Goal: Information Seeking & Learning: Compare options

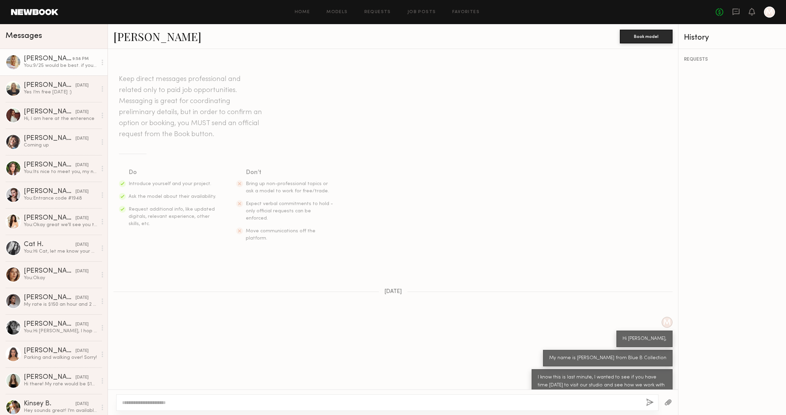
scroll to position [451, 0]
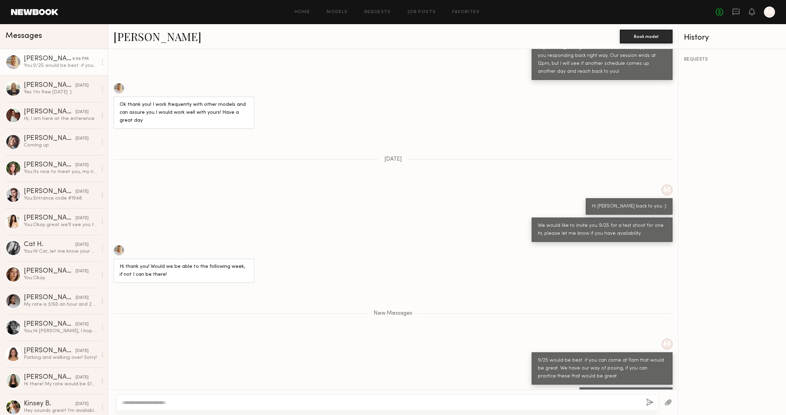
click at [42, 12] on link at bounding box center [34, 12] width 47 height 6
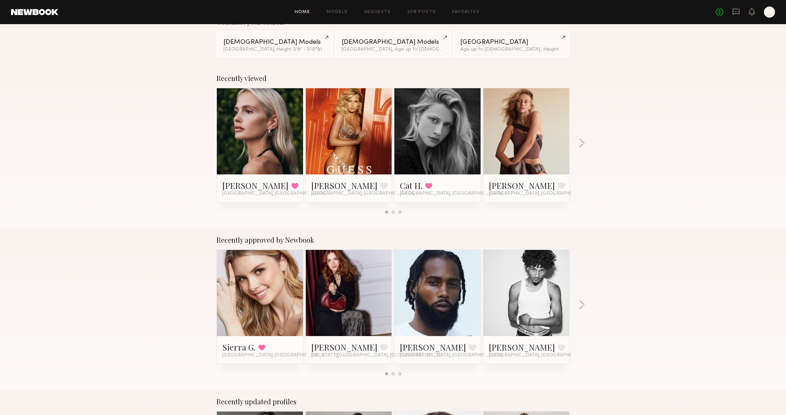
scroll to position [61, 0]
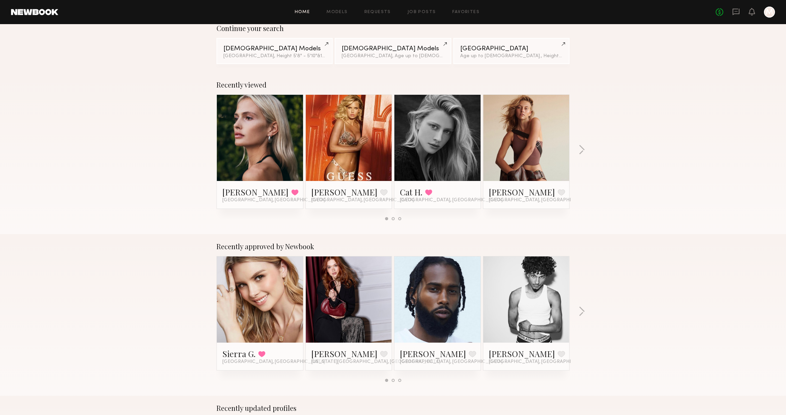
click at [256, 298] on link at bounding box center [260, 299] width 42 height 86
click at [581, 311] on button "button" at bounding box center [581, 311] width 7 height 11
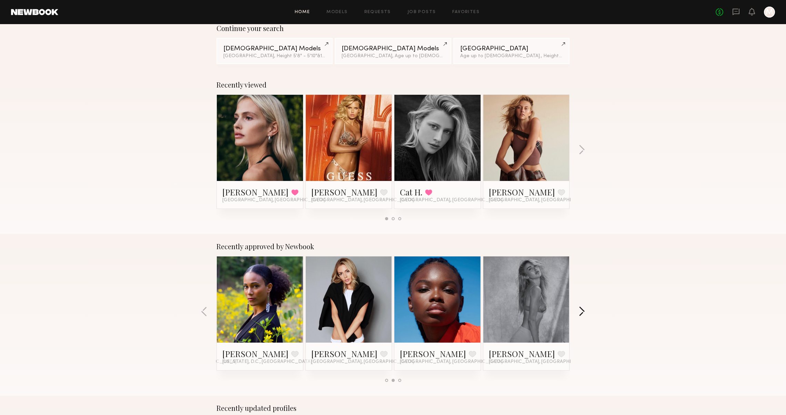
click at [584, 310] on button "button" at bounding box center [581, 311] width 7 height 11
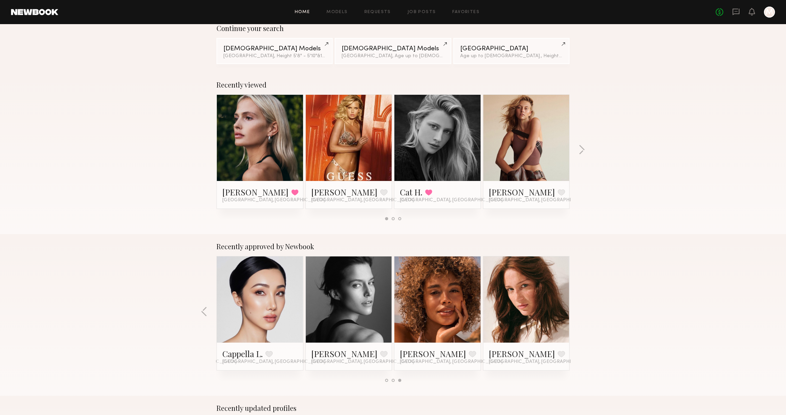
click at [528, 296] on link at bounding box center [526, 299] width 42 height 86
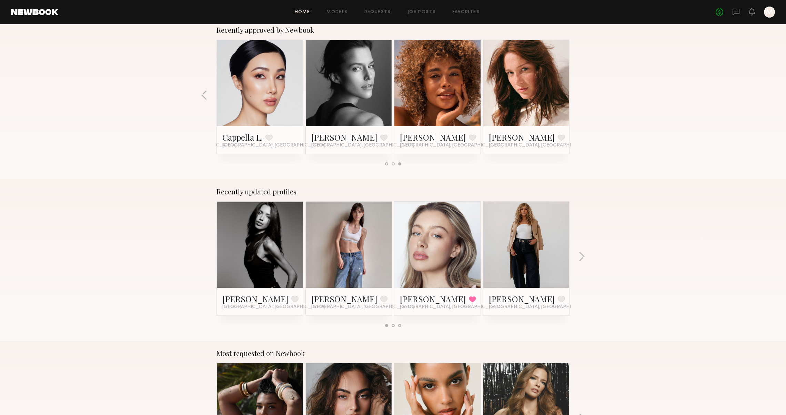
scroll to position [286, 0]
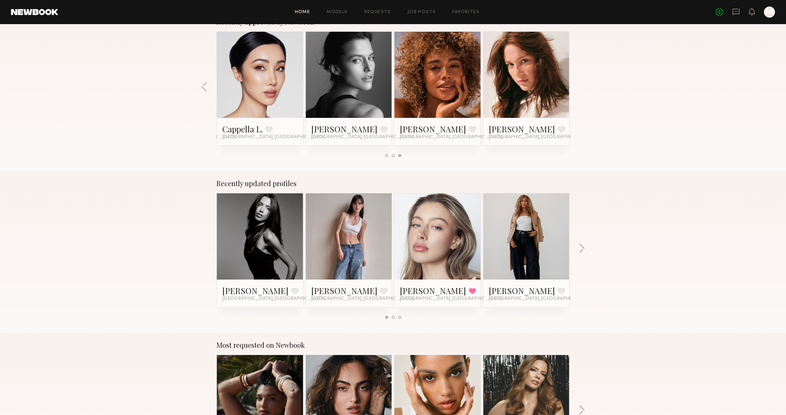
click at [265, 243] on link at bounding box center [260, 236] width 42 height 86
click at [578, 247] on button "button" at bounding box center [581, 248] width 7 height 11
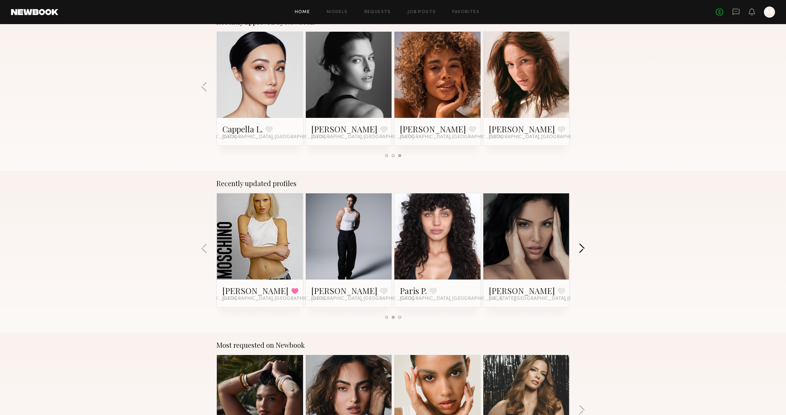
click at [578, 247] on button "button" at bounding box center [581, 248] width 7 height 11
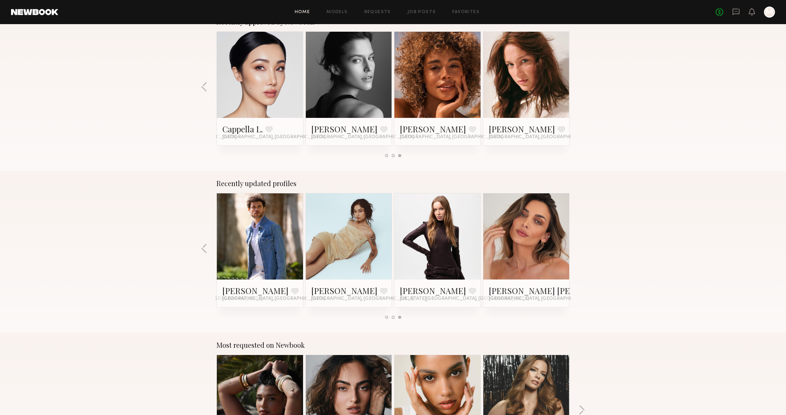
click at [578, 247] on div "Recently updated profiles Darianne C. Favorite Los Angeles, CA Mae B. Favorite …" at bounding box center [393, 252] width 786 height 162
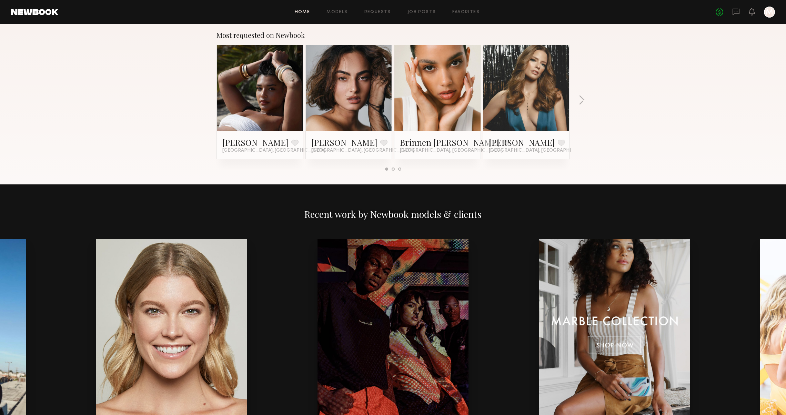
scroll to position [597, 0]
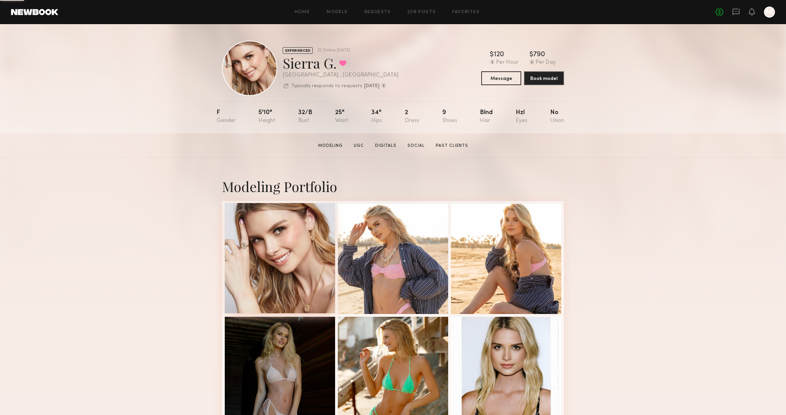
click at [282, 274] on div at bounding box center [280, 258] width 110 height 110
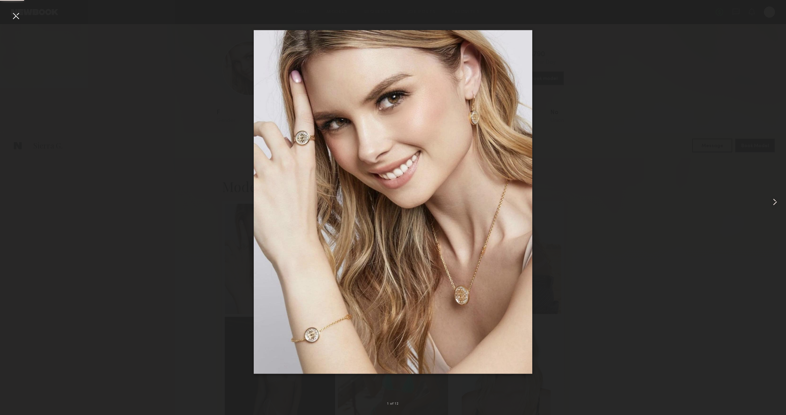
scroll to position [332, 0]
click at [774, 201] on common-icon at bounding box center [774, 201] width 11 height 11
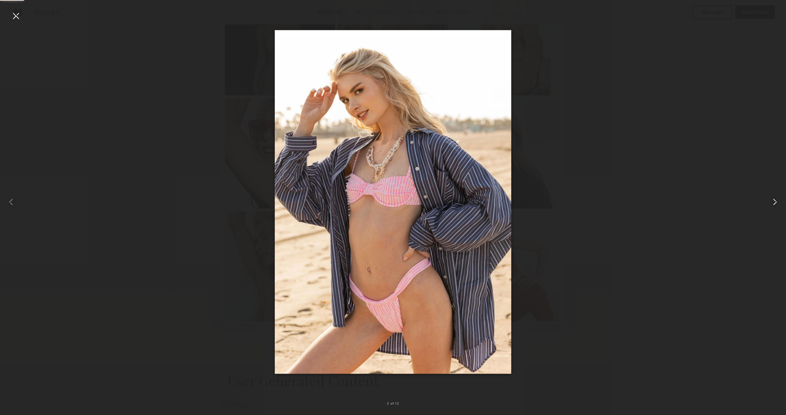
click at [774, 201] on common-icon at bounding box center [774, 201] width 11 height 11
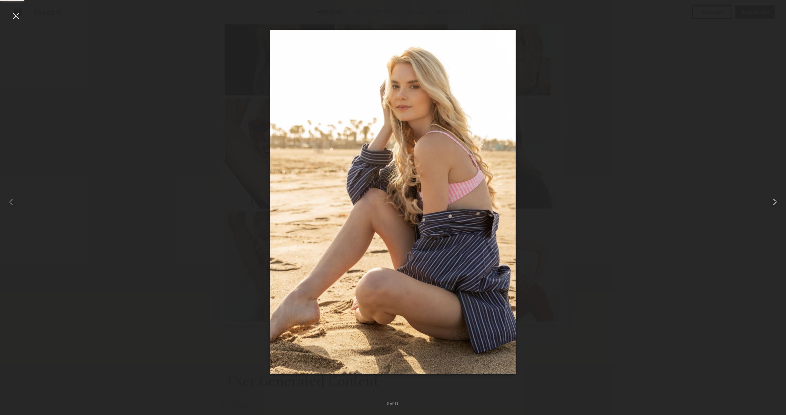
click at [774, 201] on common-icon at bounding box center [774, 201] width 11 height 11
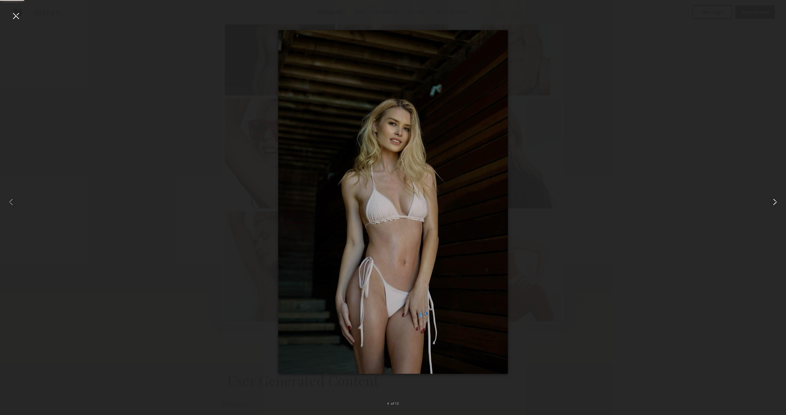
click at [774, 201] on common-icon at bounding box center [774, 201] width 11 height 11
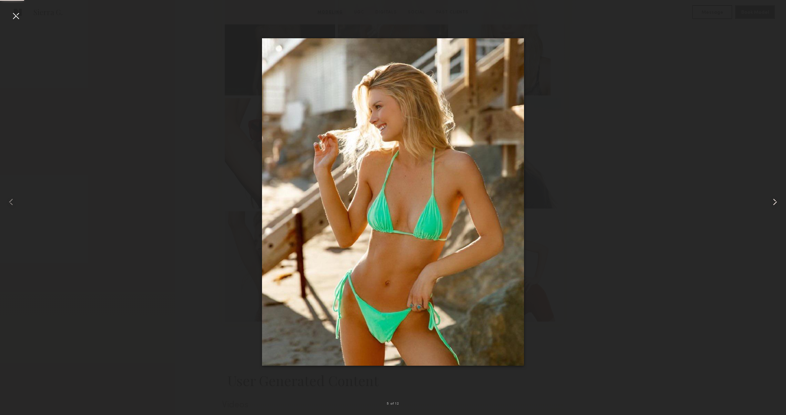
click at [774, 201] on common-icon at bounding box center [774, 201] width 11 height 11
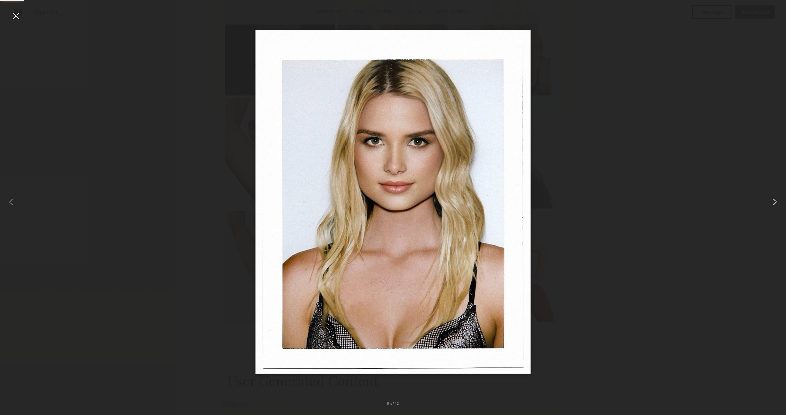
click at [774, 201] on common-icon at bounding box center [774, 201] width 11 height 11
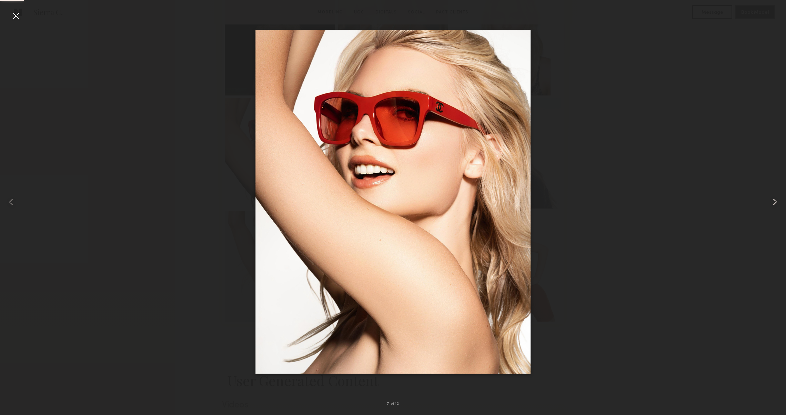
click at [773, 201] on common-icon at bounding box center [774, 201] width 11 height 11
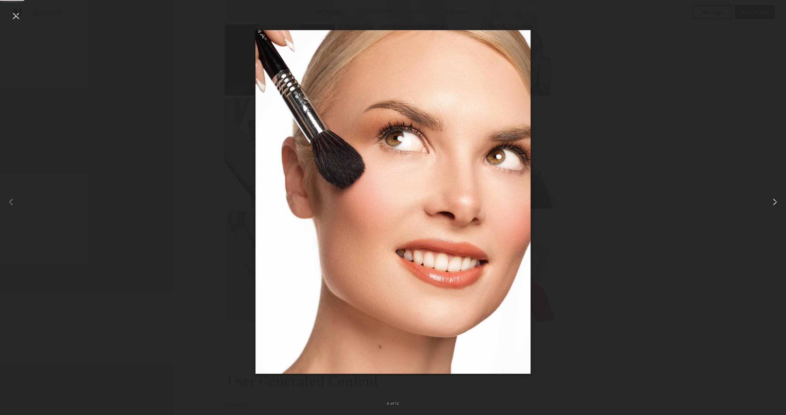
click at [773, 201] on common-icon at bounding box center [774, 201] width 11 height 11
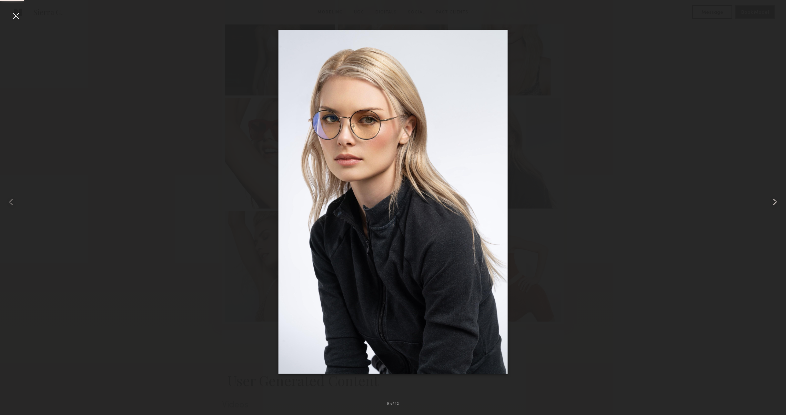
click at [773, 201] on common-icon at bounding box center [774, 201] width 11 height 11
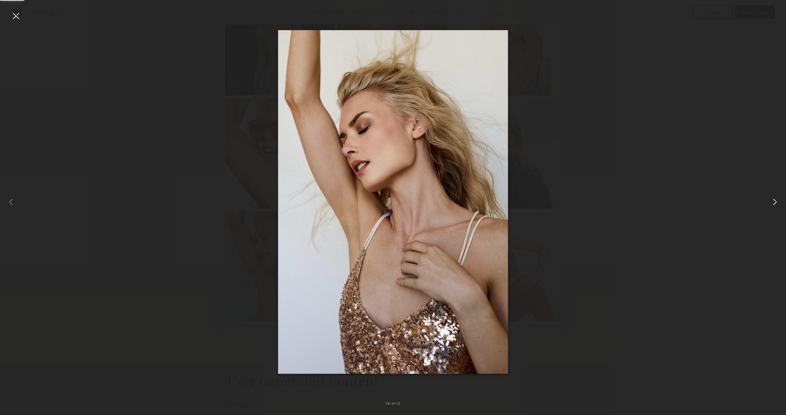
click at [773, 201] on common-icon at bounding box center [774, 201] width 11 height 11
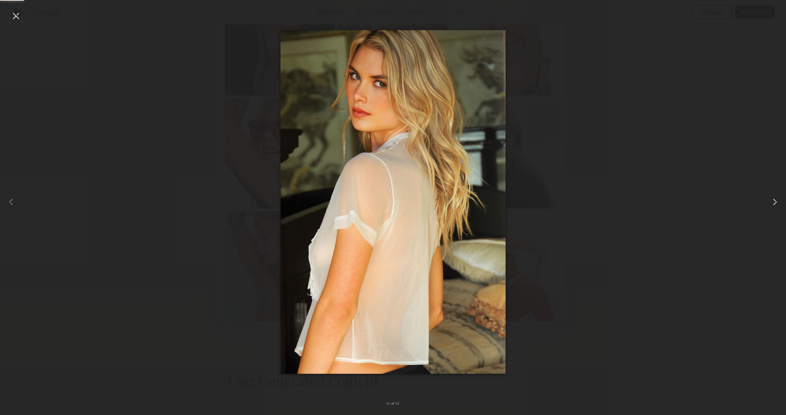
click at [773, 201] on common-icon at bounding box center [774, 201] width 11 height 11
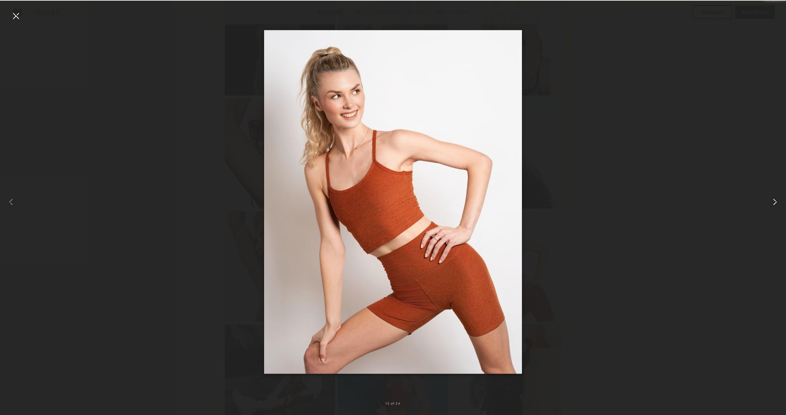
click at [773, 201] on common-icon at bounding box center [774, 201] width 11 height 11
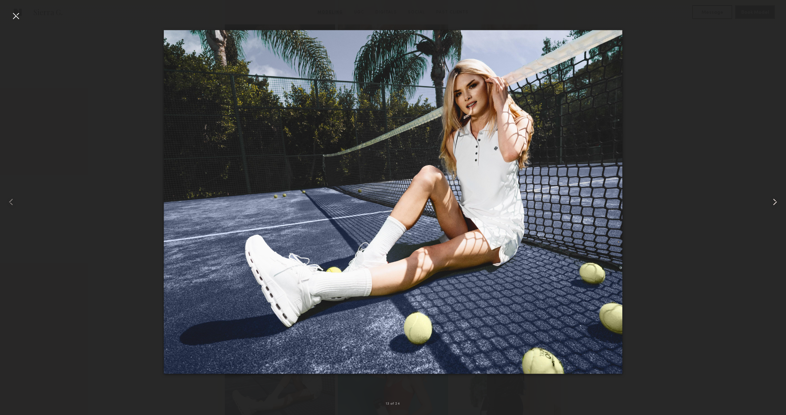
click at [773, 201] on common-icon at bounding box center [774, 201] width 11 height 11
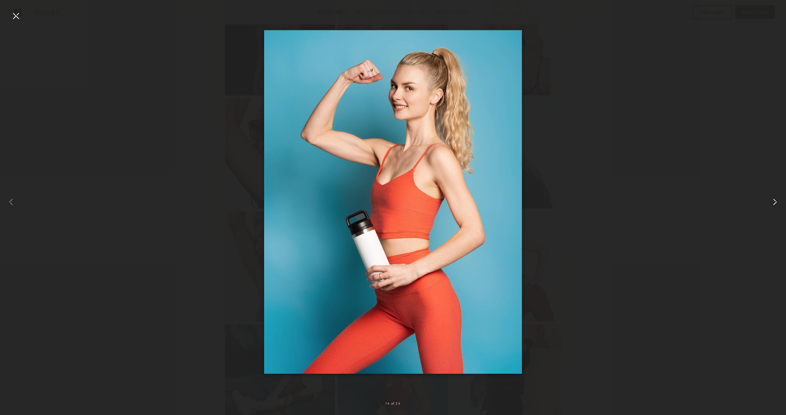
click at [773, 201] on common-icon at bounding box center [774, 201] width 11 height 11
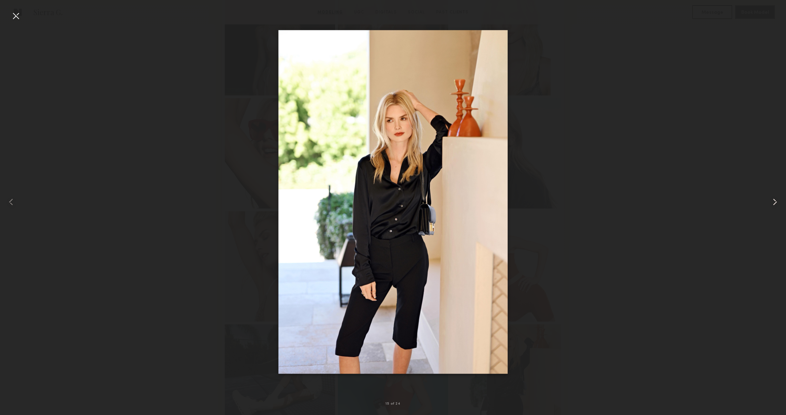
click at [773, 201] on common-icon at bounding box center [774, 201] width 11 height 11
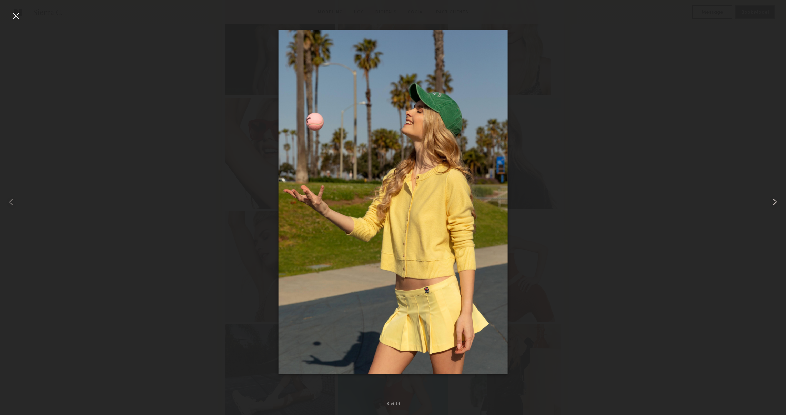
click at [773, 201] on common-icon at bounding box center [774, 201] width 11 height 11
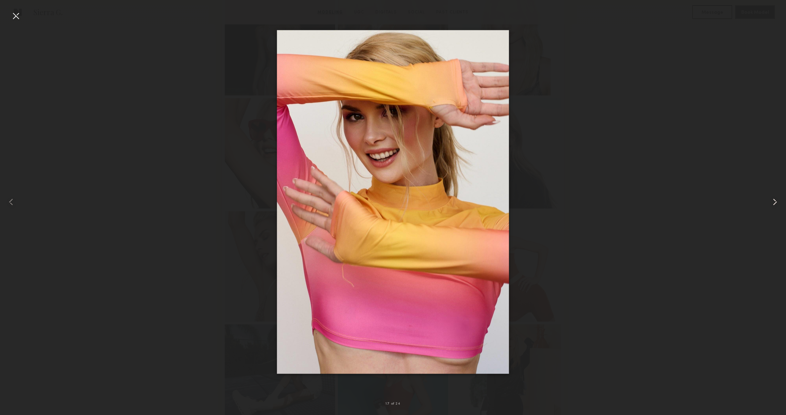
click at [773, 201] on common-icon at bounding box center [774, 201] width 11 height 11
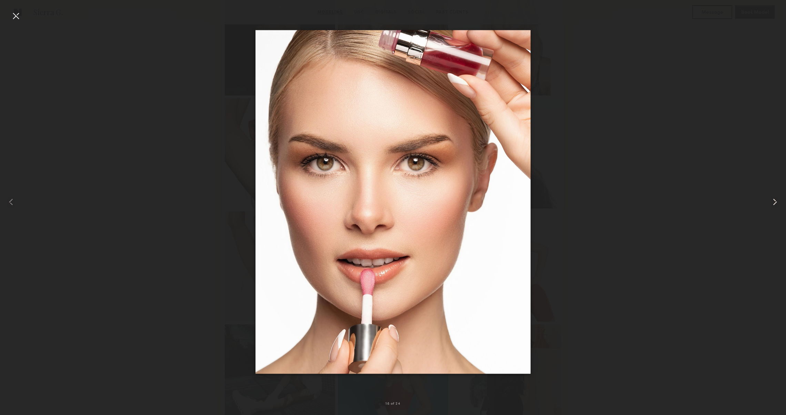
click at [773, 201] on common-icon at bounding box center [774, 201] width 11 height 11
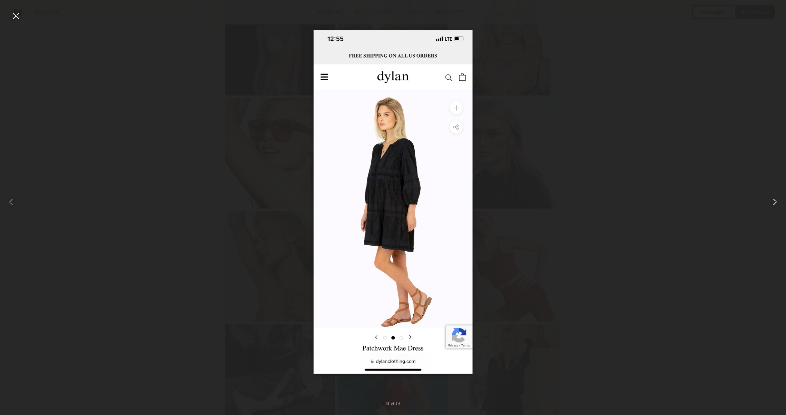
click at [773, 201] on common-icon at bounding box center [774, 201] width 11 height 11
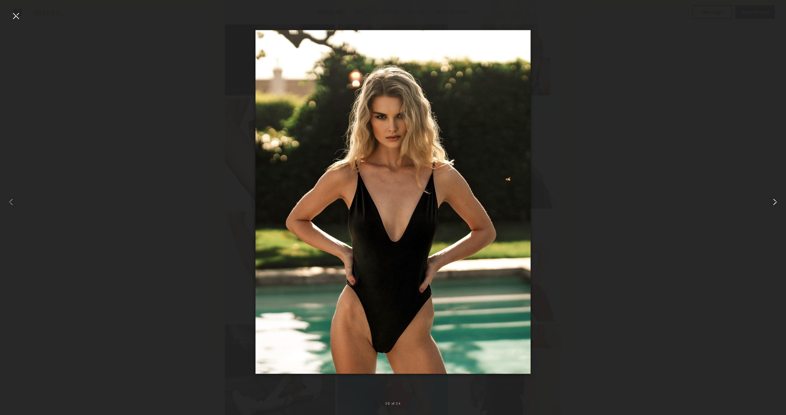
click at [773, 201] on common-icon at bounding box center [774, 201] width 11 height 11
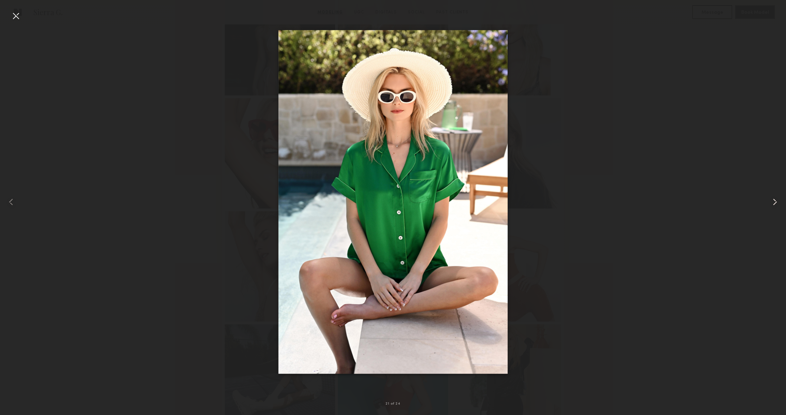
click at [773, 201] on common-icon at bounding box center [774, 201] width 11 height 11
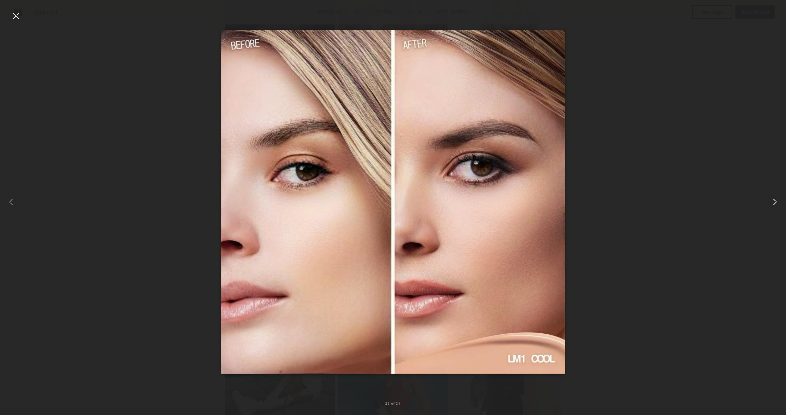
click at [773, 201] on common-icon at bounding box center [774, 201] width 11 height 11
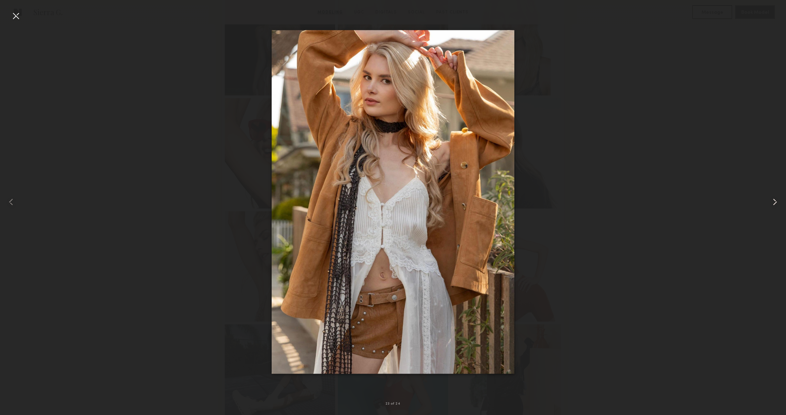
click at [773, 201] on common-icon at bounding box center [774, 201] width 11 height 11
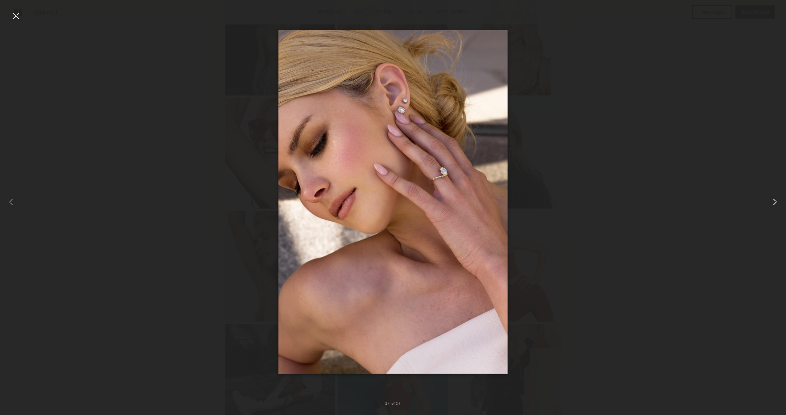
click at [773, 201] on common-icon at bounding box center [774, 201] width 11 height 11
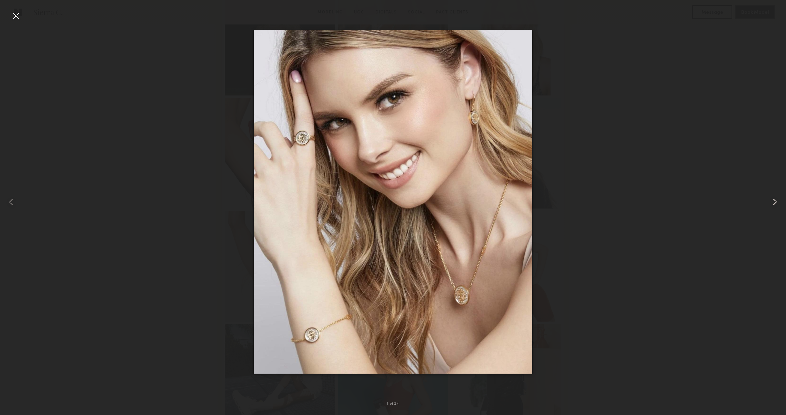
click at [773, 201] on common-icon at bounding box center [774, 201] width 11 height 11
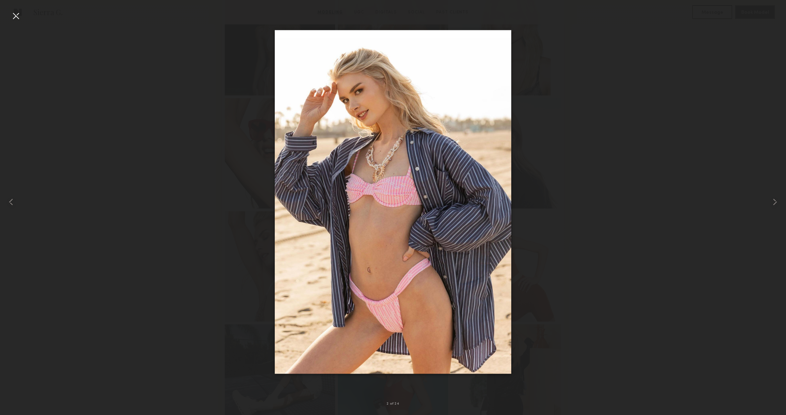
click at [12, 17] on div at bounding box center [15, 15] width 11 height 11
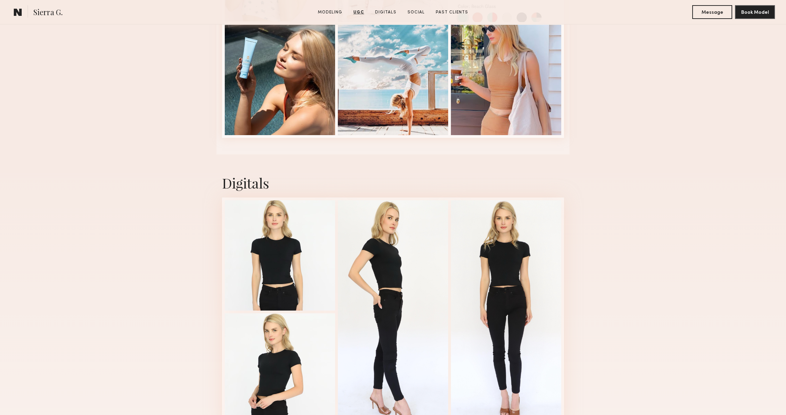
scroll to position [1576, 0]
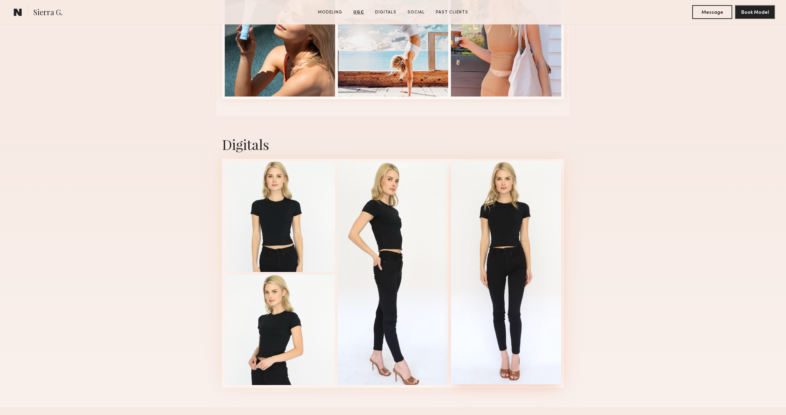
click at [537, 267] on div at bounding box center [506, 272] width 110 height 223
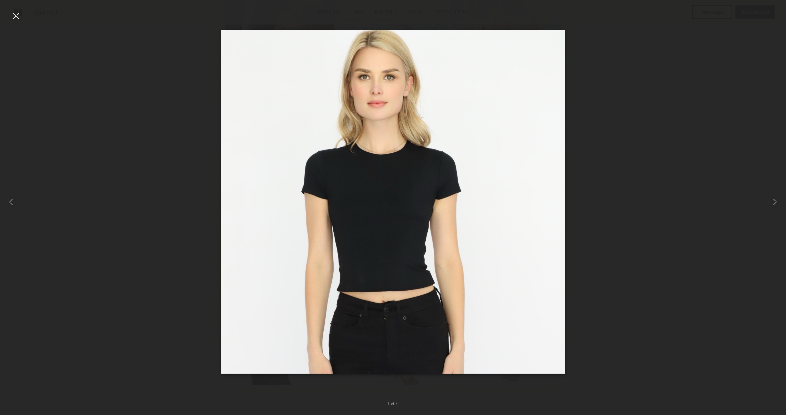
click at [17, 18] on div at bounding box center [15, 15] width 11 height 11
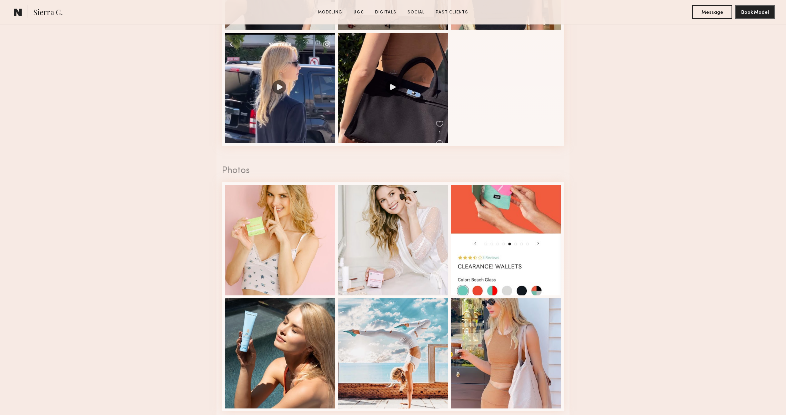
scroll to position [1263, 0]
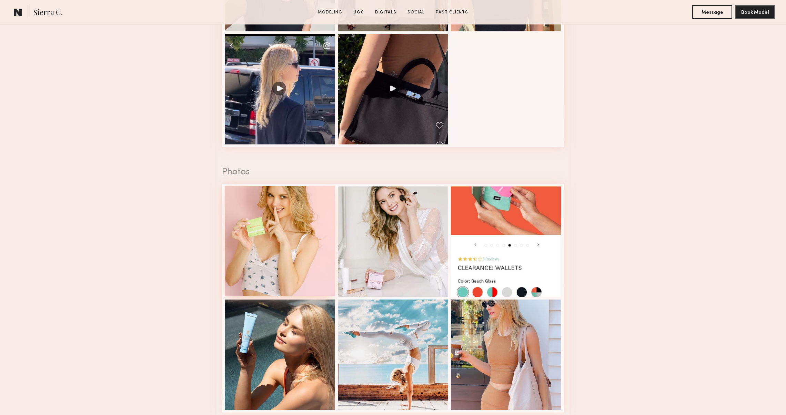
click at [264, 210] on div at bounding box center [280, 241] width 110 height 110
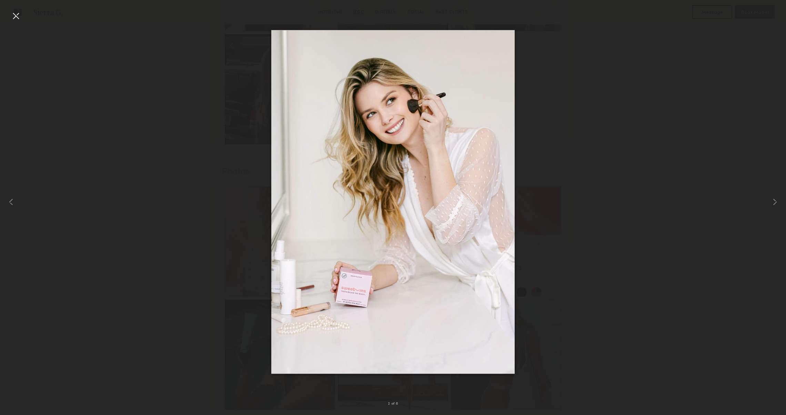
click at [10, 14] on div at bounding box center [15, 15] width 11 height 11
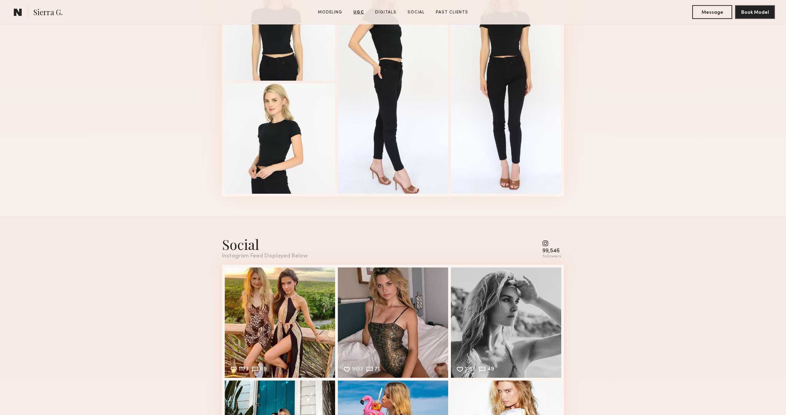
scroll to position [1976, 0]
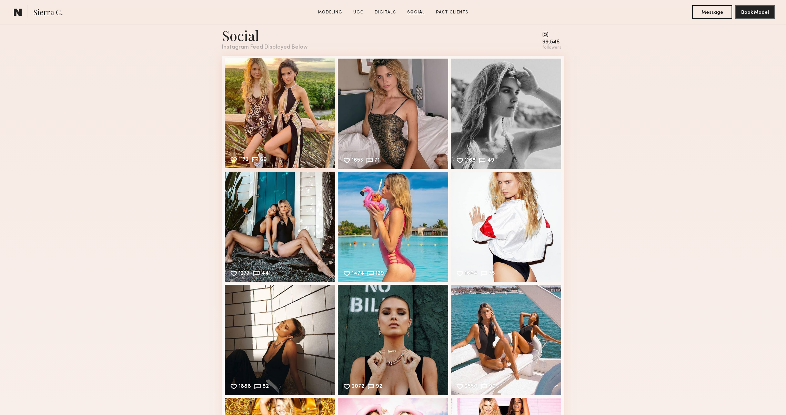
click at [263, 121] on div "1173 69 Likes & comments displayed to show model’s engagement" at bounding box center [280, 113] width 110 height 110
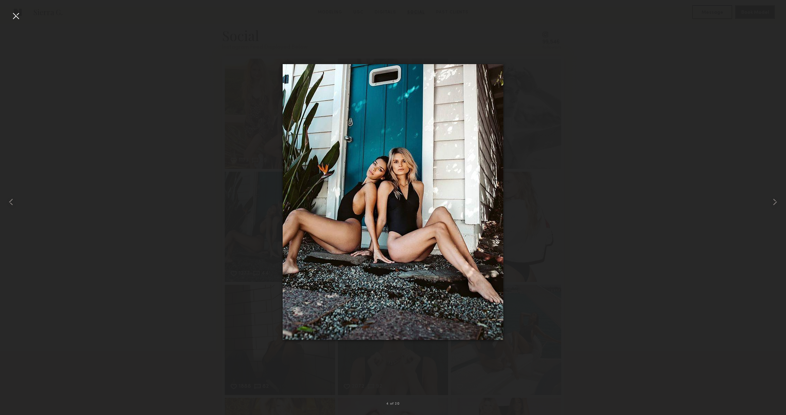
click at [12, 11] on div at bounding box center [15, 15] width 11 height 11
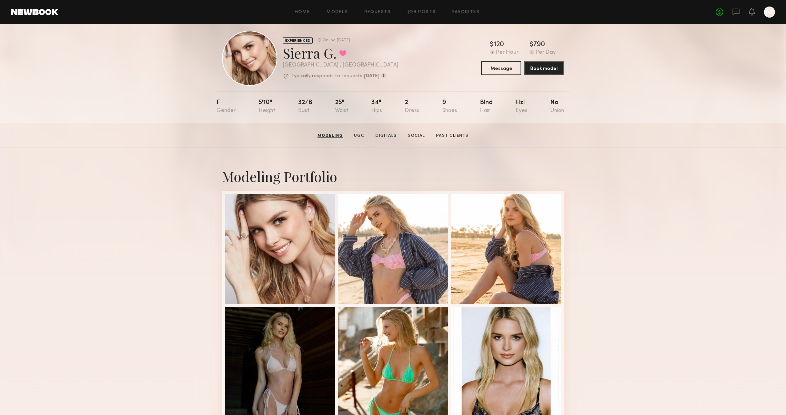
scroll to position [10, 0]
click at [361, 138] on link "UGC" at bounding box center [359, 136] width 16 height 6
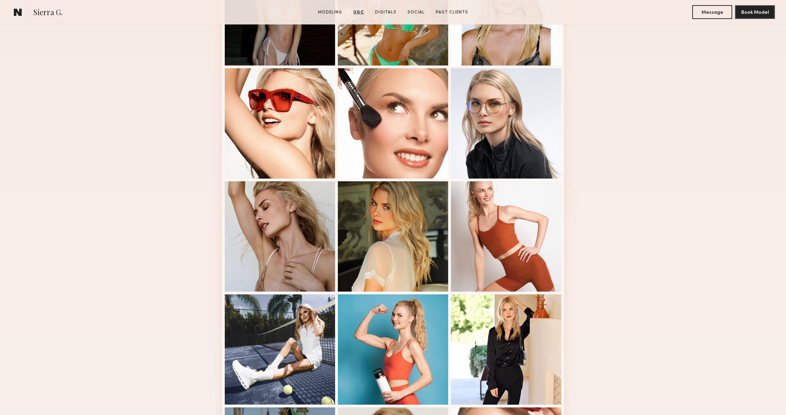
scroll to position [101, 0]
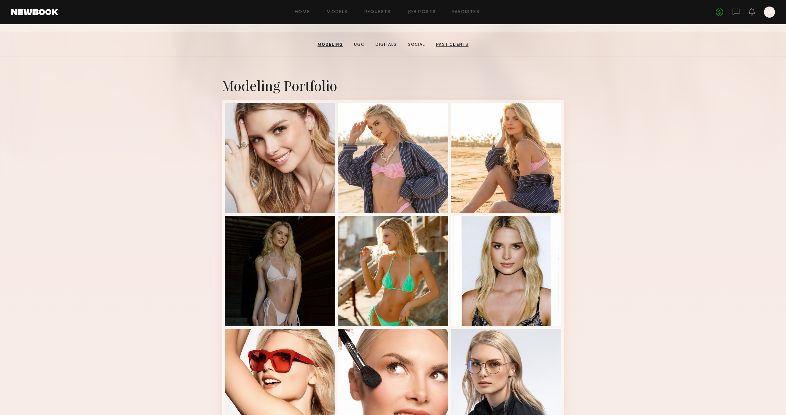
click at [447, 45] on link "Past Clients" at bounding box center [452, 45] width 38 height 6
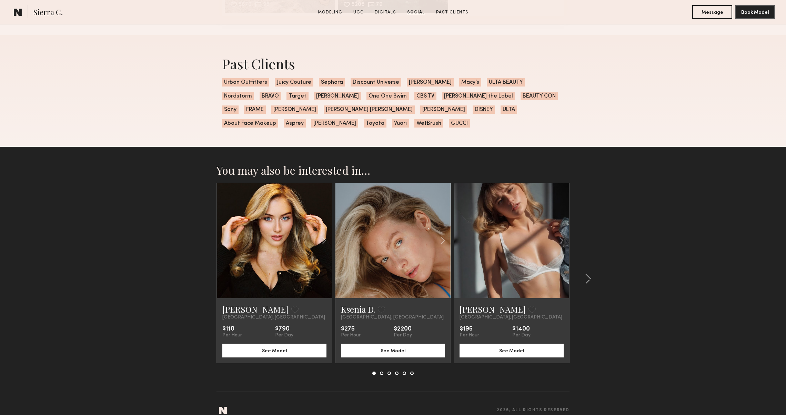
scroll to position [2812, 0]
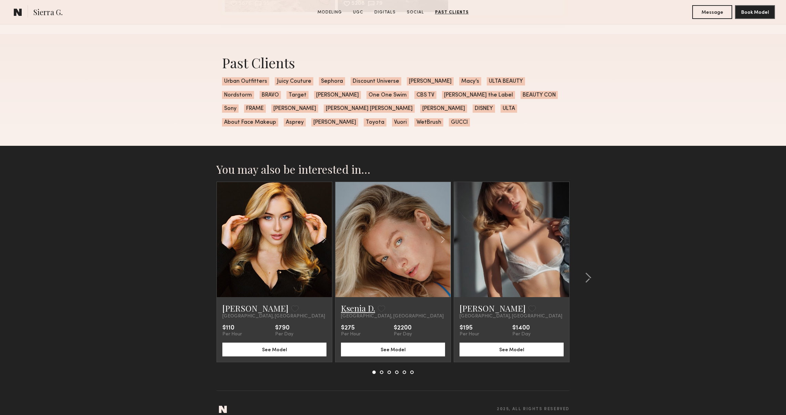
click at [349, 311] on link "Ksenia D." at bounding box center [358, 308] width 34 height 11
click at [232, 311] on link "[PERSON_NAME]" at bounding box center [255, 308] width 66 height 11
click at [469, 310] on link "Alena S." at bounding box center [492, 308] width 66 height 11
click at [591, 281] on div at bounding box center [585, 278] width 33 height 192
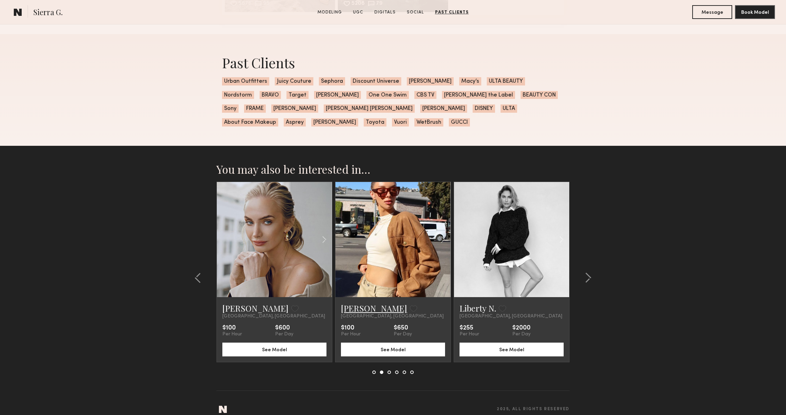
click at [352, 305] on link "Olivia D." at bounding box center [374, 308] width 66 height 11
click at [584, 274] on button at bounding box center [585, 277] width 11 height 11
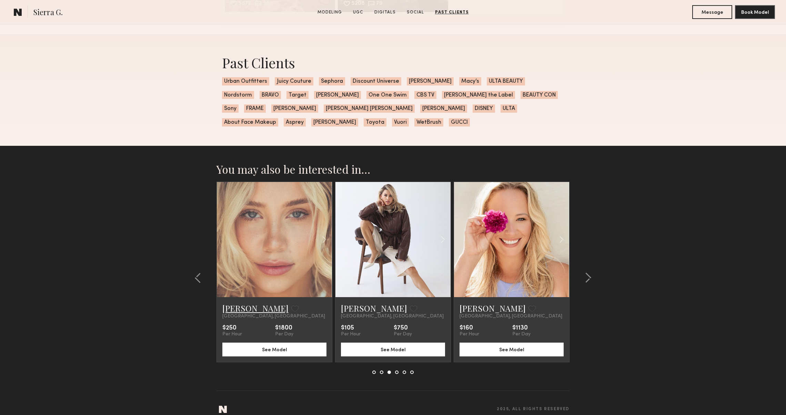
click at [232, 305] on link "[PERSON_NAME]" at bounding box center [255, 308] width 66 height 11
click at [357, 304] on link "Tatiana D." at bounding box center [374, 308] width 66 height 11
click at [589, 279] on common-icon at bounding box center [588, 277] width 7 height 11
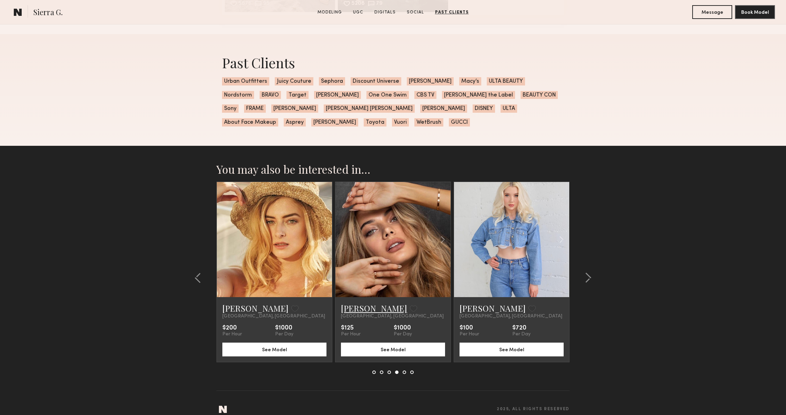
click at [347, 306] on link "[PERSON_NAME]" at bounding box center [374, 308] width 66 height 11
click at [252, 310] on link "[PERSON_NAME]" at bounding box center [255, 308] width 66 height 11
click at [585, 280] on common-icon at bounding box center [588, 277] width 7 height 11
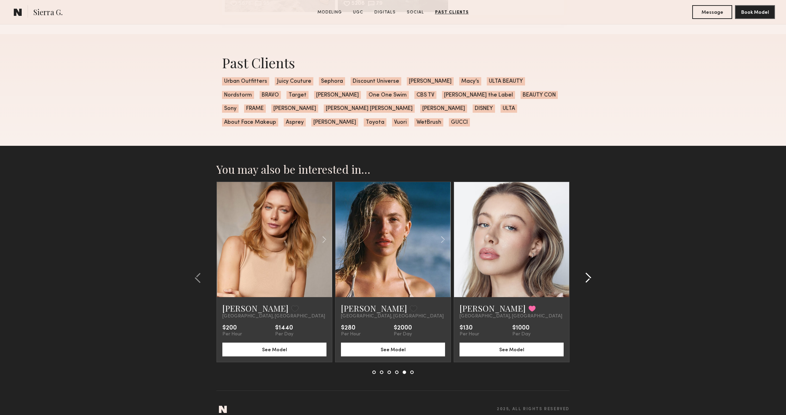
click at [585, 280] on common-icon at bounding box center [588, 277] width 7 height 11
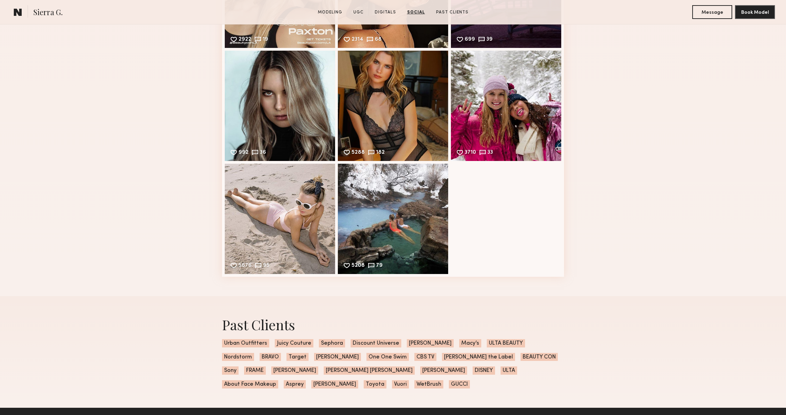
scroll to position [2587, 0]
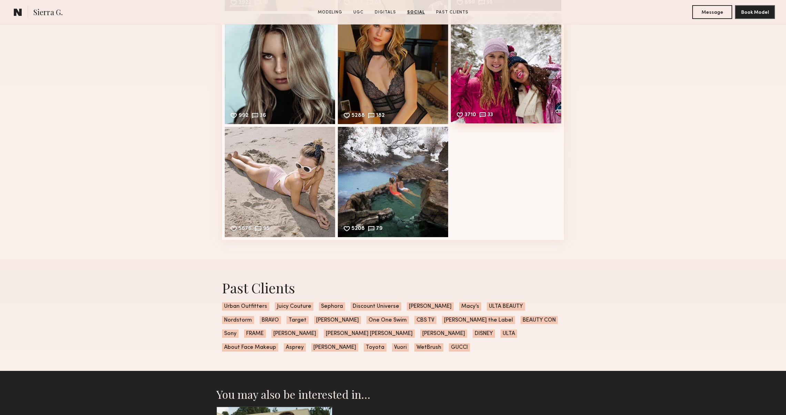
click at [539, 62] on div "3710 33 Likes & comments displayed to show model’s engagement" at bounding box center [506, 68] width 110 height 110
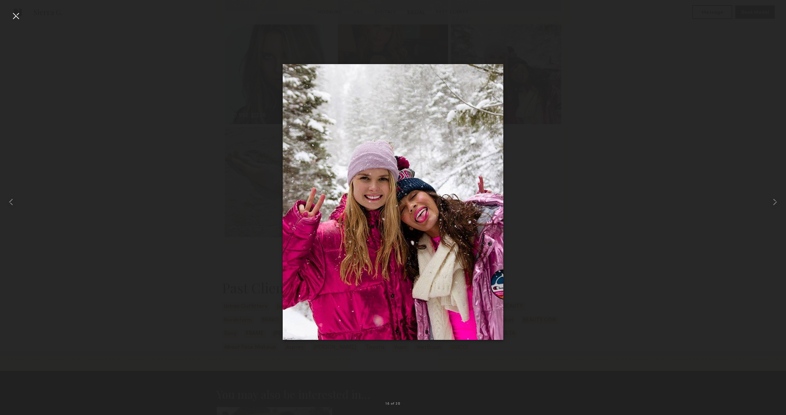
click at [14, 12] on div at bounding box center [15, 15] width 11 height 11
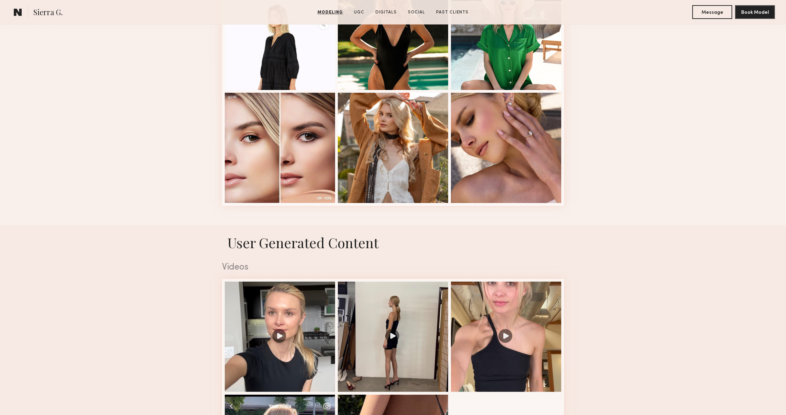
scroll to position [905, 0]
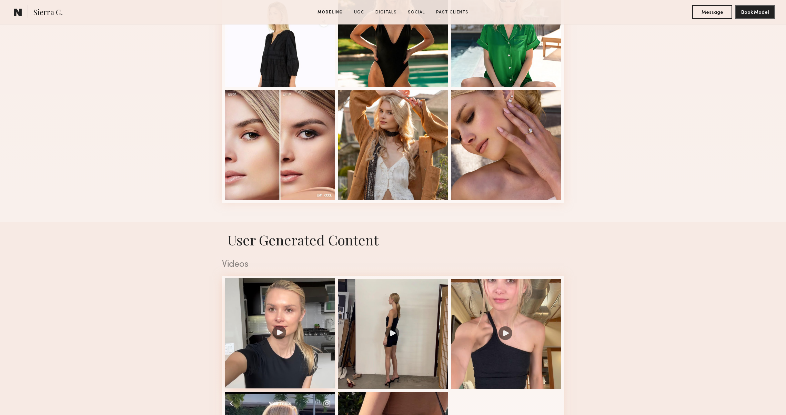
click at [281, 326] on div at bounding box center [280, 333] width 110 height 110
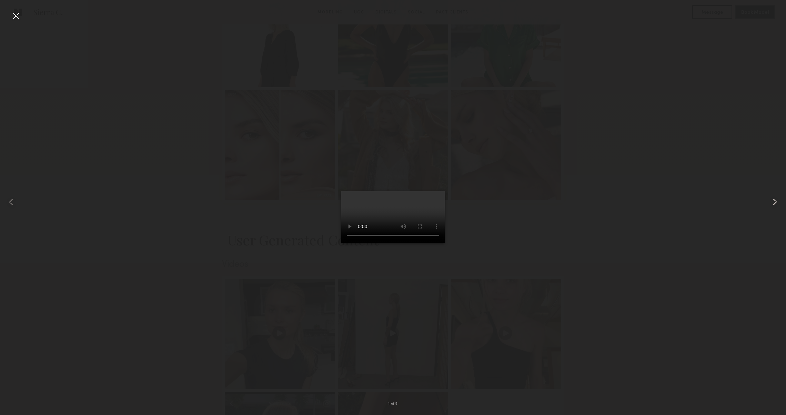
click at [772, 202] on common-icon at bounding box center [774, 201] width 11 height 11
click at [776, 202] on common-icon at bounding box center [774, 201] width 11 height 11
click at [781, 202] on div at bounding box center [770, 202] width 31 height 382
click at [776, 202] on common-icon at bounding box center [774, 201] width 11 height 11
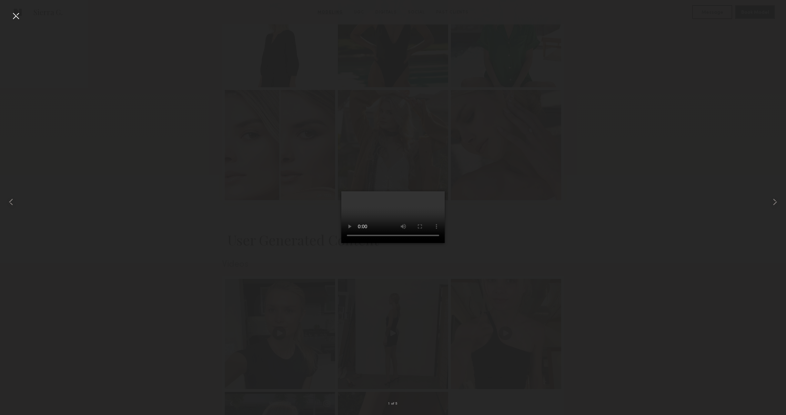
click at [20, 17] on div at bounding box center [15, 15] width 11 height 11
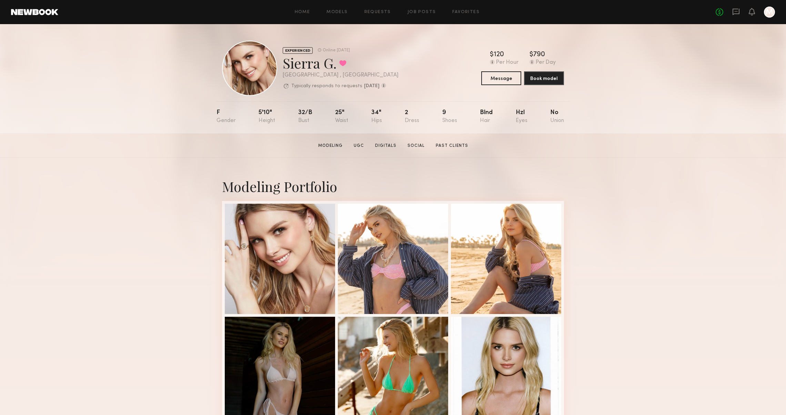
scroll to position [0, 0]
click at [259, 223] on div at bounding box center [280, 258] width 110 height 110
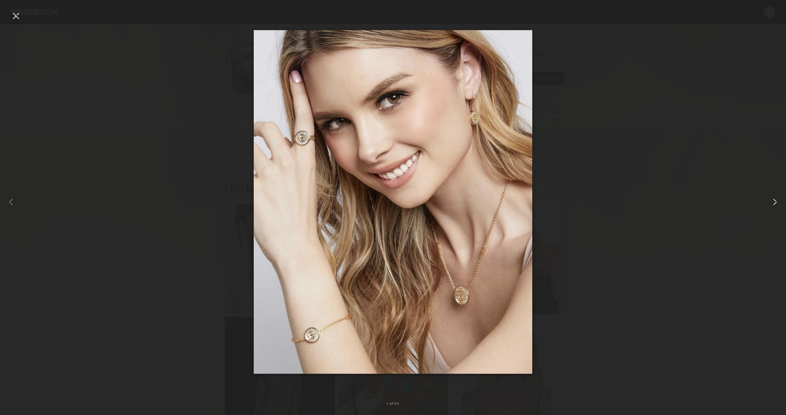
click at [773, 200] on common-icon at bounding box center [774, 201] width 11 height 11
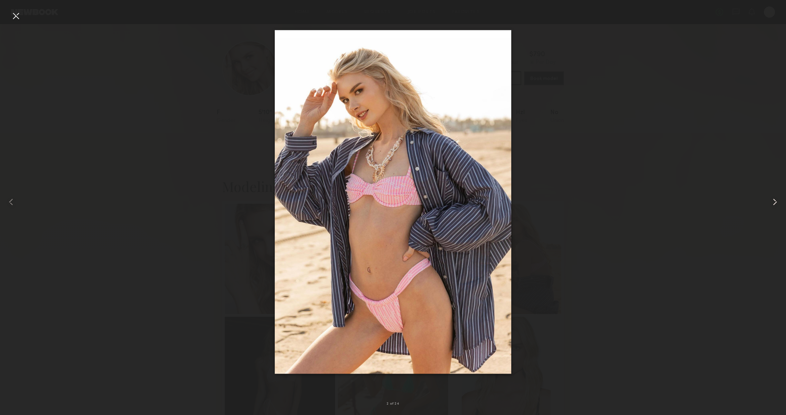
click at [773, 200] on common-icon at bounding box center [774, 201] width 11 height 11
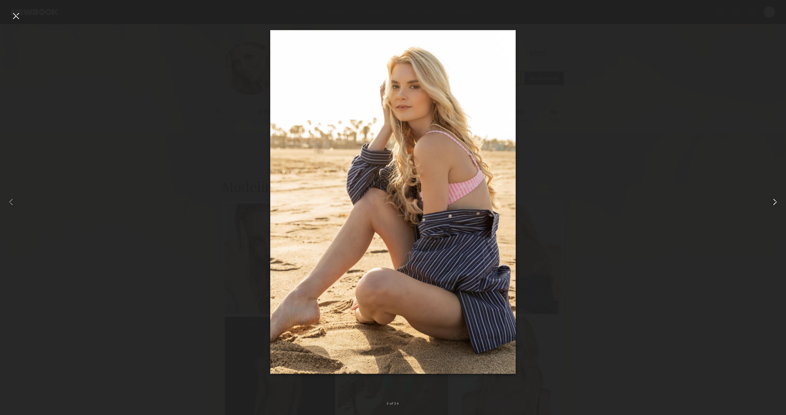
click at [773, 200] on common-icon at bounding box center [774, 201] width 11 height 11
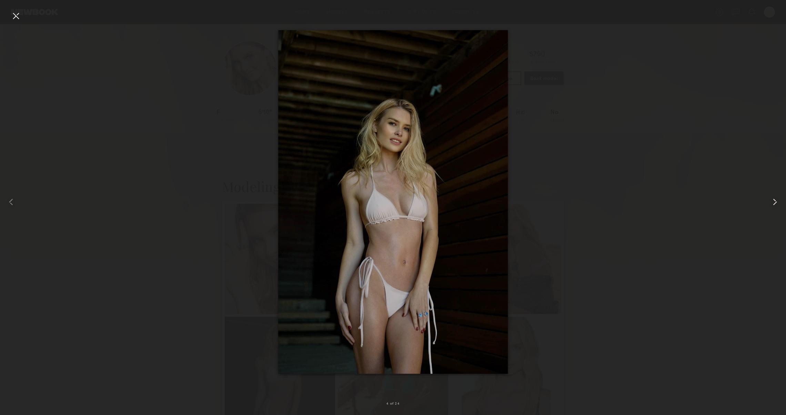
click at [773, 200] on common-icon at bounding box center [774, 201] width 11 height 11
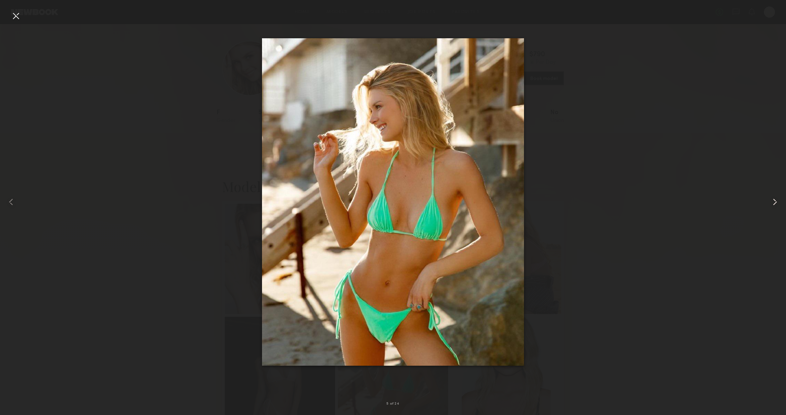
click at [773, 200] on common-icon at bounding box center [774, 201] width 11 height 11
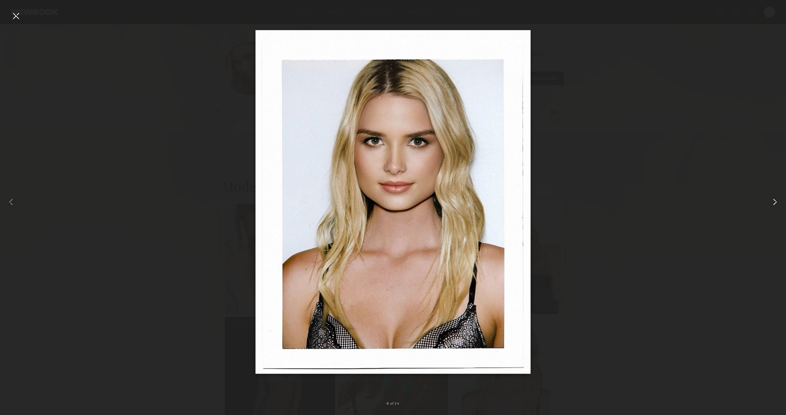
click at [773, 200] on common-icon at bounding box center [774, 201] width 11 height 11
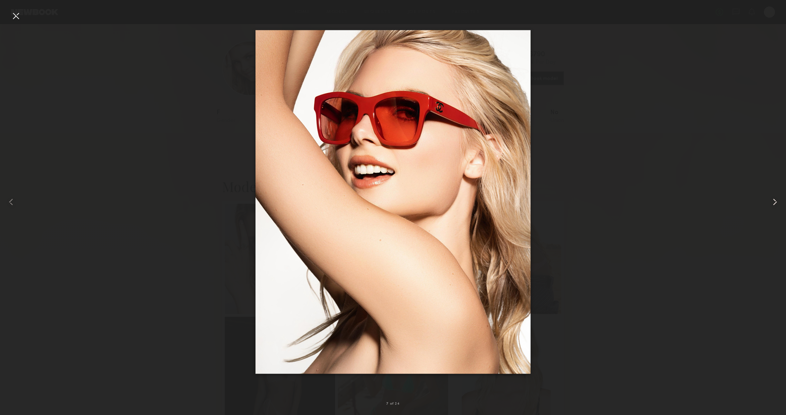
click at [773, 200] on common-icon at bounding box center [774, 201] width 11 height 11
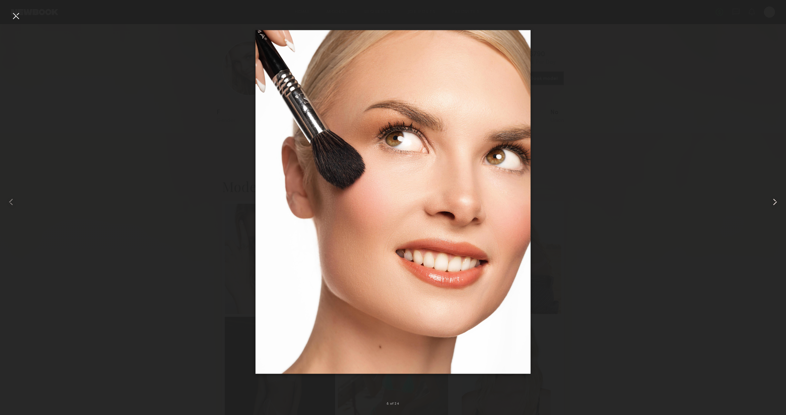
click at [773, 200] on common-icon at bounding box center [774, 201] width 11 height 11
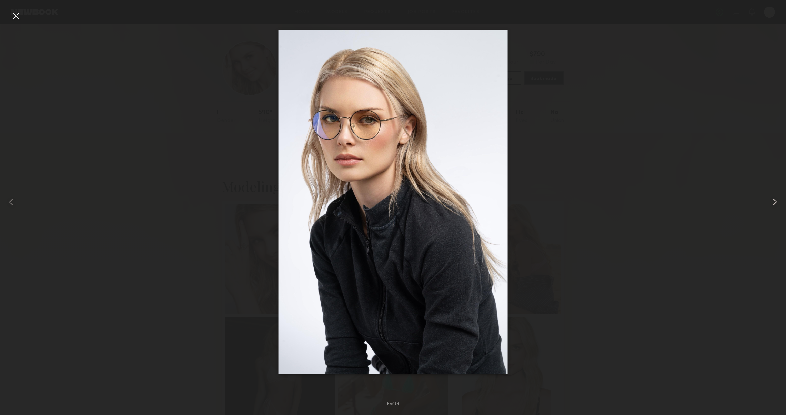
click at [773, 200] on common-icon at bounding box center [774, 201] width 11 height 11
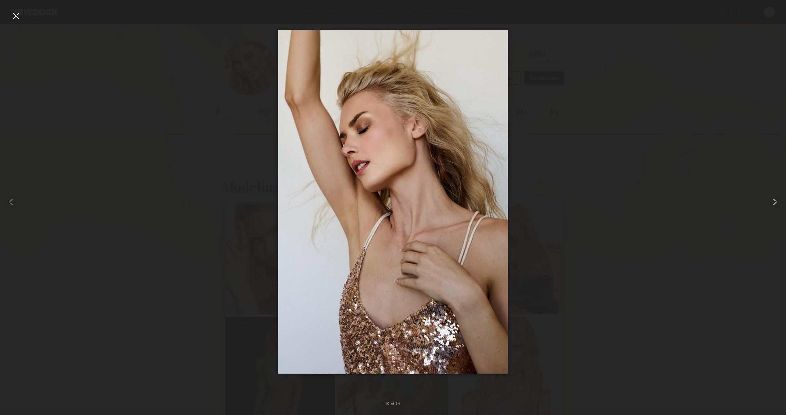
click at [773, 200] on common-icon at bounding box center [774, 201] width 11 height 11
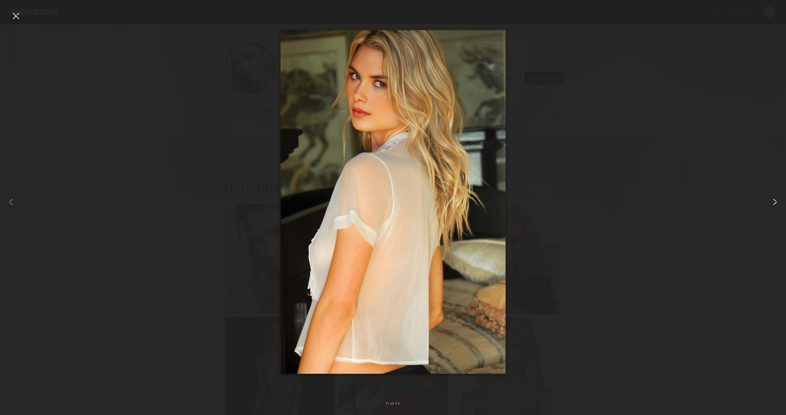
click at [773, 200] on common-icon at bounding box center [774, 201] width 11 height 11
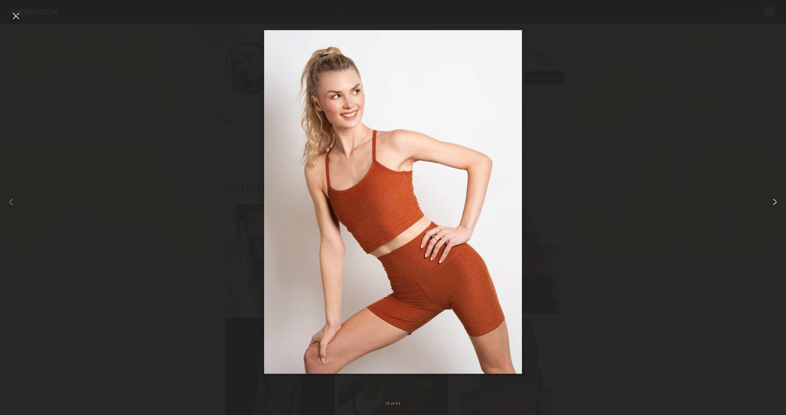
click at [773, 200] on common-icon at bounding box center [774, 201] width 11 height 11
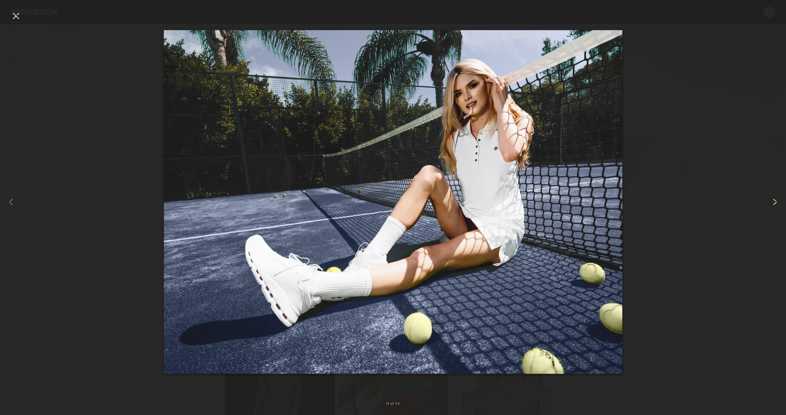
click at [773, 200] on common-icon at bounding box center [774, 201] width 11 height 11
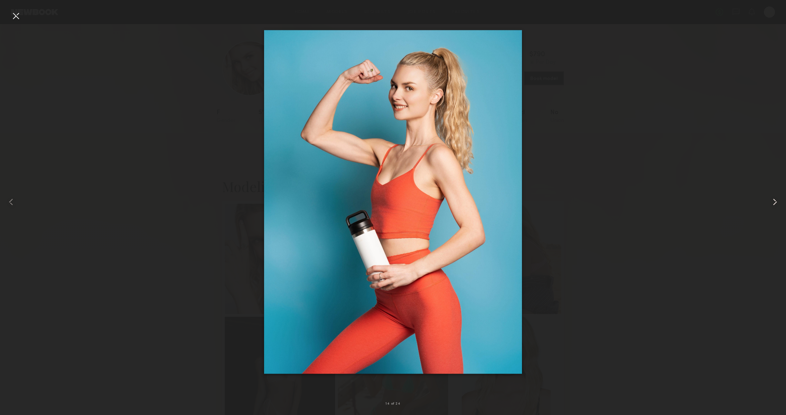
click at [773, 200] on common-icon at bounding box center [774, 201] width 11 height 11
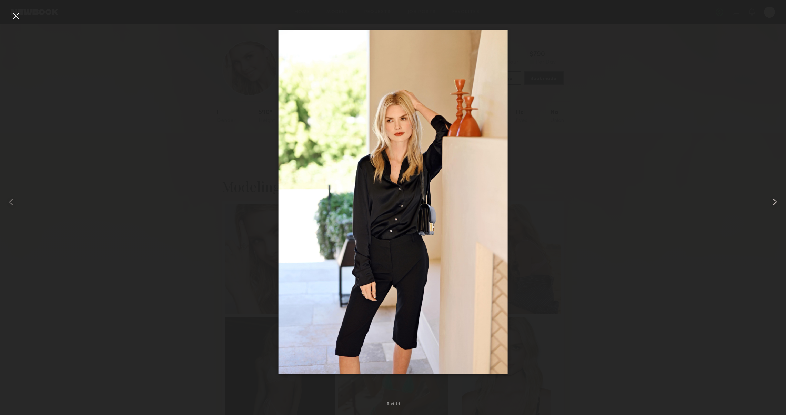
click at [773, 200] on common-icon at bounding box center [774, 201] width 11 height 11
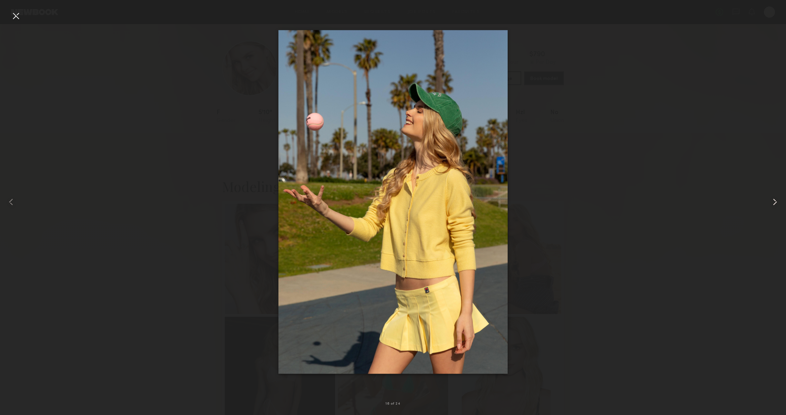
click at [773, 200] on common-icon at bounding box center [774, 201] width 11 height 11
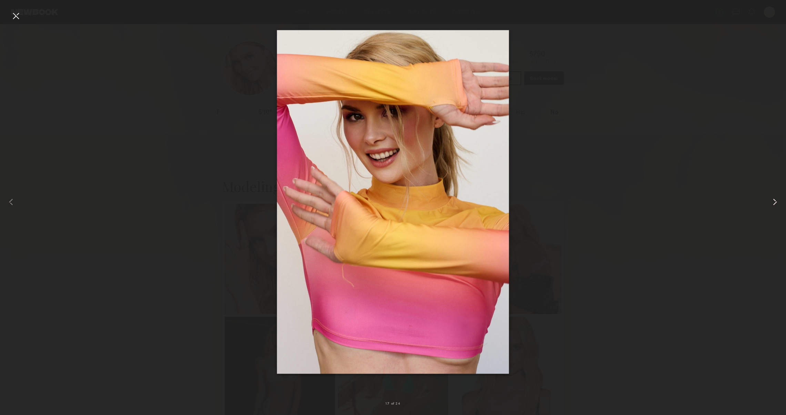
click at [773, 200] on common-icon at bounding box center [774, 201] width 11 height 11
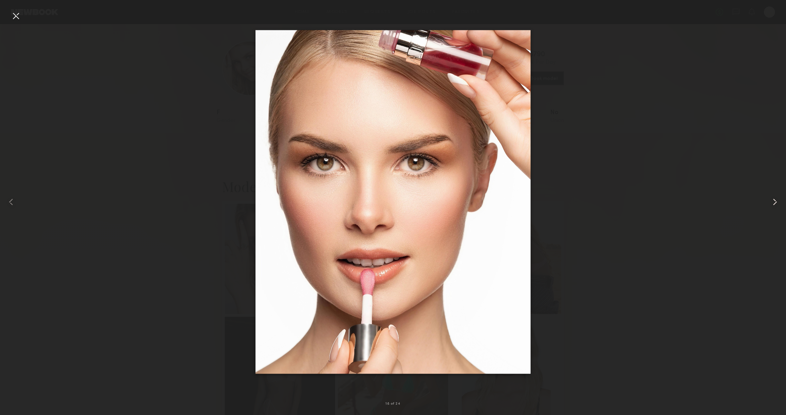
click at [773, 200] on common-icon at bounding box center [774, 201] width 11 height 11
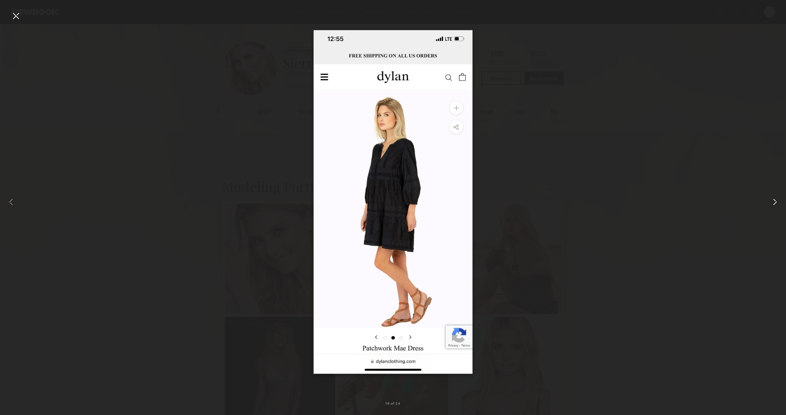
click at [773, 200] on common-icon at bounding box center [774, 201] width 11 height 11
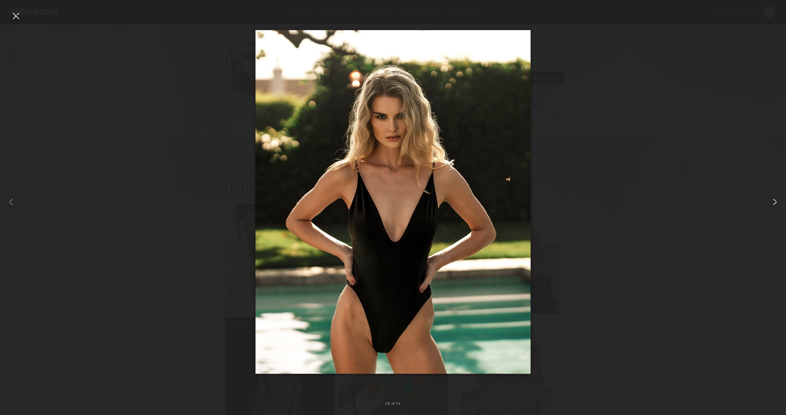
click at [773, 200] on common-icon at bounding box center [774, 201] width 11 height 11
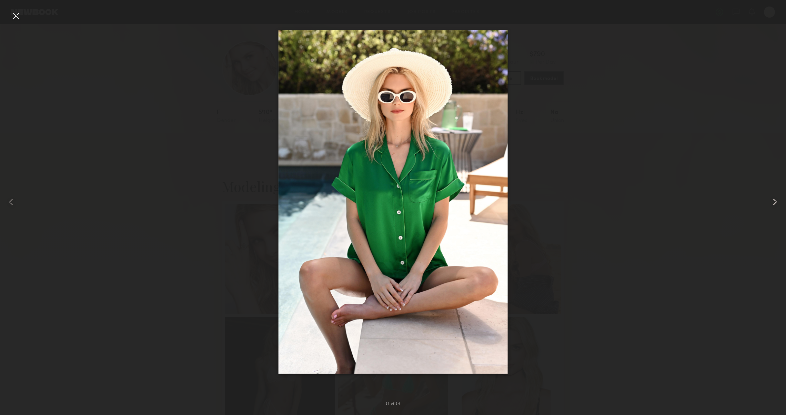
click at [773, 200] on common-icon at bounding box center [774, 201] width 11 height 11
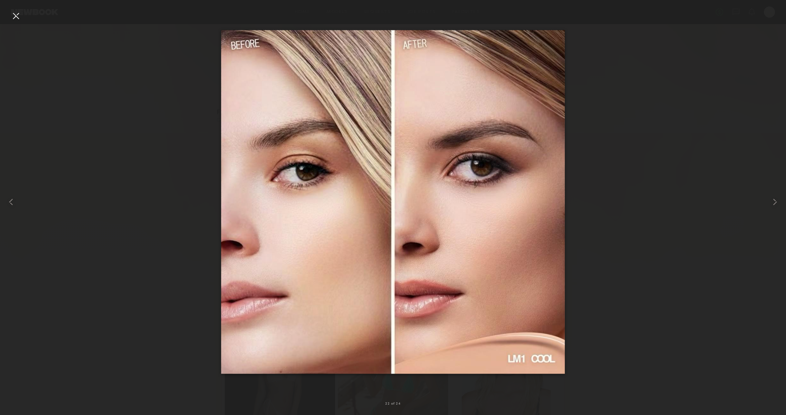
click at [14, 17] on div at bounding box center [15, 15] width 11 height 11
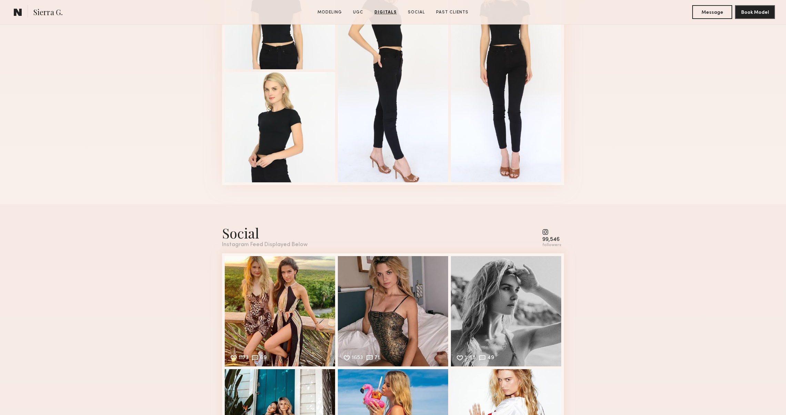
scroll to position [1500, 0]
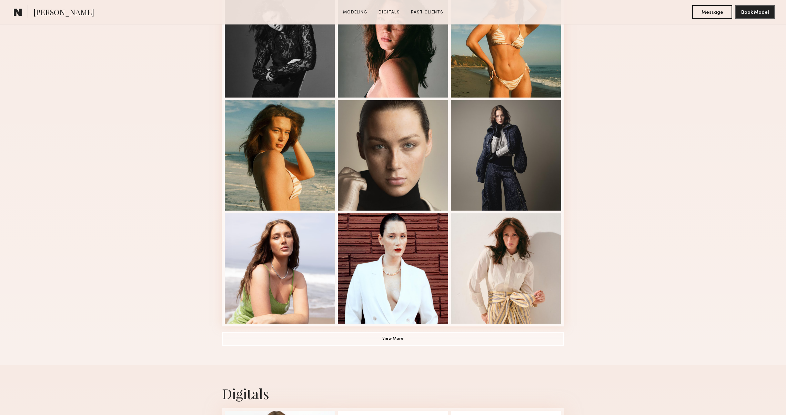
scroll to position [374, 0]
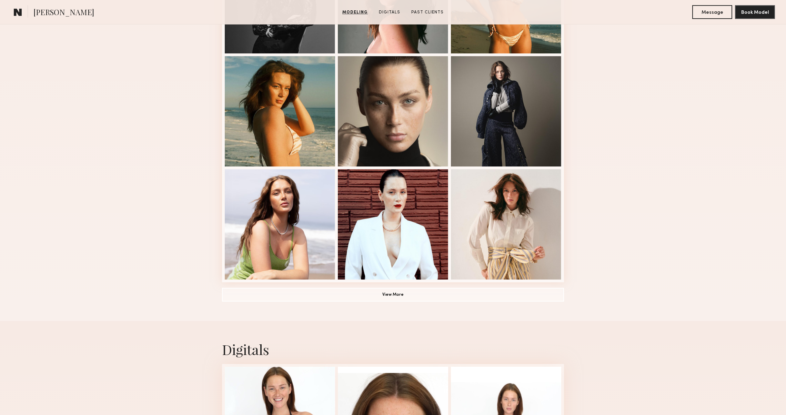
click at [518, 288] on common-button "View More" at bounding box center [393, 295] width 342 height 14
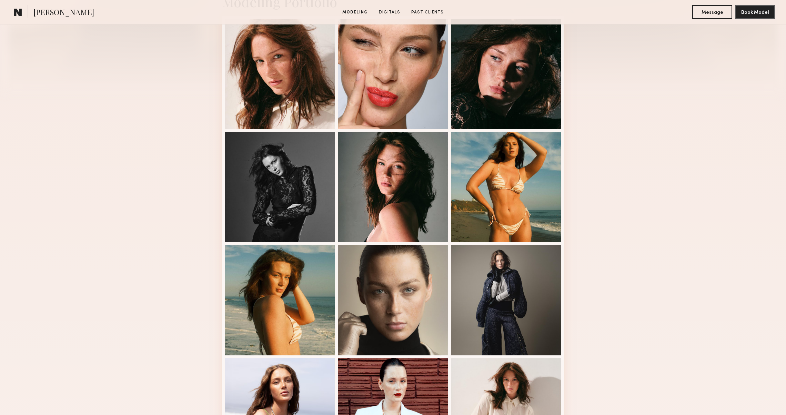
scroll to position [118, 0]
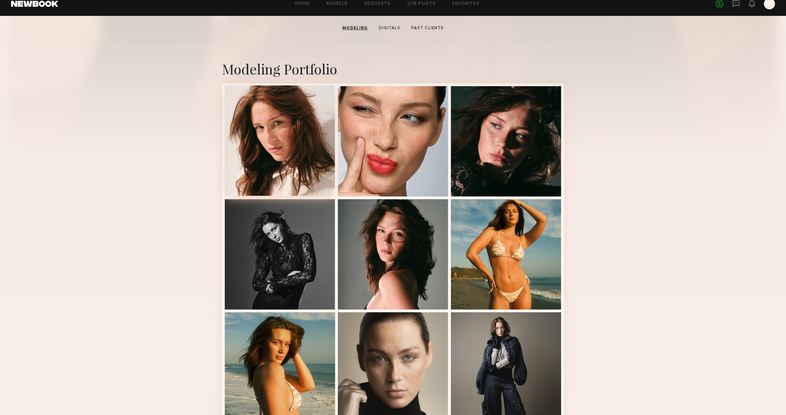
click at [316, 154] on div at bounding box center [280, 140] width 110 height 110
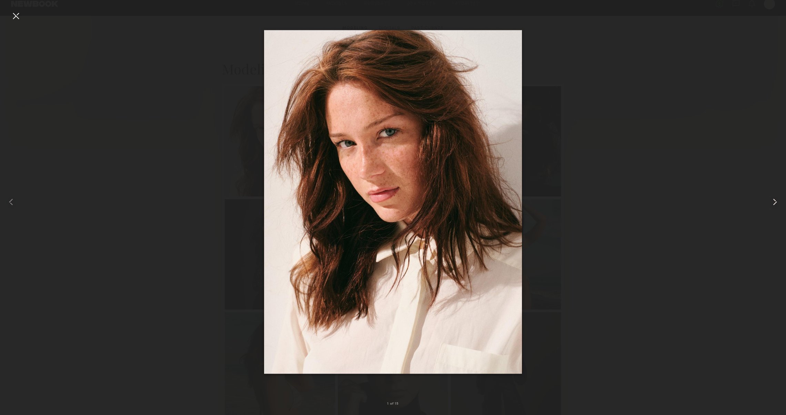
click at [779, 203] on common-icon at bounding box center [774, 201] width 11 height 11
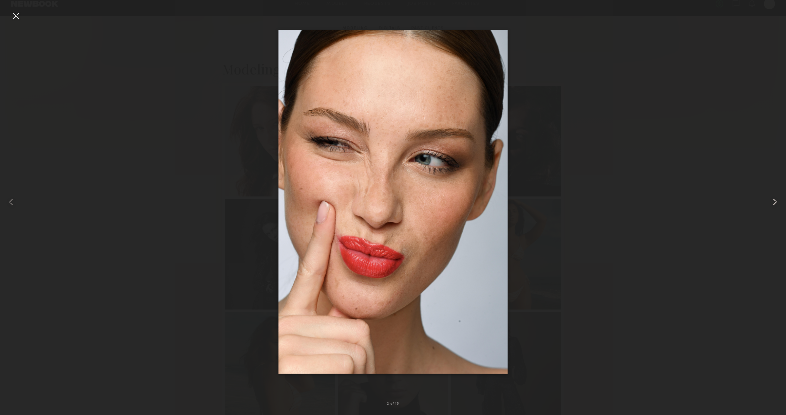
click at [779, 203] on common-icon at bounding box center [774, 201] width 11 height 11
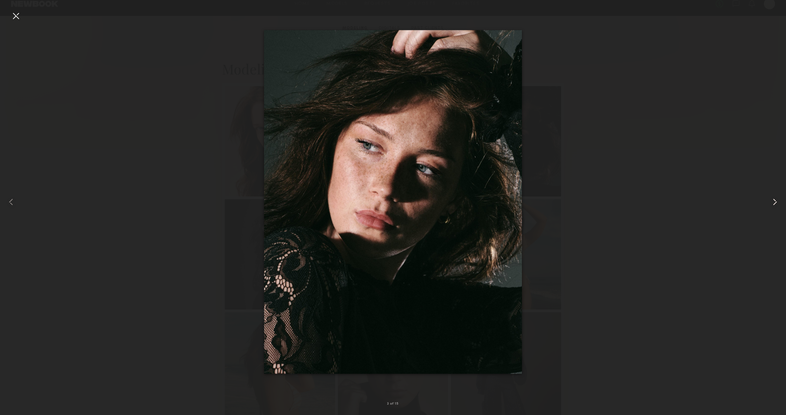
click at [779, 203] on common-icon at bounding box center [774, 201] width 11 height 11
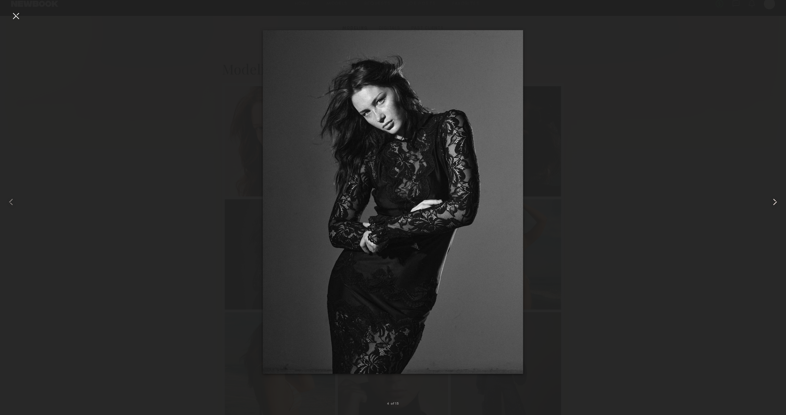
click at [779, 203] on common-icon at bounding box center [774, 201] width 11 height 11
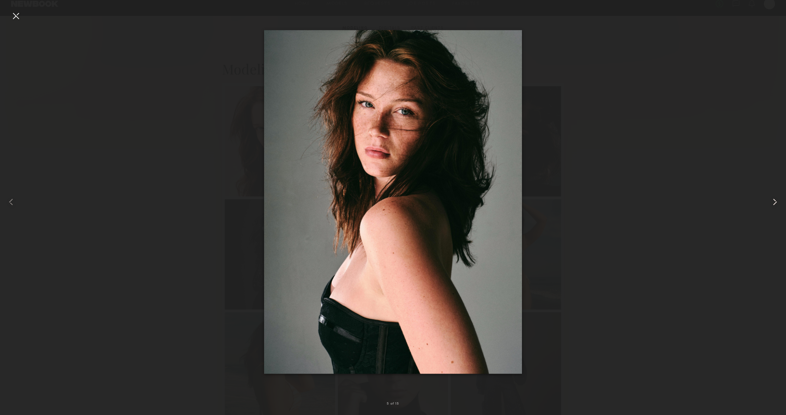
click at [779, 203] on common-icon at bounding box center [774, 201] width 11 height 11
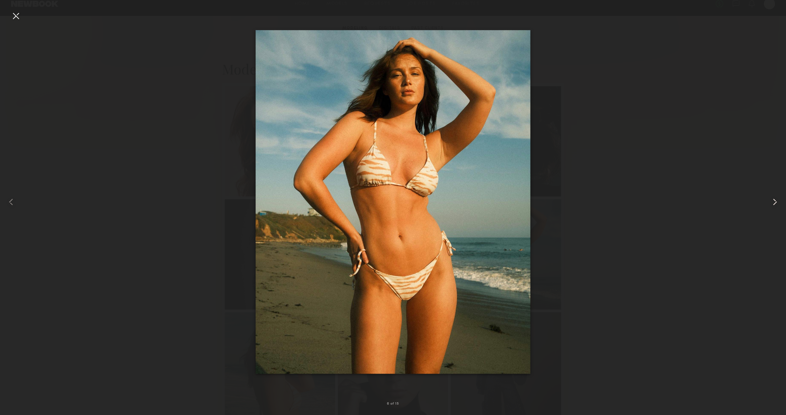
click at [779, 203] on common-icon at bounding box center [774, 201] width 11 height 11
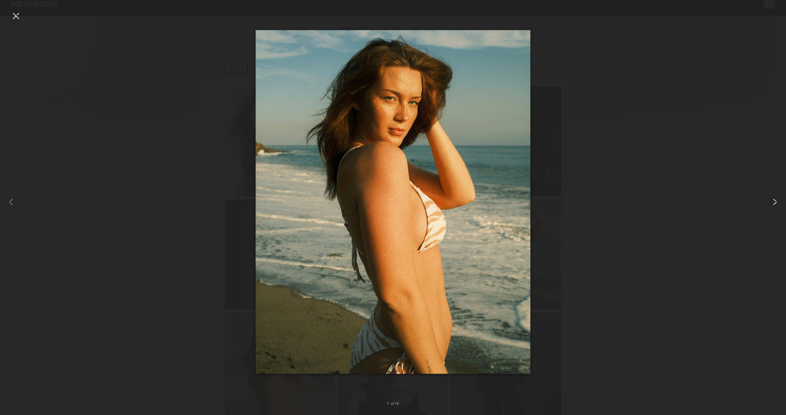
click at [779, 203] on common-icon at bounding box center [774, 201] width 11 height 11
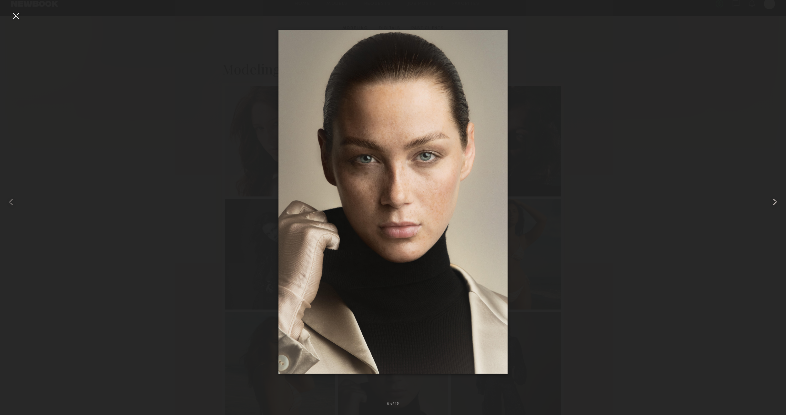
click at [779, 203] on common-icon at bounding box center [774, 201] width 11 height 11
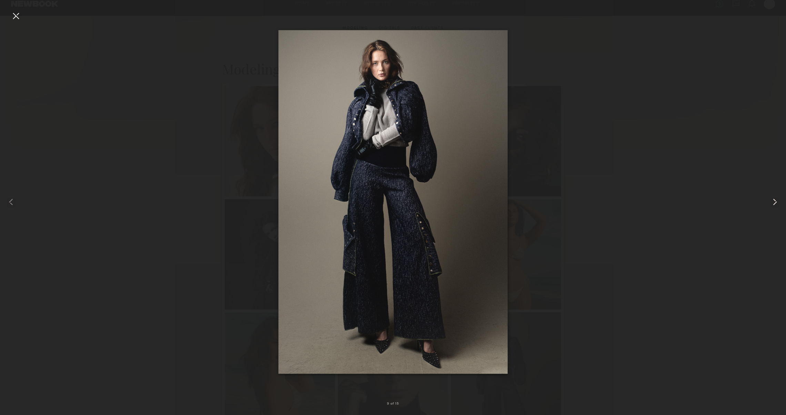
click at [779, 203] on common-icon at bounding box center [774, 201] width 11 height 11
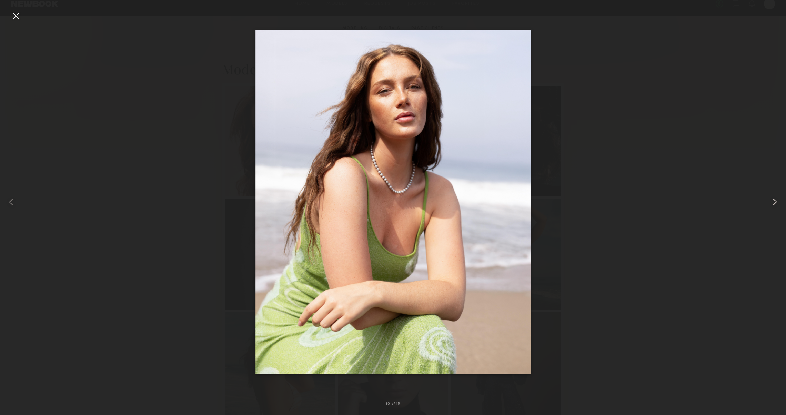
click at [779, 203] on common-icon at bounding box center [774, 201] width 11 height 11
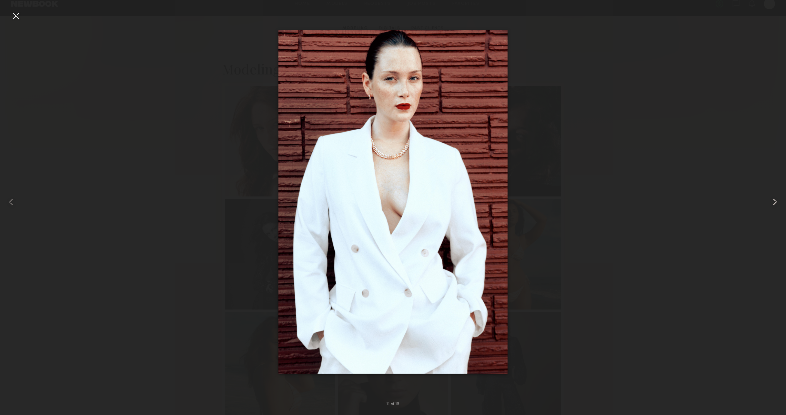
click at [779, 203] on common-icon at bounding box center [774, 201] width 11 height 11
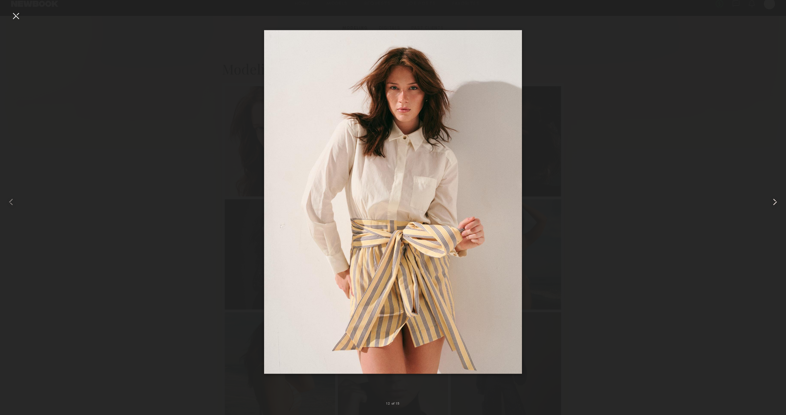
click at [779, 203] on common-icon at bounding box center [774, 201] width 11 height 11
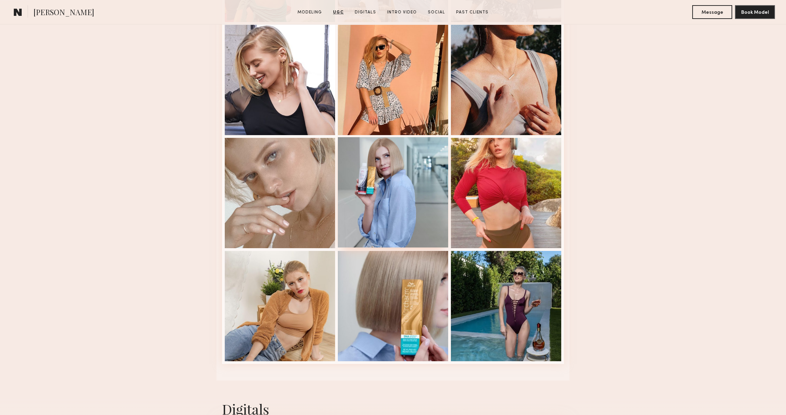
scroll to position [1218, 0]
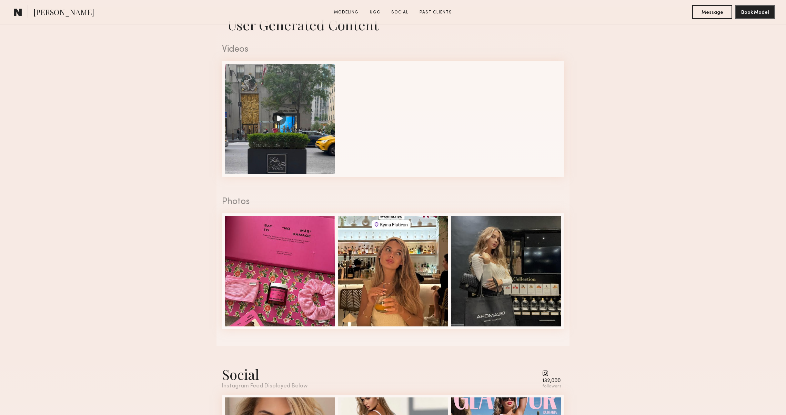
scroll to position [982, 0]
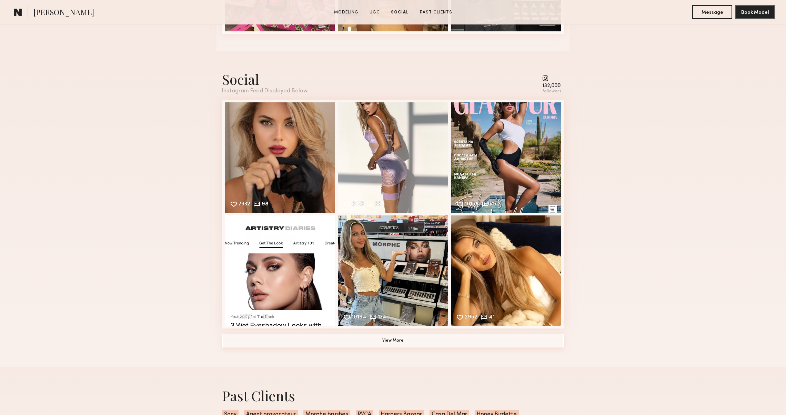
click at [349, 340] on button "View More" at bounding box center [393, 341] width 342 height 14
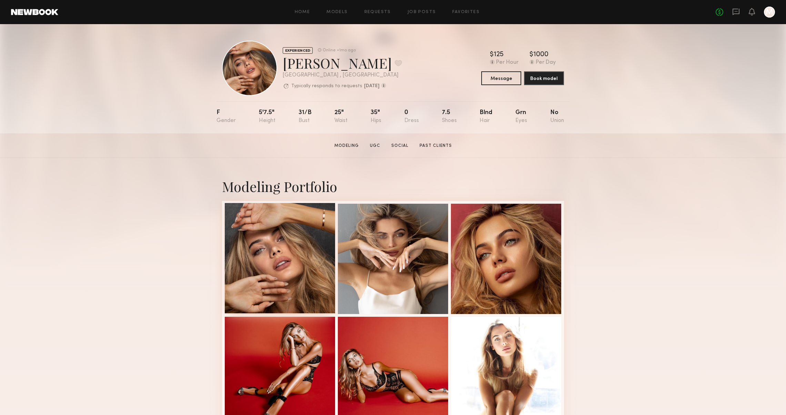
scroll to position [0, 0]
click at [296, 270] on div at bounding box center [280, 258] width 110 height 110
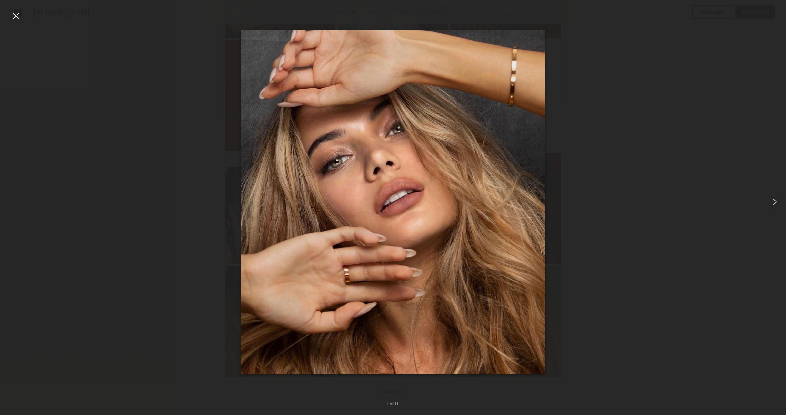
scroll to position [332, 0]
click at [771, 204] on common-icon at bounding box center [774, 201] width 11 height 11
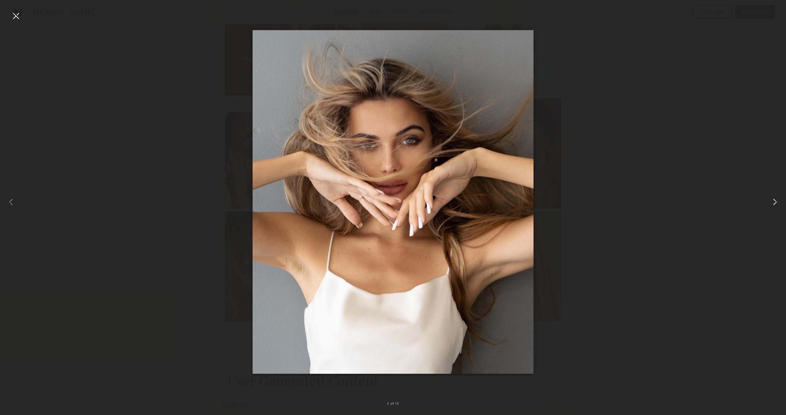
click at [771, 204] on common-icon at bounding box center [774, 201] width 11 height 11
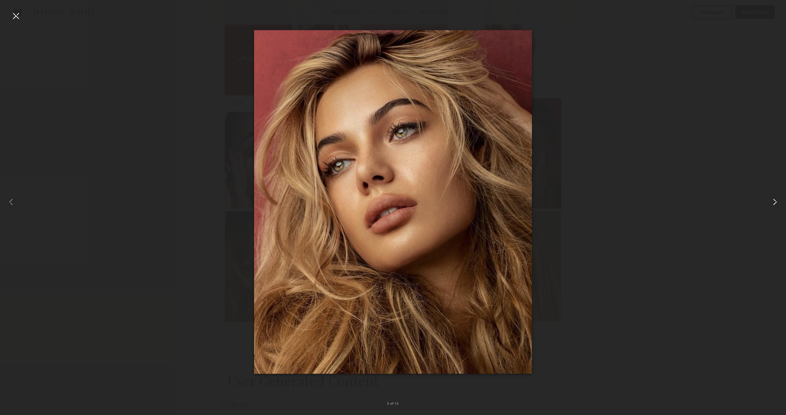
click at [771, 204] on common-icon at bounding box center [774, 201] width 11 height 11
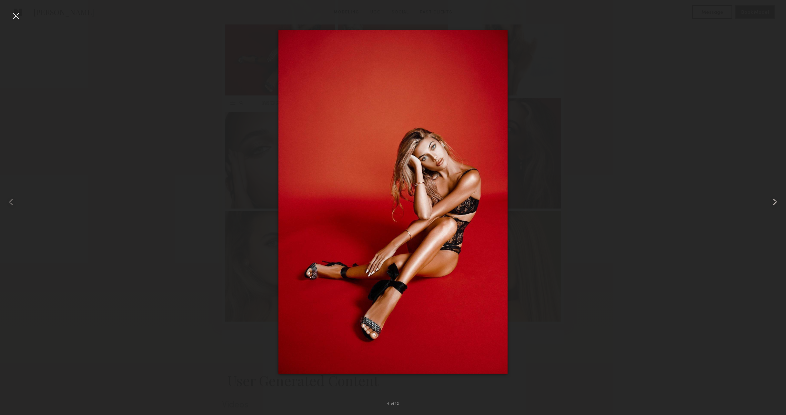
click at [771, 204] on common-icon at bounding box center [774, 201] width 11 height 11
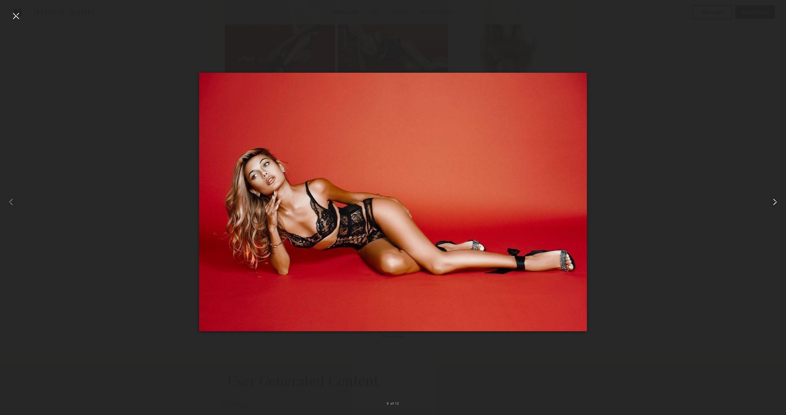
click at [771, 204] on common-icon at bounding box center [774, 201] width 11 height 11
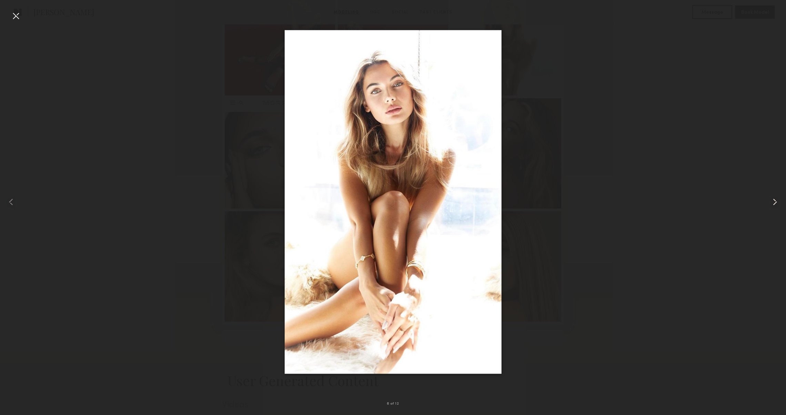
click at [771, 204] on common-icon at bounding box center [774, 201] width 11 height 11
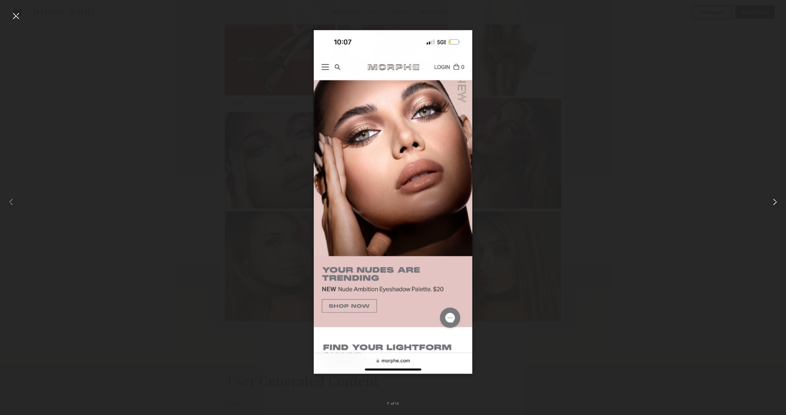
click at [771, 204] on common-icon at bounding box center [774, 201] width 11 height 11
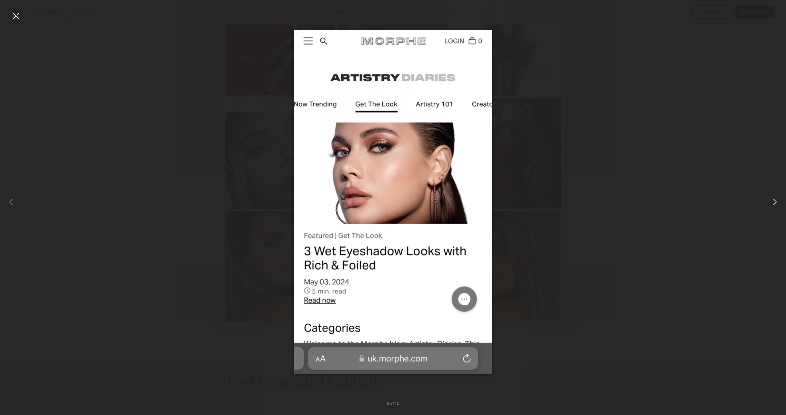
click at [771, 204] on common-icon at bounding box center [774, 201] width 11 height 11
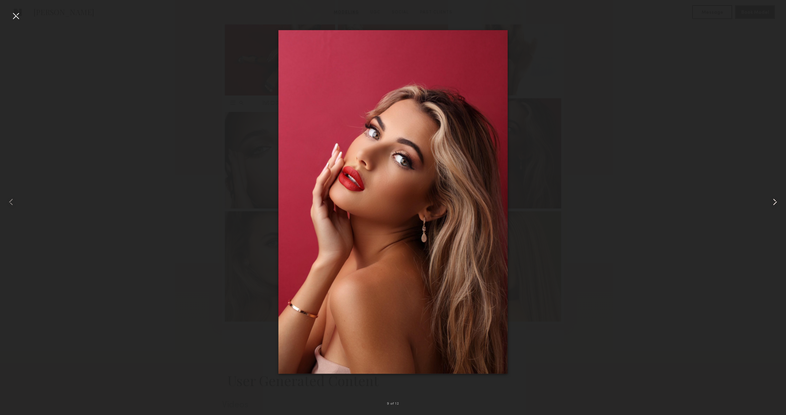
click at [771, 204] on common-icon at bounding box center [774, 201] width 11 height 11
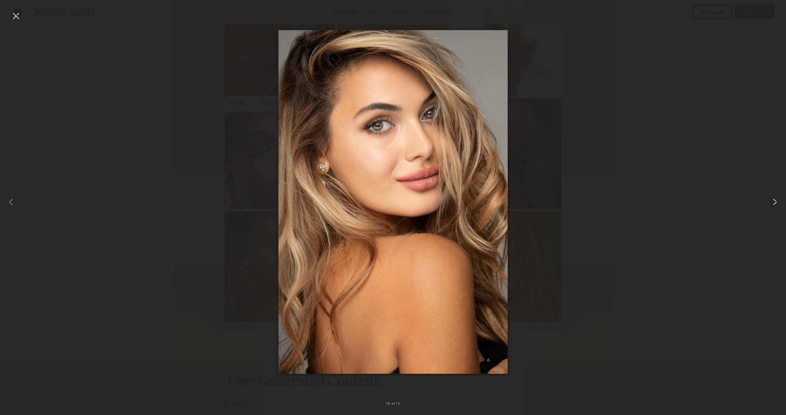
click at [771, 204] on common-icon at bounding box center [774, 201] width 11 height 11
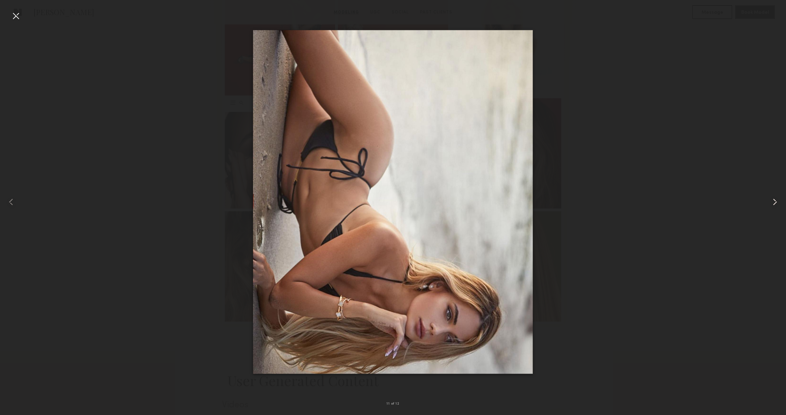
click at [771, 204] on common-icon at bounding box center [774, 201] width 11 height 11
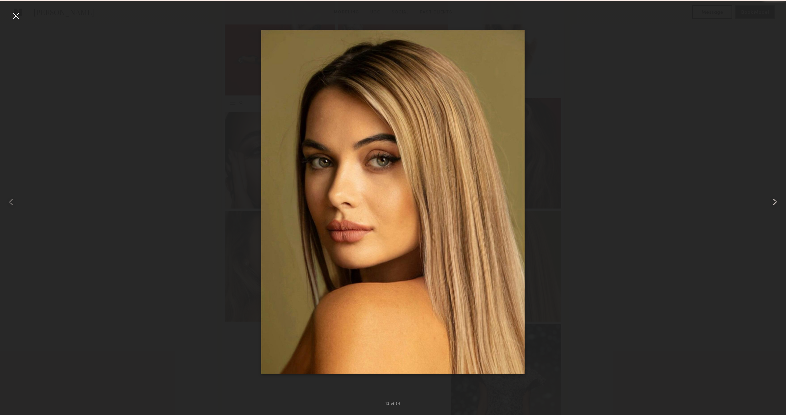
click at [771, 204] on common-icon at bounding box center [774, 201] width 11 height 11
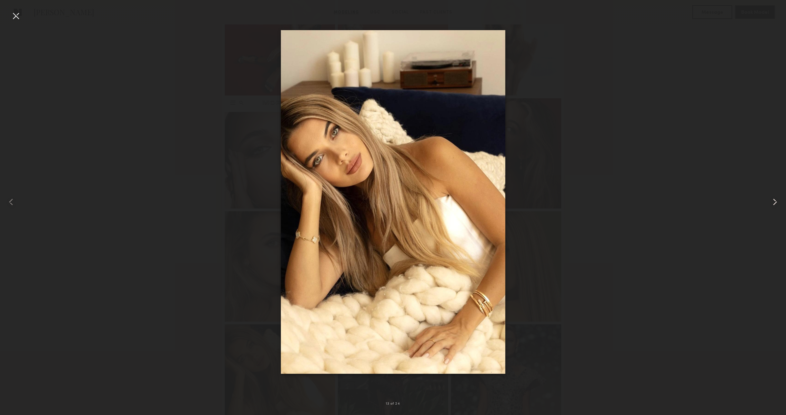
click at [771, 204] on common-icon at bounding box center [774, 201] width 11 height 11
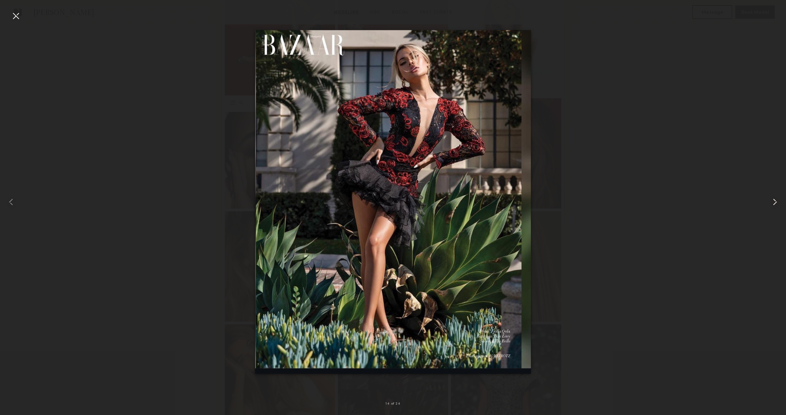
click at [771, 204] on common-icon at bounding box center [774, 201] width 11 height 11
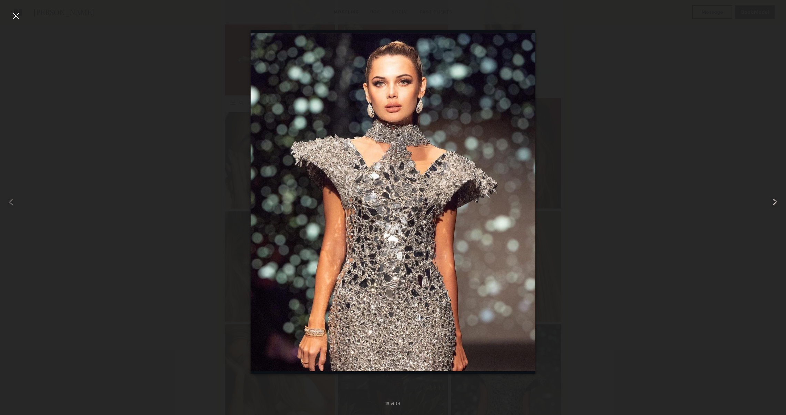
click at [771, 204] on common-icon at bounding box center [774, 201] width 11 height 11
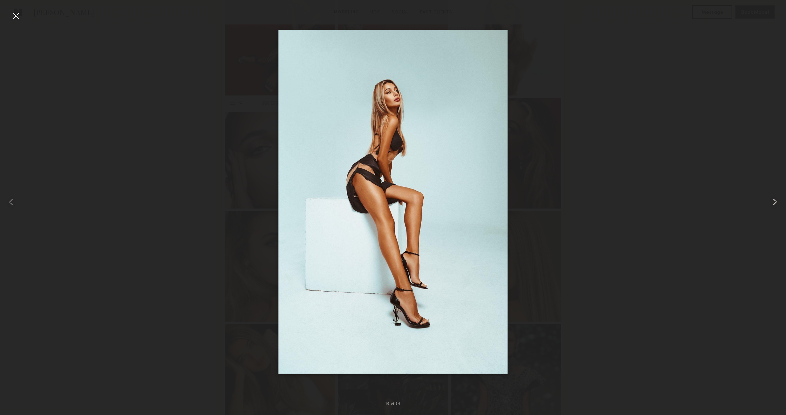
click at [771, 204] on common-icon at bounding box center [774, 201] width 11 height 11
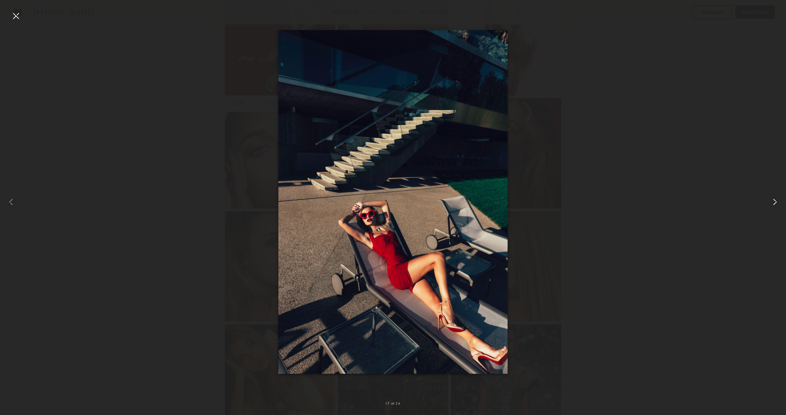
click at [771, 204] on common-icon at bounding box center [774, 201] width 11 height 11
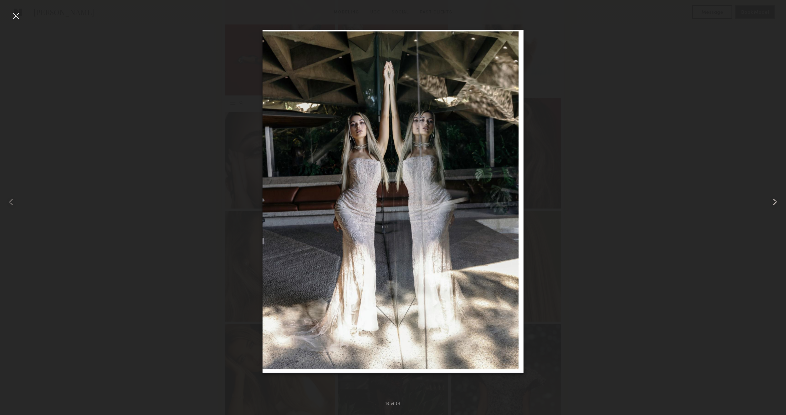
click at [771, 204] on common-icon at bounding box center [774, 201] width 11 height 11
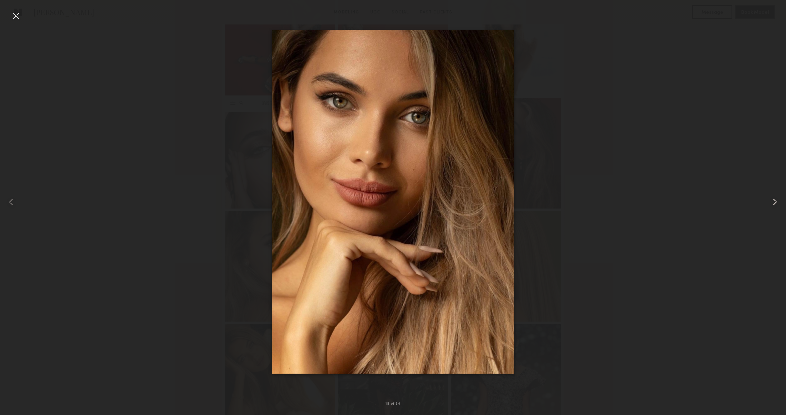
click at [771, 204] on common-icon at bounding box center [774, 201] width 11 height 11
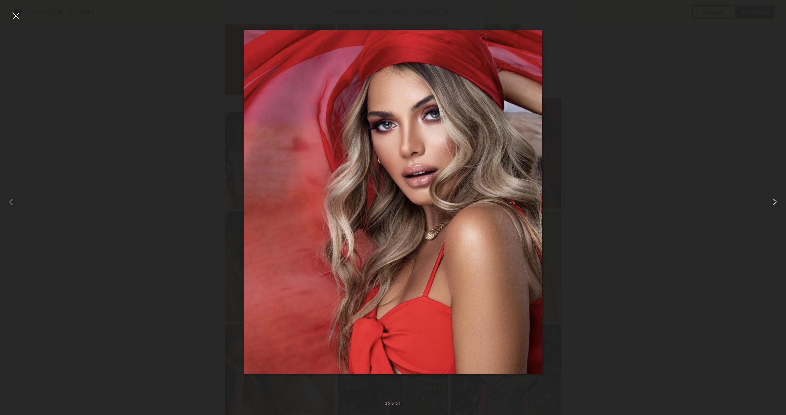
click at [771, 204] on common-icon at bounding box center [774, 201] width 11 height 11
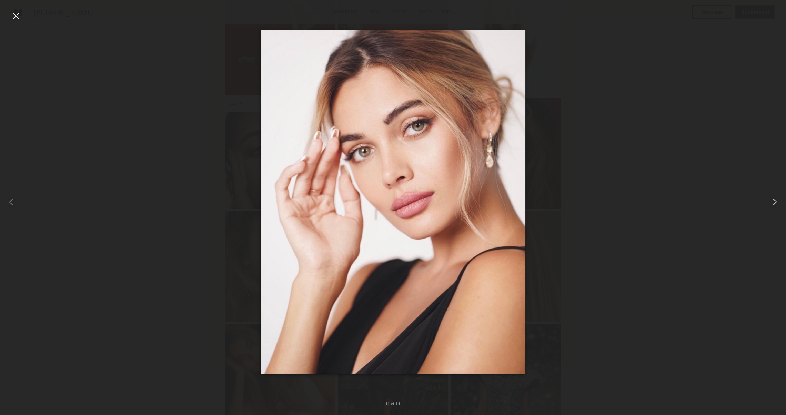
click at [771, 204] on common-icon at bounding box center [774, 201] width 11 height 11
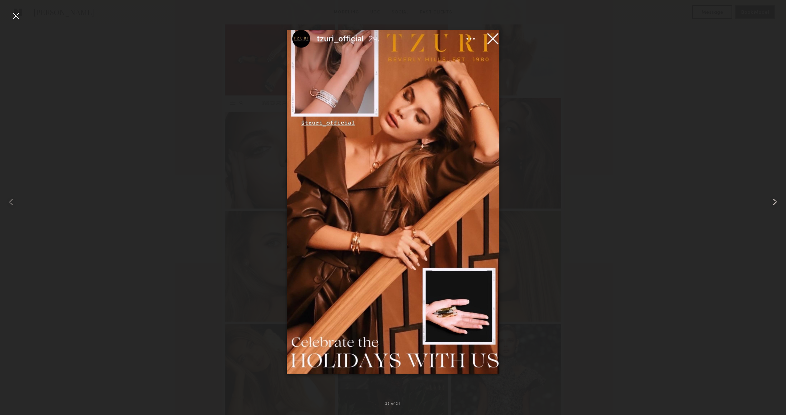
click at [771, 204] on common-icon at bounding box center [774, 201] width 11 height 11
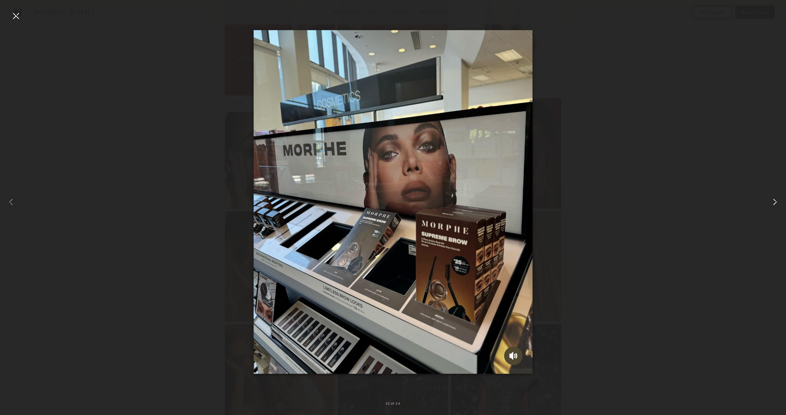
click at [771, 204] on common-icon at bounding box center [774, 201] width 11 height 11
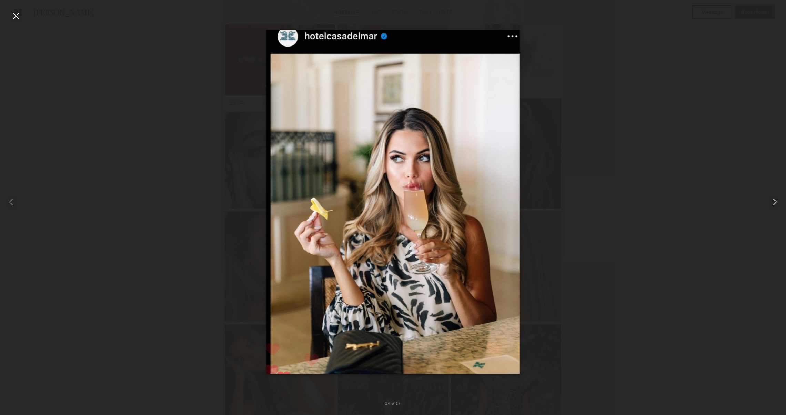
click at [771, 204] on common-icon at bounding box center [774, 201] width 11 height 11
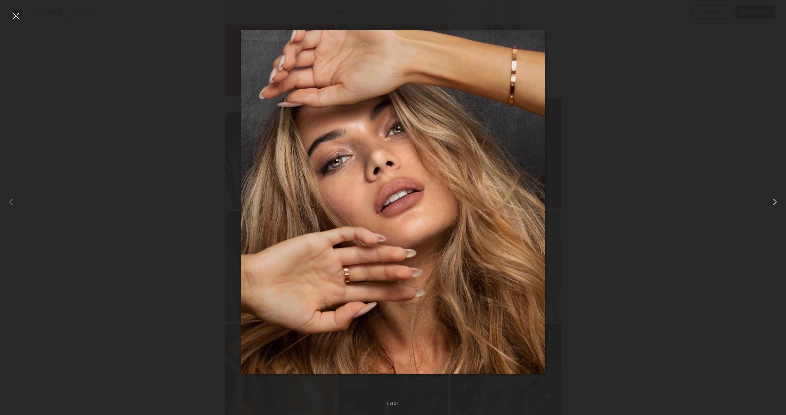
click at [771, 204] on common-icon at bounding box center [774, 201] width 11 height 11
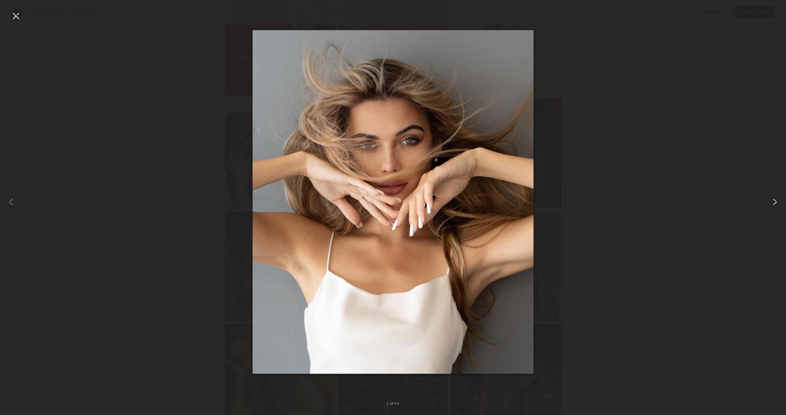
click at [771, 204] on common-icon at bounding box center [774, 201] width 11 height 11
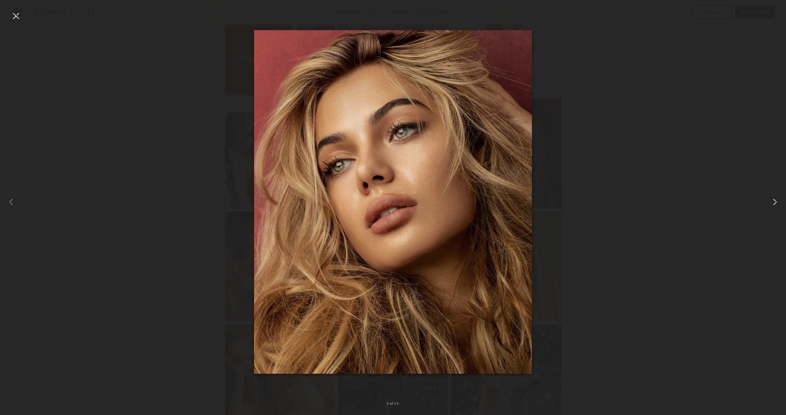
click at [771, 204] on common-icon at bounding box center [774, 201] width 11 height 11
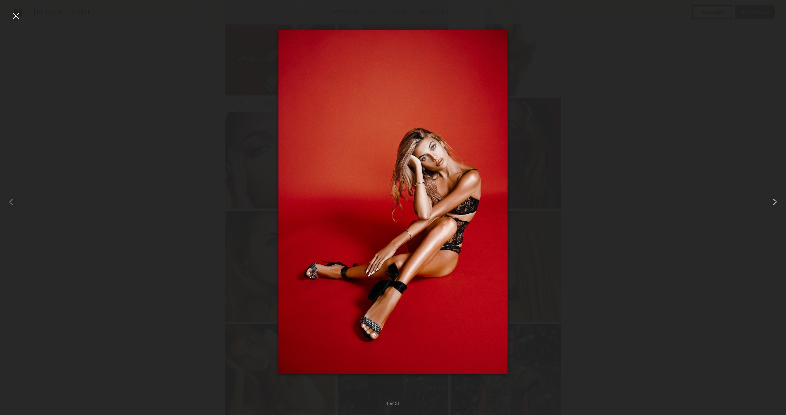
click at [771, 204] on common-icon at bounding box center [774, 201] width 11 height 11
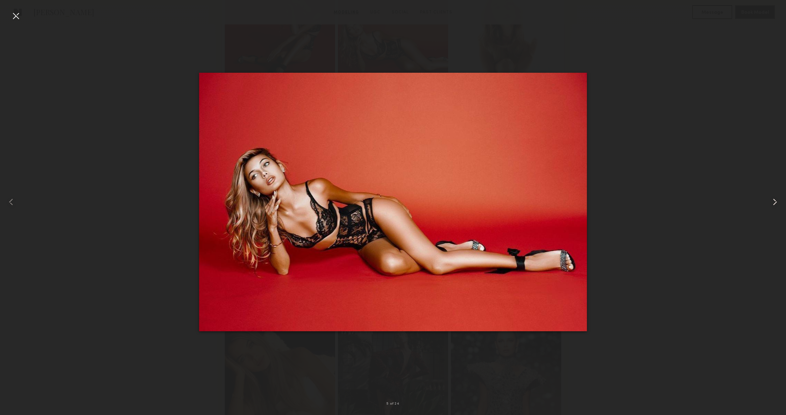
click at [771, 204] on common-icon at bounding box center [774, 201] width 11 height 11
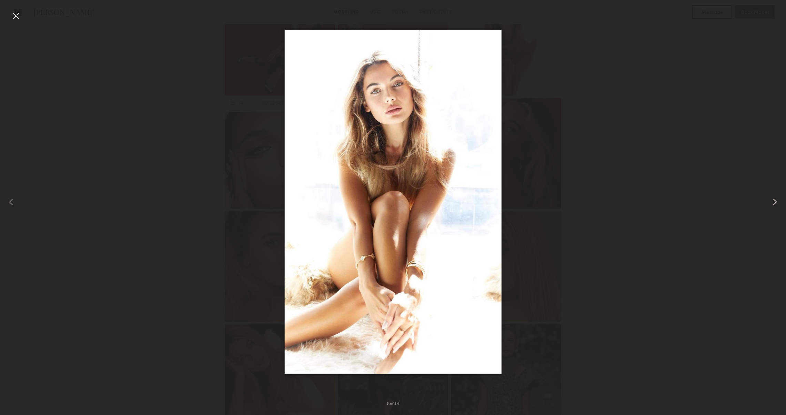
click at [771, 204] on common-icon at bounding box center [774, 201] width 11 height 11
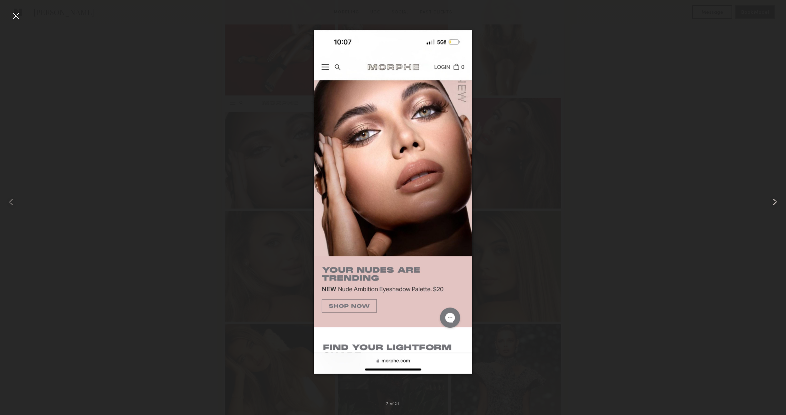
click at [771, 204] on common-icon at bounding box center [774, 201] width 11 height 11
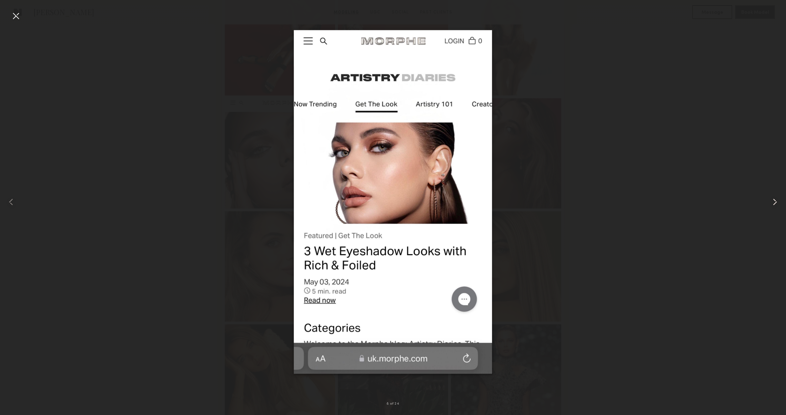
click at [771, 204] on common-icon at bounding box center [774, 201] width 11 height 11
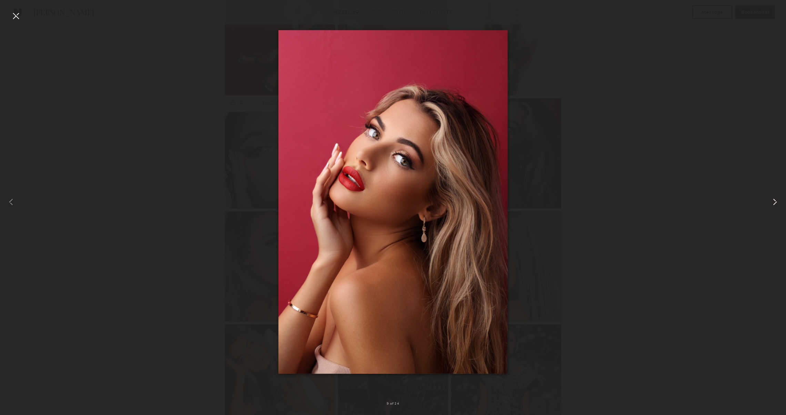
click at [771, 204] on common-icon at bounding box center [774, 201] width 11 height 11
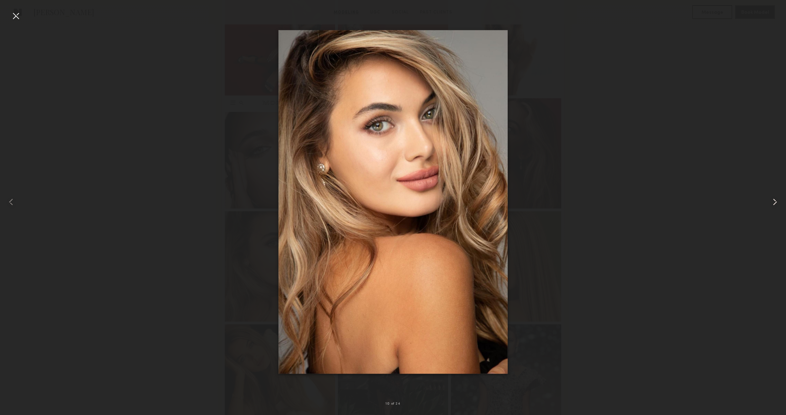
click at [771, 204] on common-icon at bounding box center [774, 201] width 11 height 11
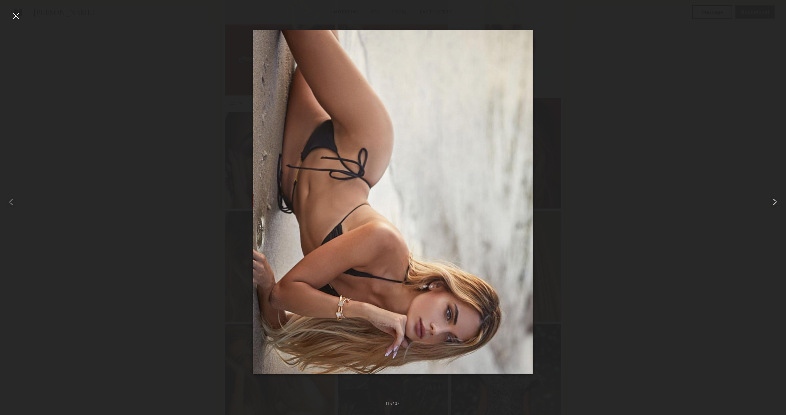
click at [771, 204] on common-icon at bounding box center [774, 201] width 11 height 11
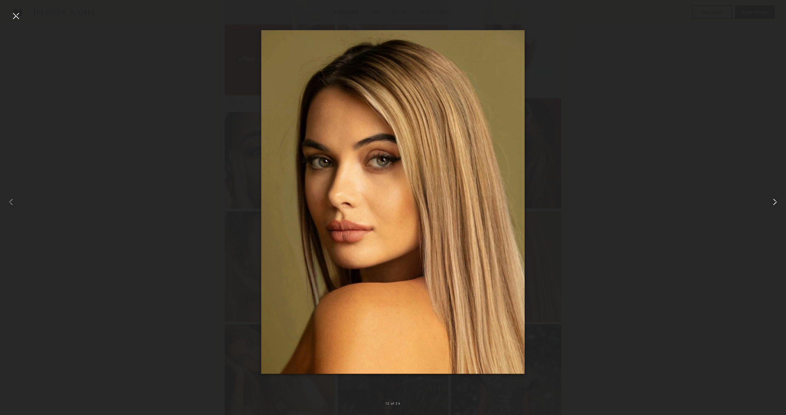
click at [771, 204] on common-icon at bounding box center [774, 201] width 11 height 11
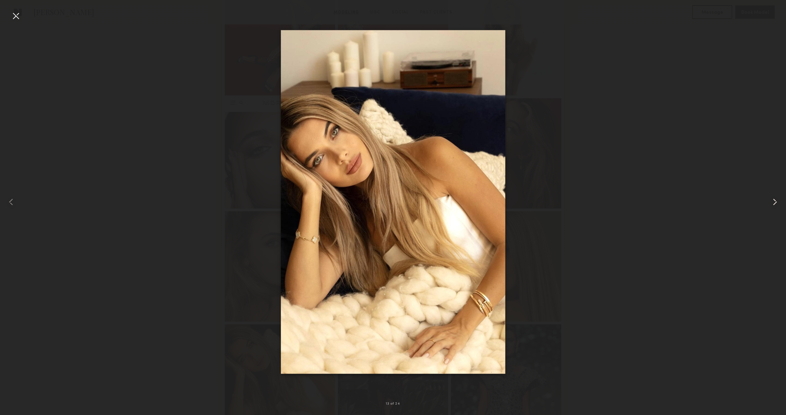
click at [771, 204] on common-icon at bounding box center [774, 201] width 11 height 11
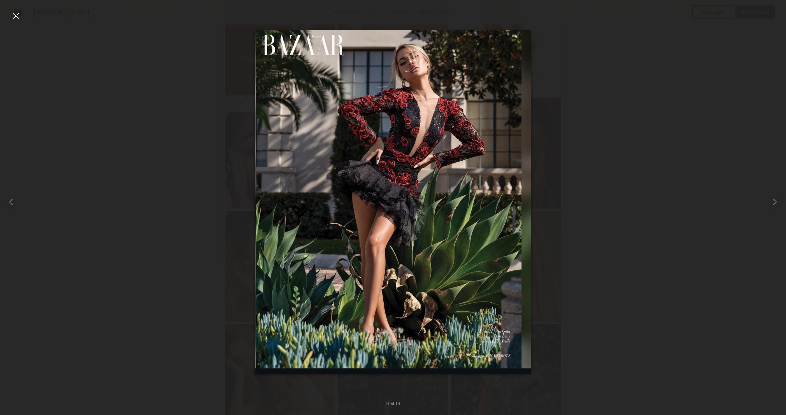
click at [19, 21] on div at bounding box center [15, 15] width 11 height 11
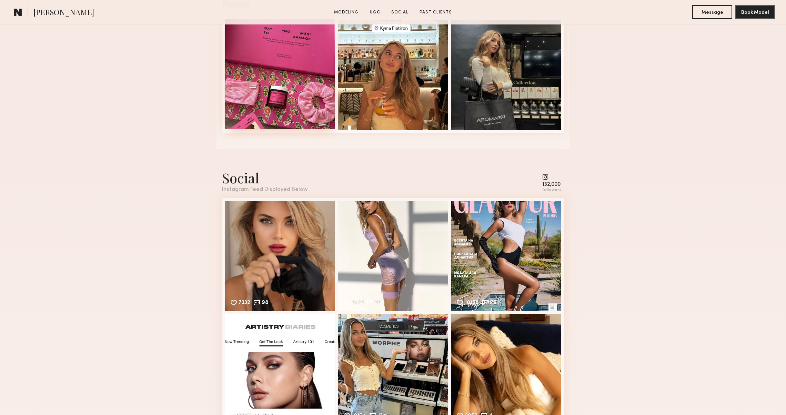
scroll to position [1329, 0]
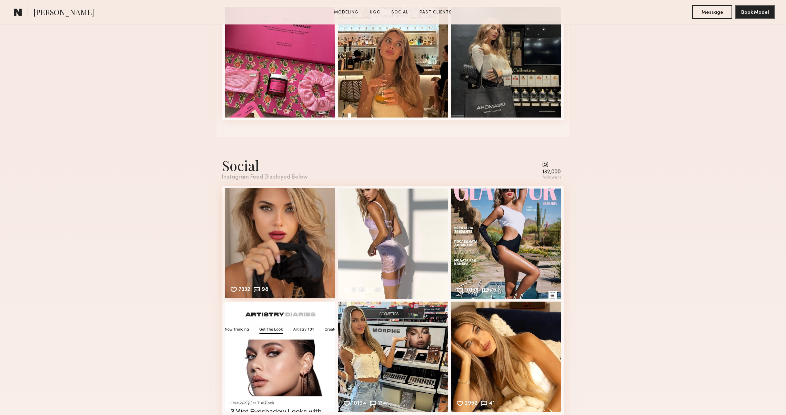
click at [276, 238] on div "7332 98 Likes & comments displayed to show model’s engagement" at bounding box center [280, 243] width 110 height 110
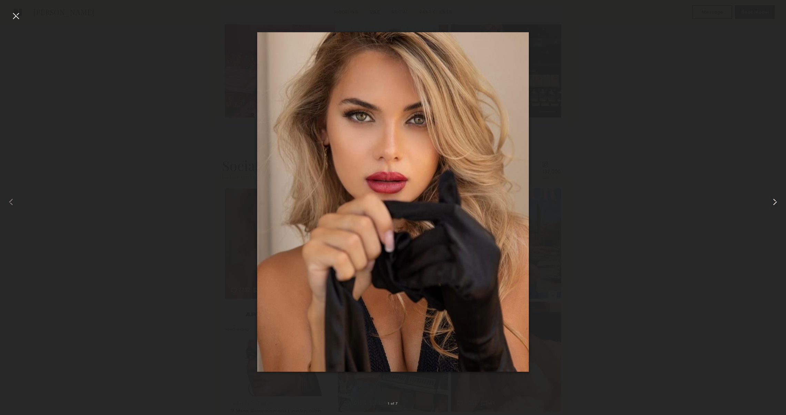
click at [769, 208] on div at bounding box center [770, 202] width 31 height 382
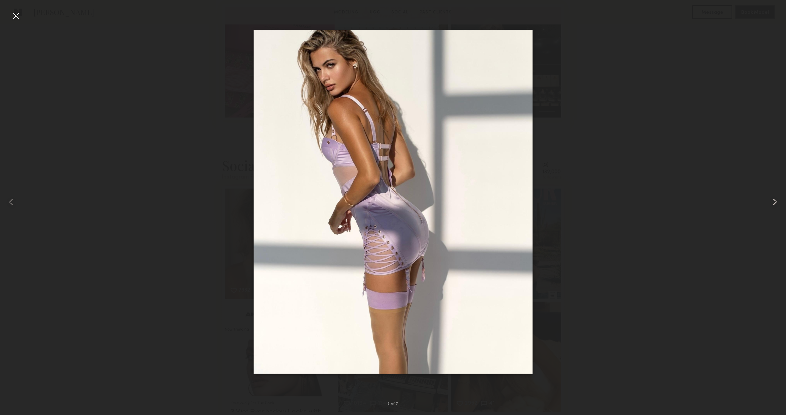
click at [769, 208] on div at bounding box center [770, 202] width 31 height 382
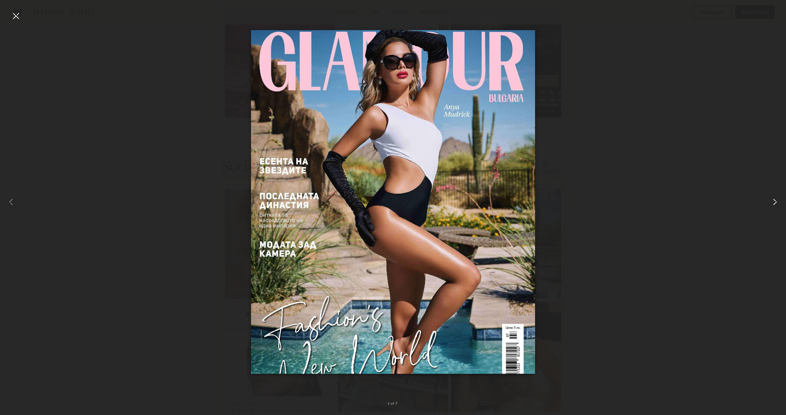
click at [769, 208] on div at bounding box center [770, 202] width 31 height 382
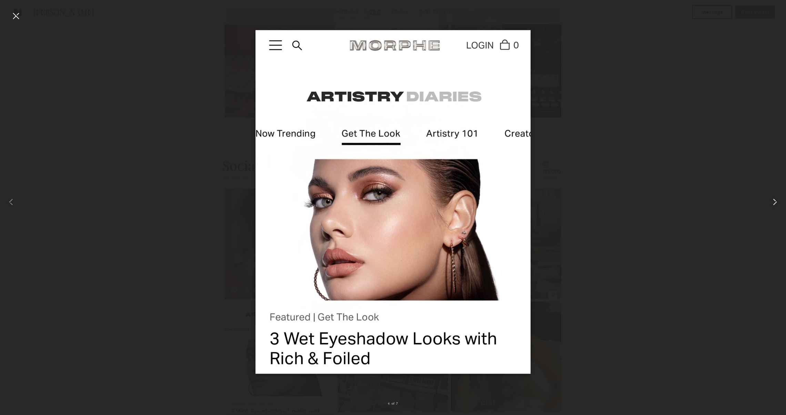
click at [769, 208] on div at bounding box center [770, 202] width 31 height 382
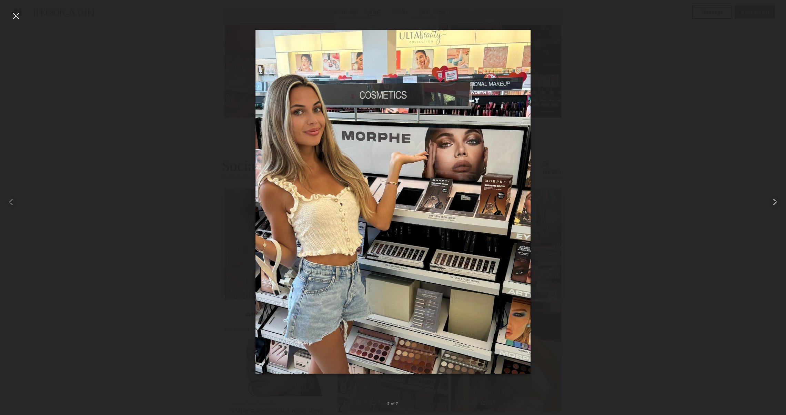
click at [769, 208] on div at bounding box center [770, 202] width 31 height 382
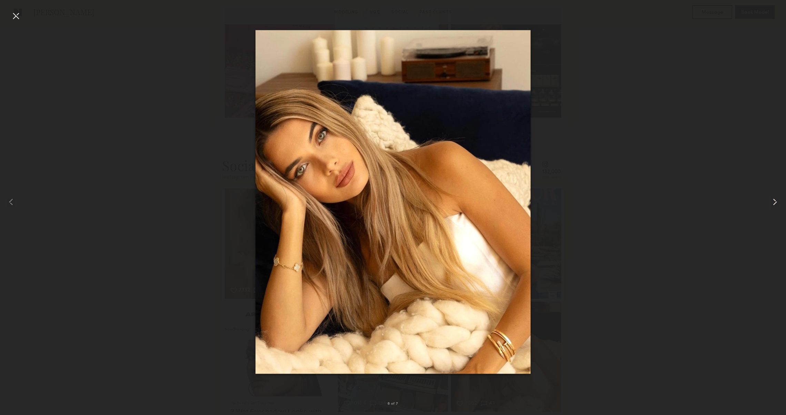
click at [769, 208] on div at bounding box center [770, 202] width 31 height 382
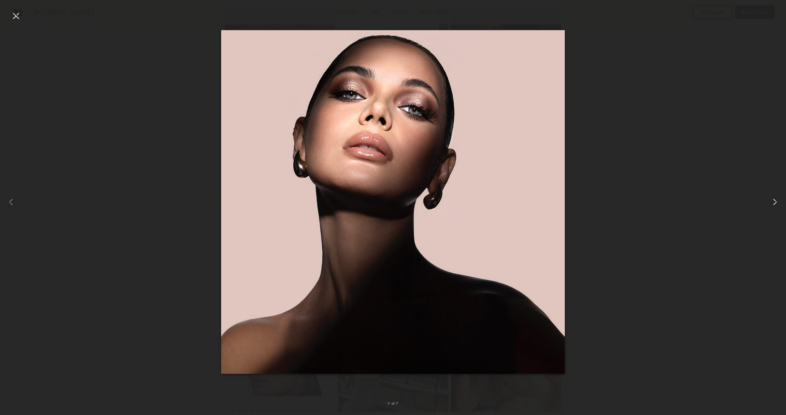
click at [769, 208] on div at bounding box center [770, 202] width 31 height 382
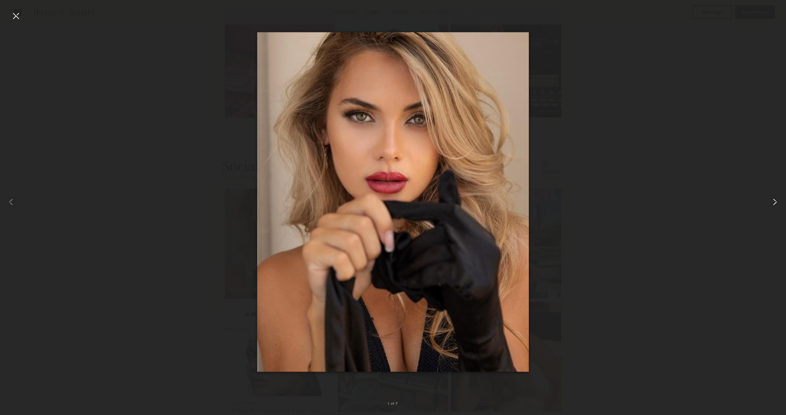
click at [769, 208] on div at bounding box center [770, 202] width 31 height 382
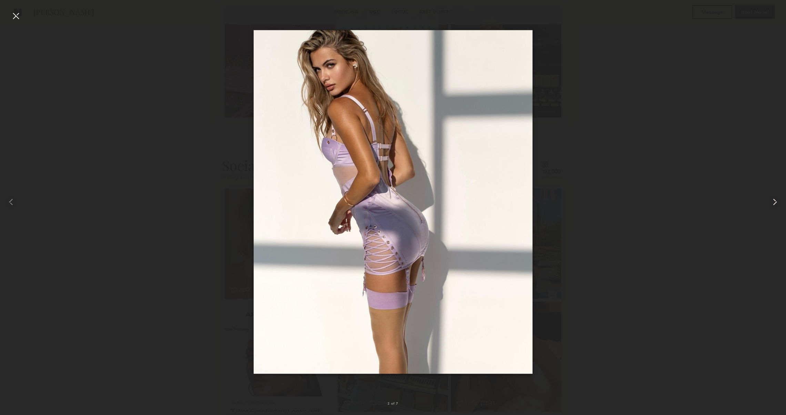
click at [769, 208] on div at bounding box center [770, 202] width 31 height 382
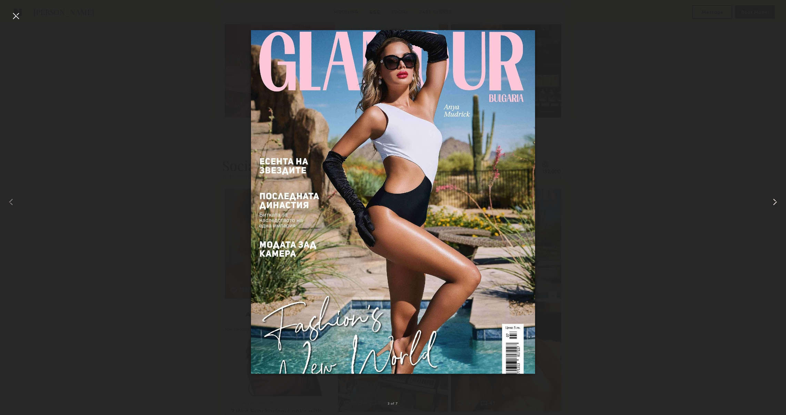
click at [769, 208] on div at bounding box center [770, 202] width 31 height 382
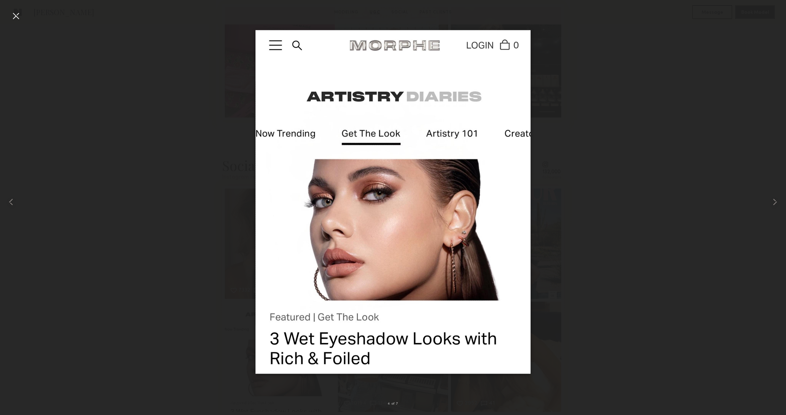
click at [19, 21] on div at bounding box center [15, 15] width 11 height 11
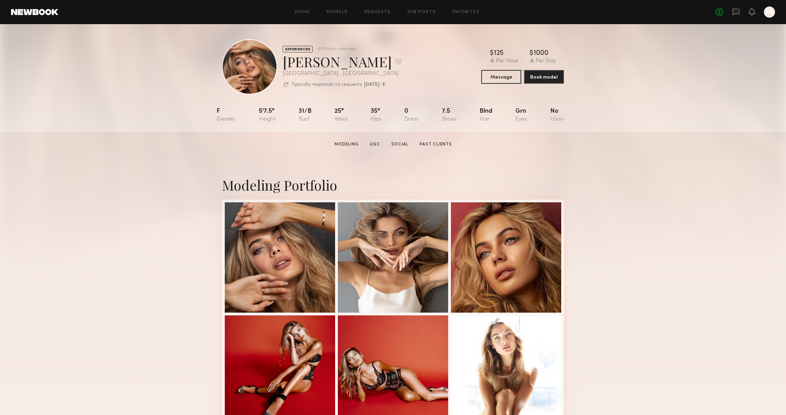
scroll to position [0, 0]
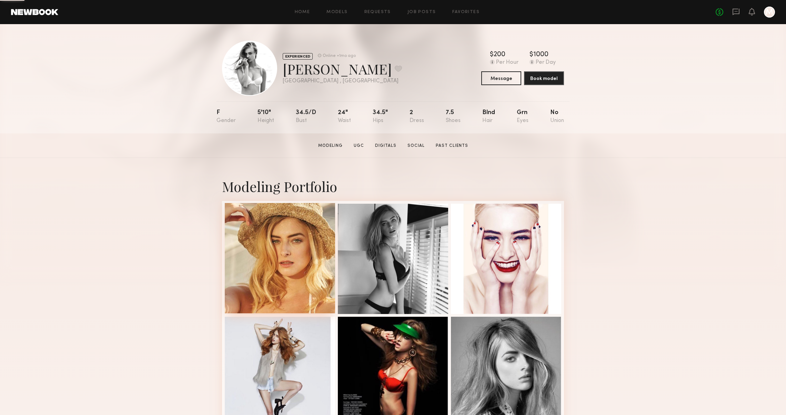
click at [272, 261] on div at bounding box center [280, 258] width 110 height 110
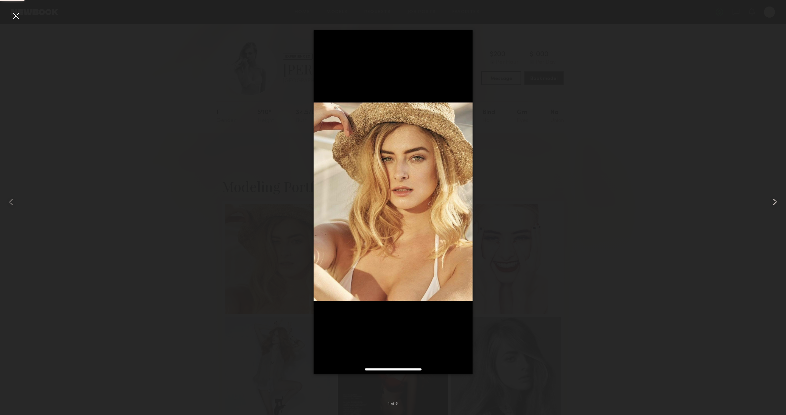
click at [778, 204] on common-icon at bounding box center [774, 201] width 11 height 11
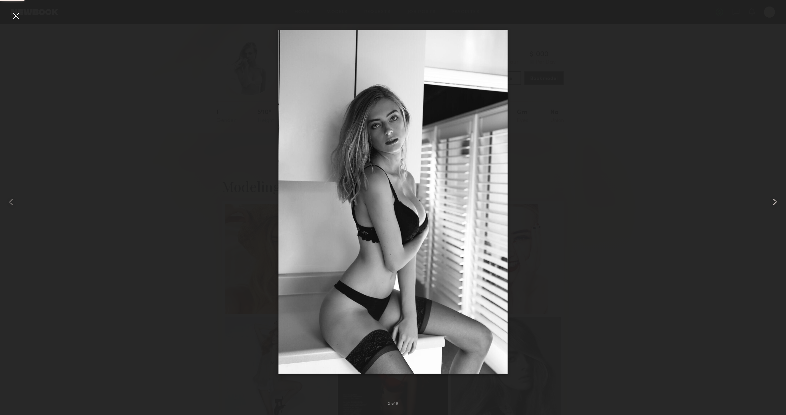
click at [778, 204] on common-icon at bounding box center [774, 201] width 11 height 11
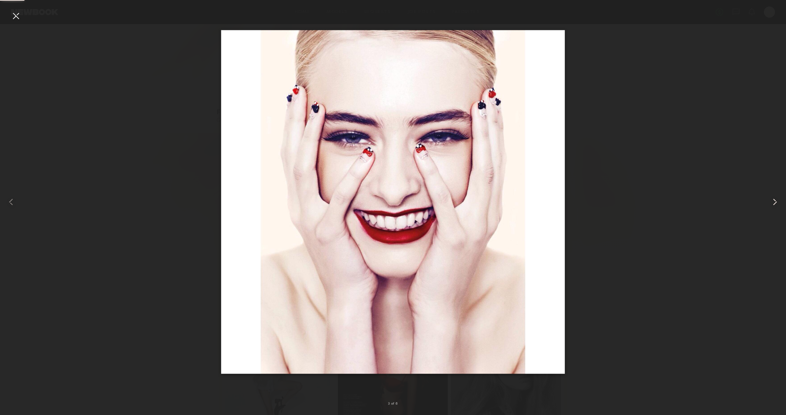
click at [778, 204] on common-icon at bounding box center [774, 201] width 11 height 11
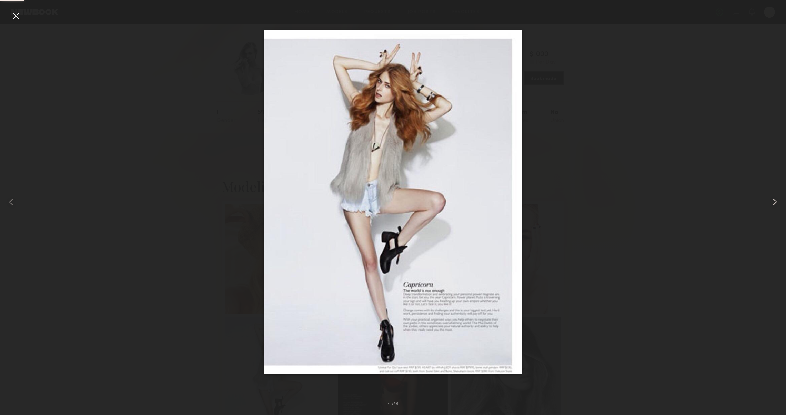
click at [778, 204] on common-icon at bounding box center [774, 201] width 11 height 11
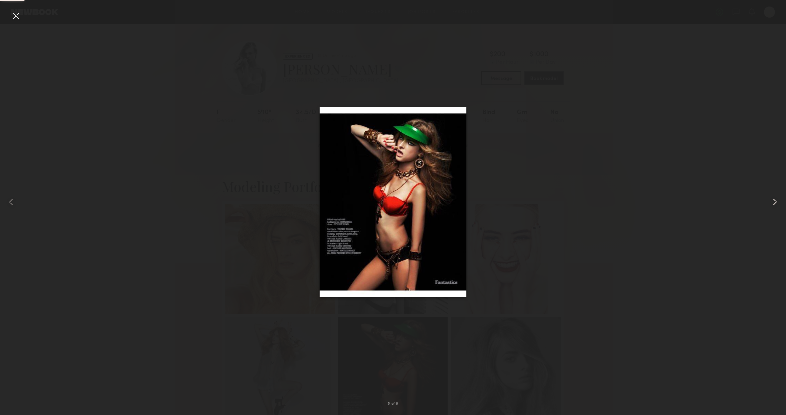
click at [778, 204] on common-icon at bounding box center [774, 201] width 11 height 11
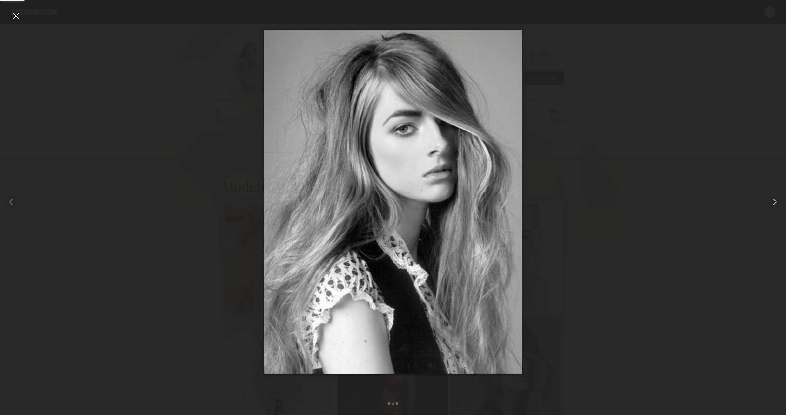
click at [778, 204] on common-icon at bounding box center [774, 201] width 11 height 11
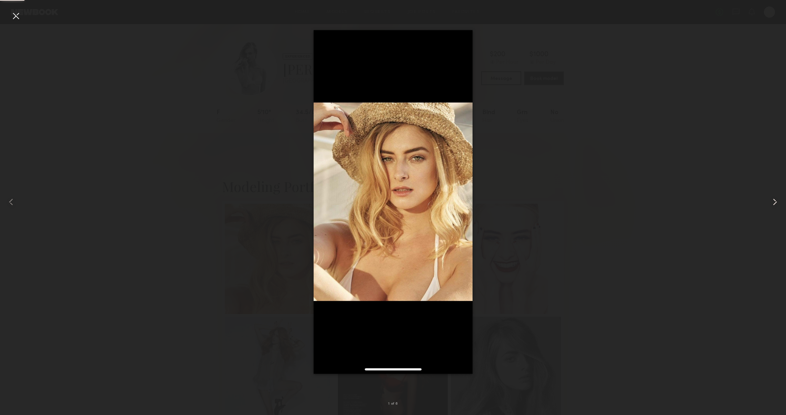
click at [778, 204] on common-icon at bounding box center [774, 201] width 11 height 11
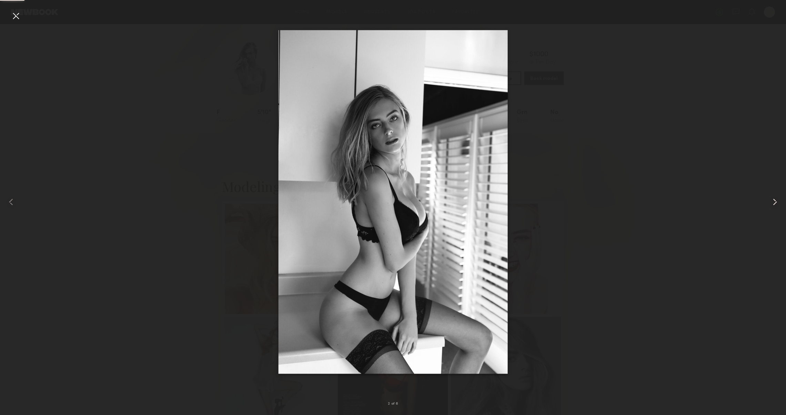
click at [778, 204] on common-icon at bounding box center [774, 201] width 11 height 11
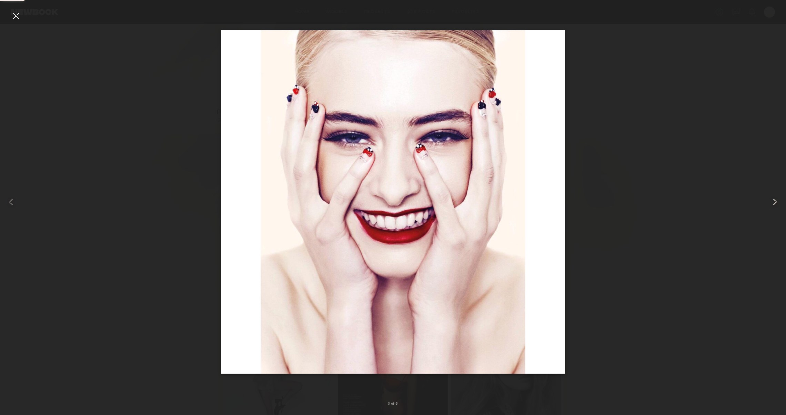
click at [778, 204] on common-icon at bounding box center [774, 201] width 11 height 11
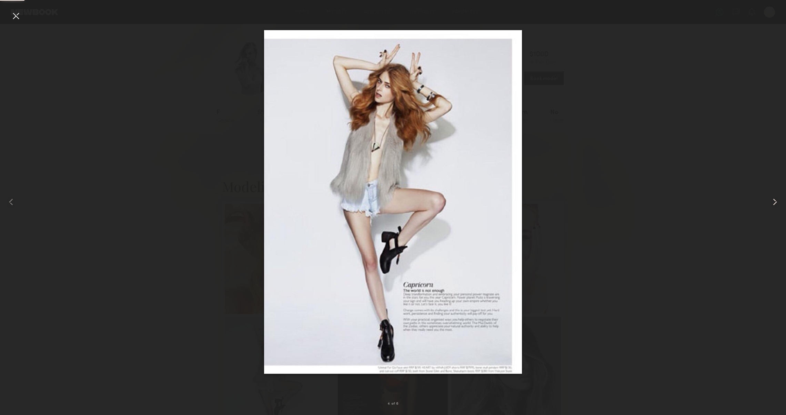
click at [778, 204] on common-icon at bounding box center [774, 201] width 11 height 11
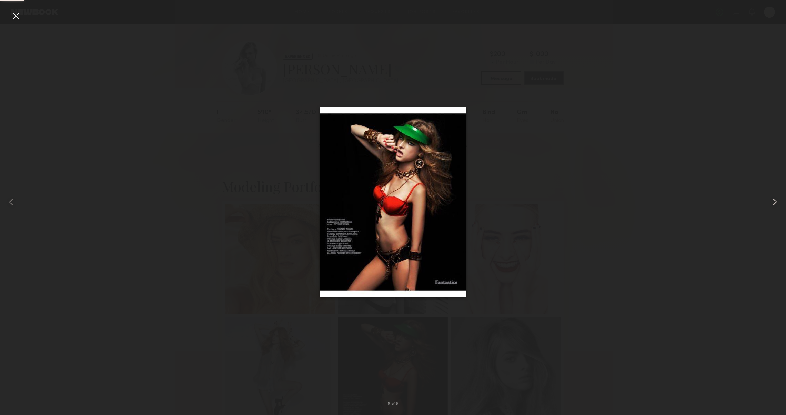
click at [778, 204] on common-icon at bounding box center [774, 201] width 11 height 11
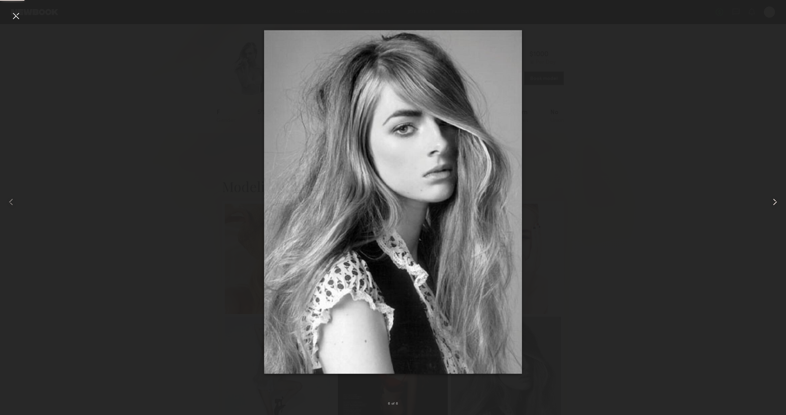
click at [778, 204] on common-icon at bounding box center [774, 201] width 11 height 11
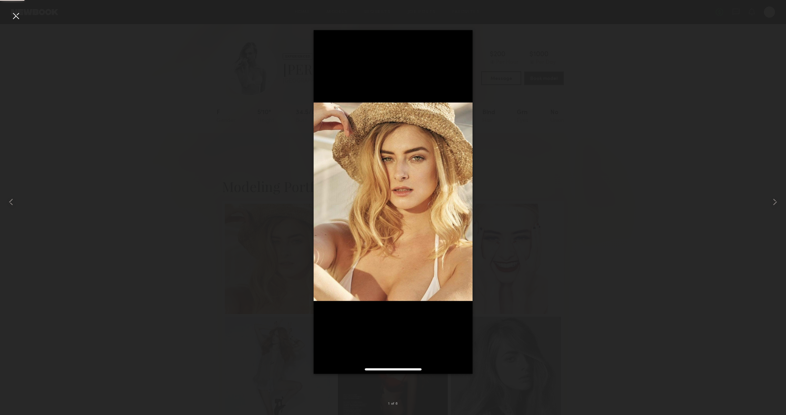
click at [16, 12] on div at bounding box center [15, 15] width 11 height 11
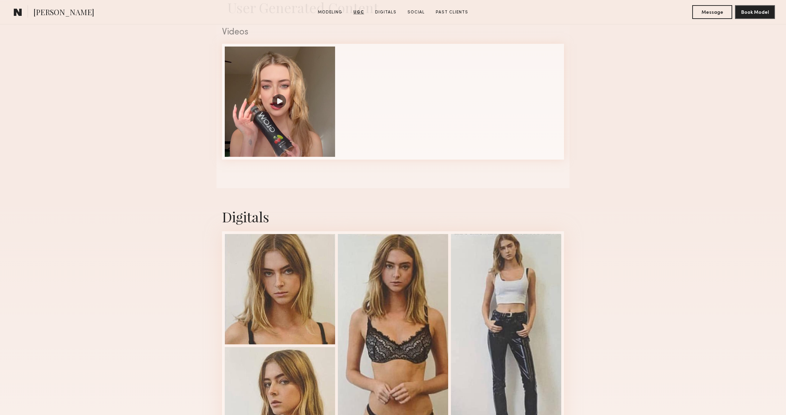
scroll to position [466, 0]
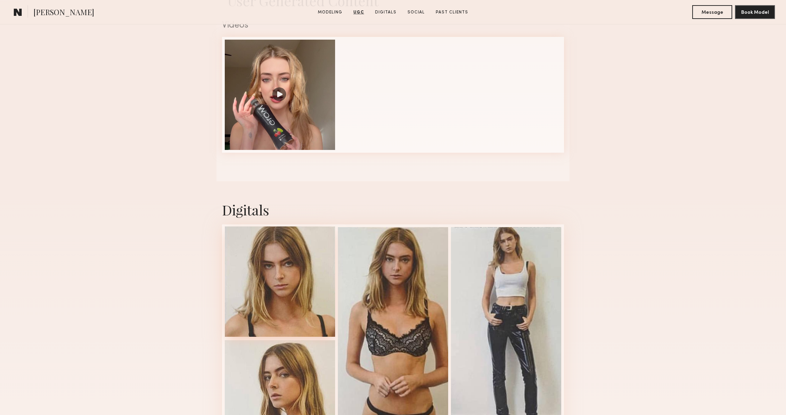
click at [304, 289] on div at bounding box center [280, 281] width 110 height 110
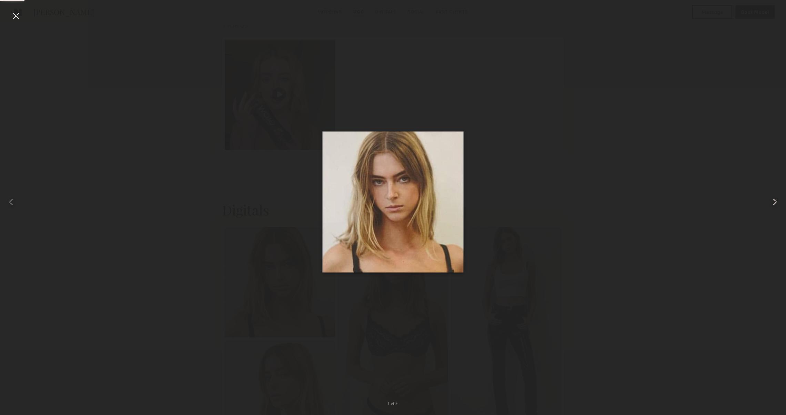
click at [771, 203] on common-icon at bounding box center [774, 201] width 11 height 11
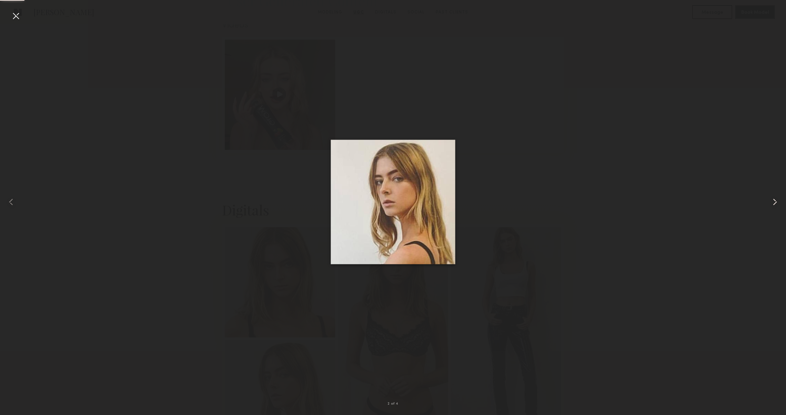
click at [771, 203] on common-icon at bounding box center [774, 201] width 11 height 11
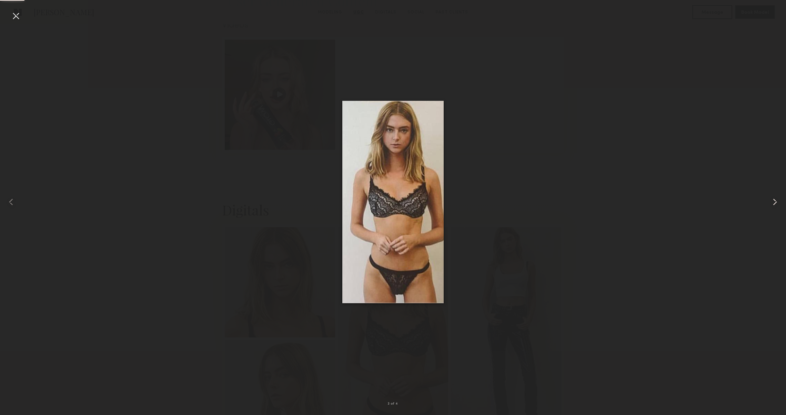
click at [771, 203] on common-icon at bounding box center [774, 201] width 11 height 11
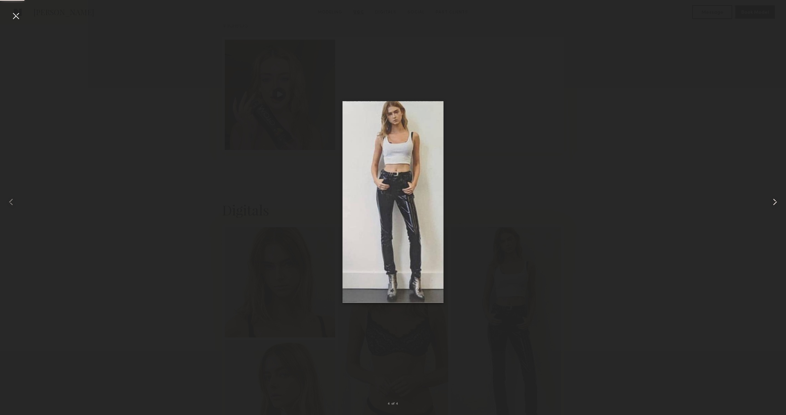
click at [771, 203] on common-icon at bounding box center [774, 201] width 11 height 11
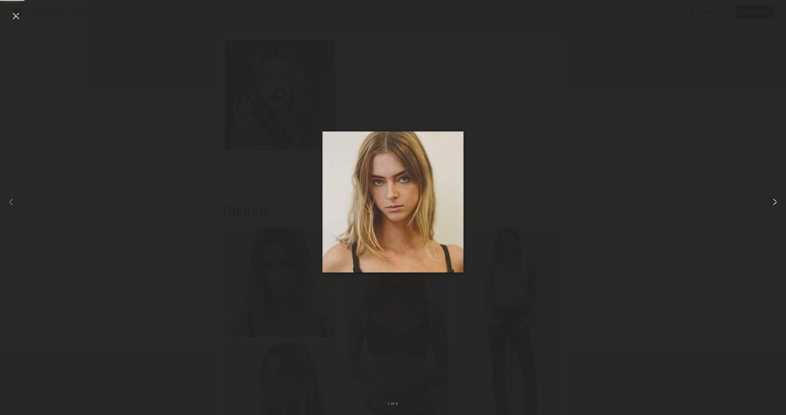
click at [771, 203] on common-icon at bounding box center [774, 201] width 11 height 11
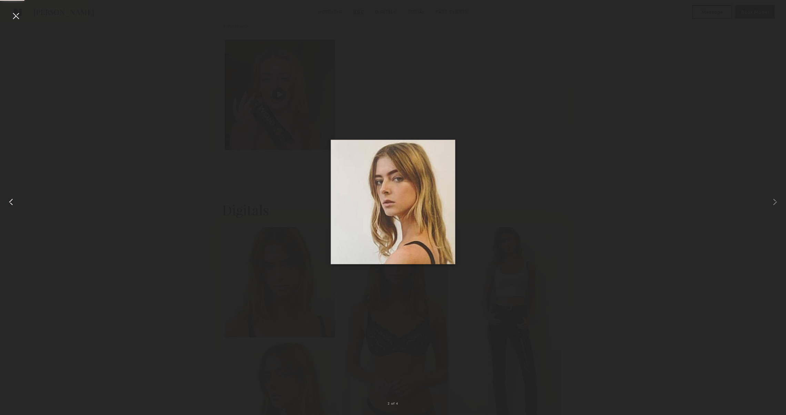
click at [17, 22] on div at bounding box center [15, 202] width 31 height 382
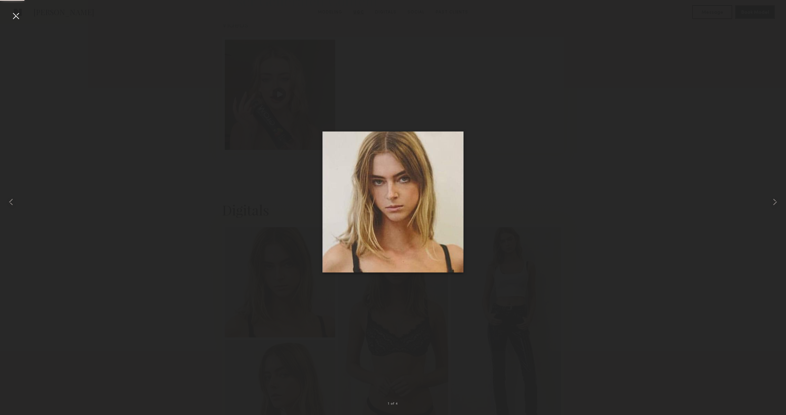
scroll to position [466, 0]
click at [16, 14] on div at bounding box center [15, 15] width 11 height 11
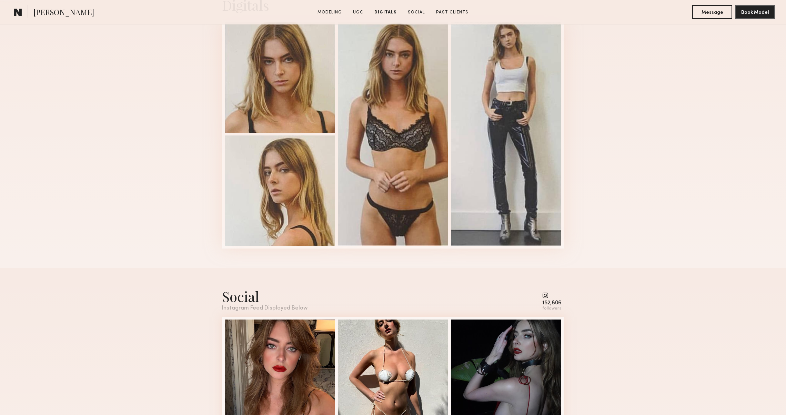
scroll to position [842, 0]
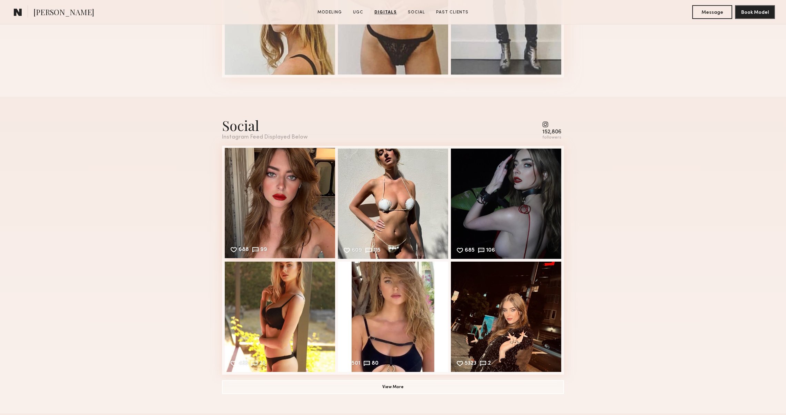
click at [247, 222] on div "688 99 Likes & comments displayed to show model’s engagement" at bounding box center [280, 203] width 110 height 110
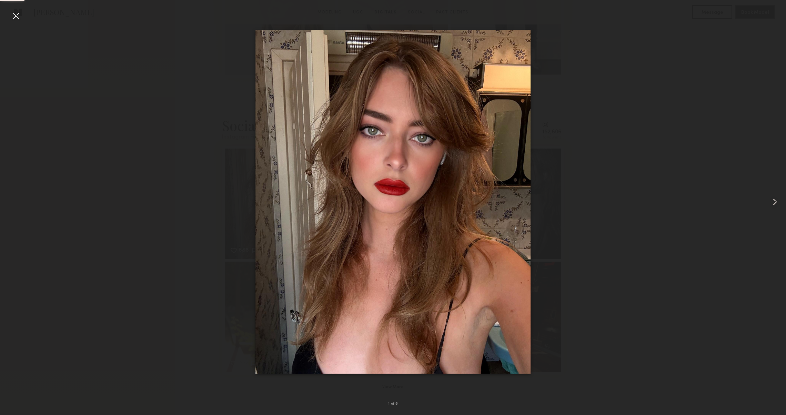
click at [772, 195] on div at bounding box center [770, 202] width 31 height 382
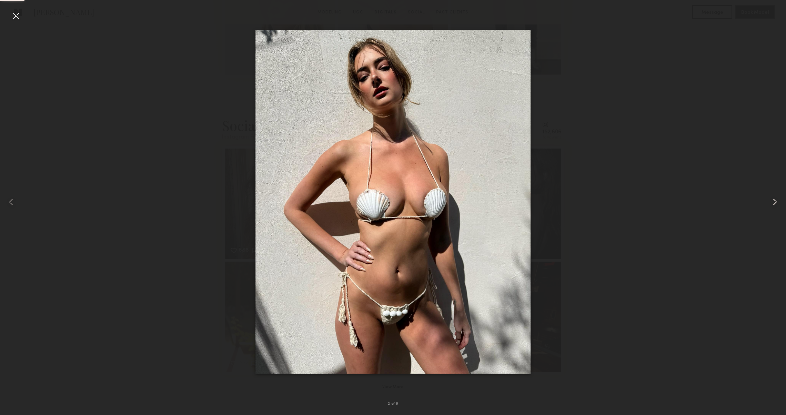
click at [772, 195] on div at bounding box center [770, 202] width 31 height 382
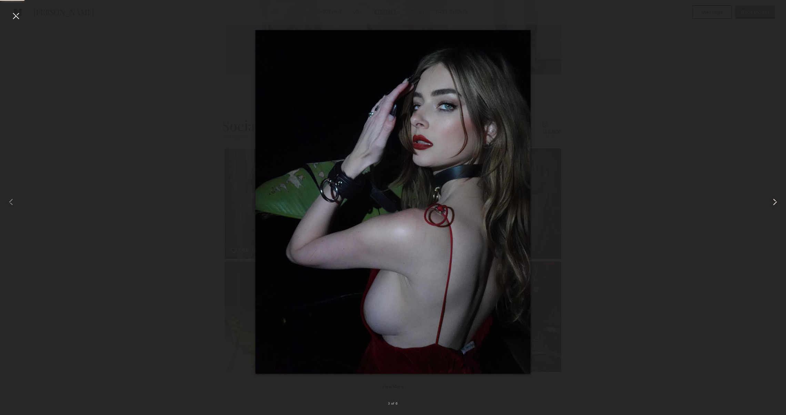
click at [772, 195] on div at bounding box center [770, 202] width 31 height 382
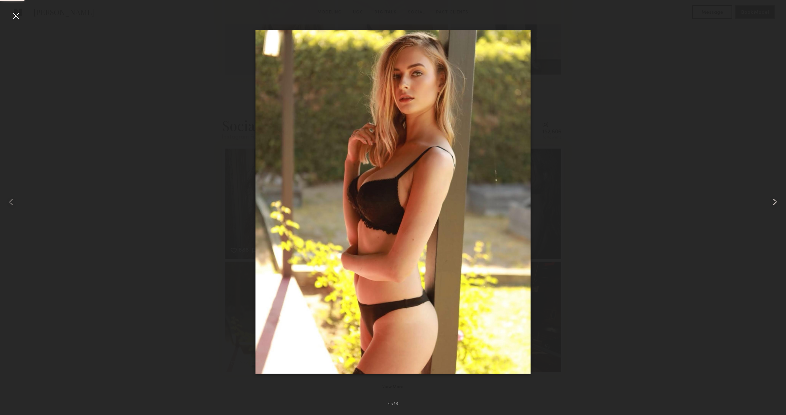
click at [772, 195] on div at bounding box center [770, 202] width 31 height 382
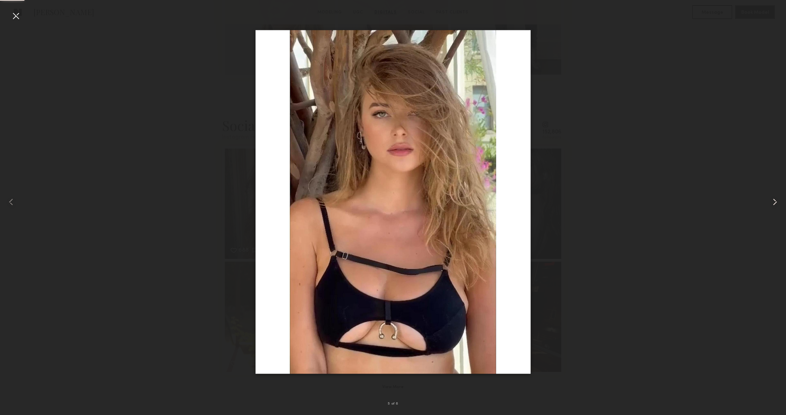
click at [772, 195] on div at bounding box center [770, 202] width 31 height 382
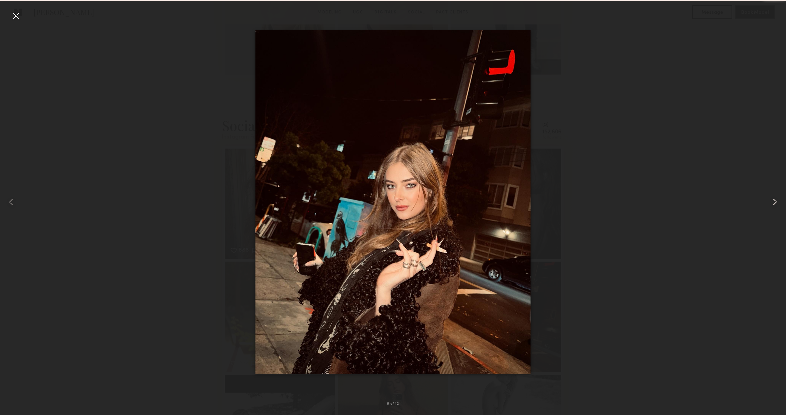
click at [772, 195] on div at bounding box center [770, 202] width 31 height 382
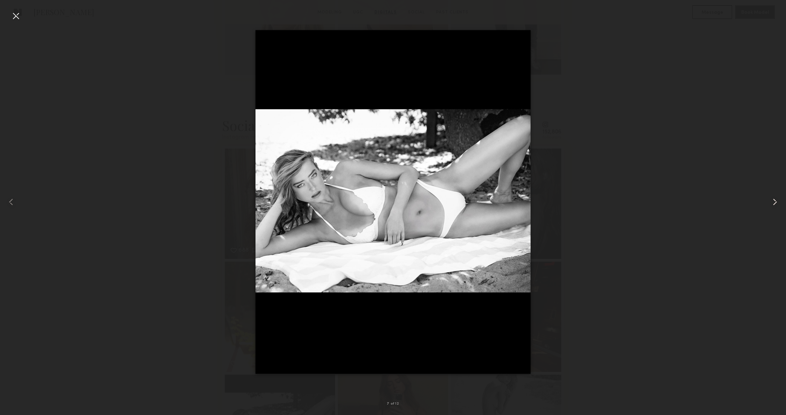
click at [772, 195] on div at bounding box center [770, 202] width 31 height 382
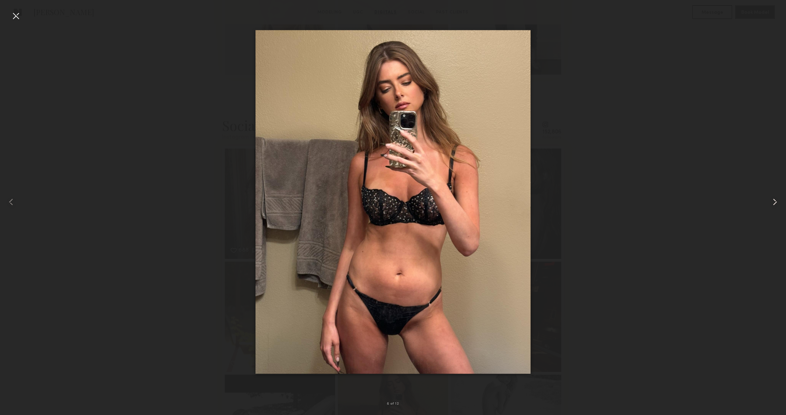
click at [772, 195] on div at bounding box center [770, 202] width 31 height 382
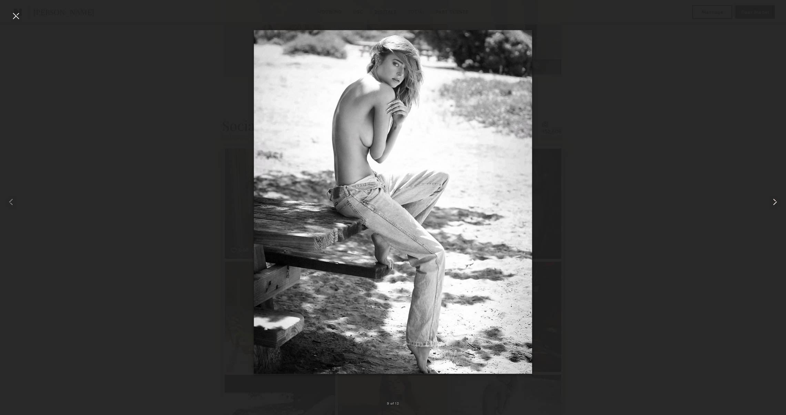
click at [772, 195] on div at bounding box center [770, 202] width 31 height 382
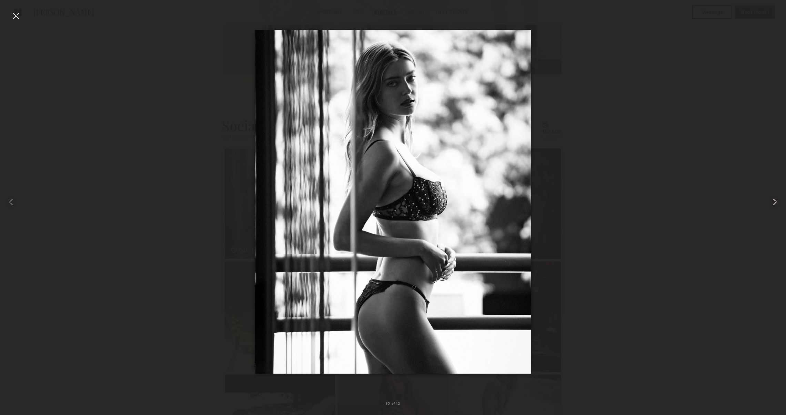
click at [772, 195] on div at bounding box center [770, 202] width 31 height 382
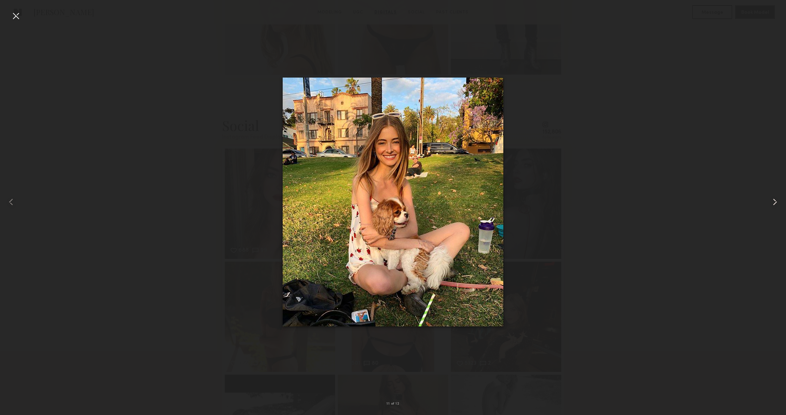
click at [772, 195] on div at bounding box center [770, 202] width 31 height 382
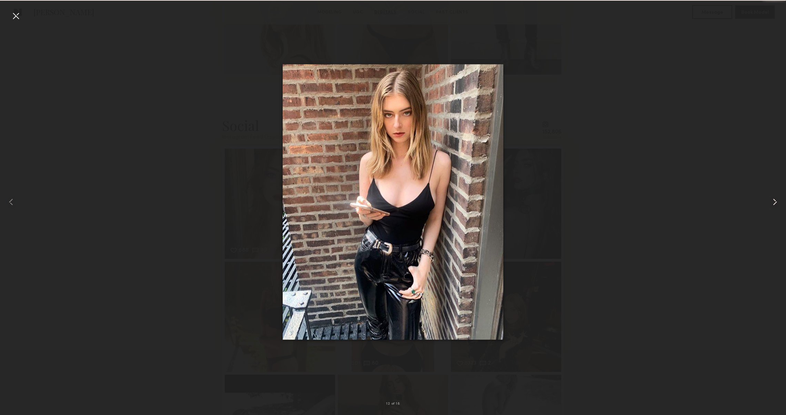
click at [772, 195] on div at bounding box center [770, 202] width 31 height 382
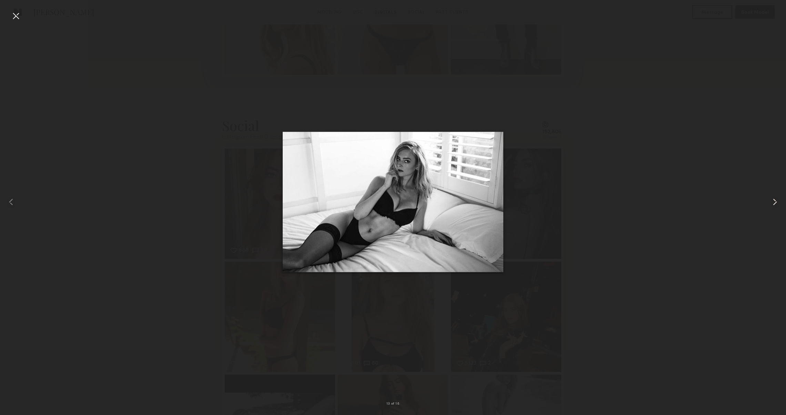
click at [772, 195] on div at bounding box center [770, 202] width 31 height 382
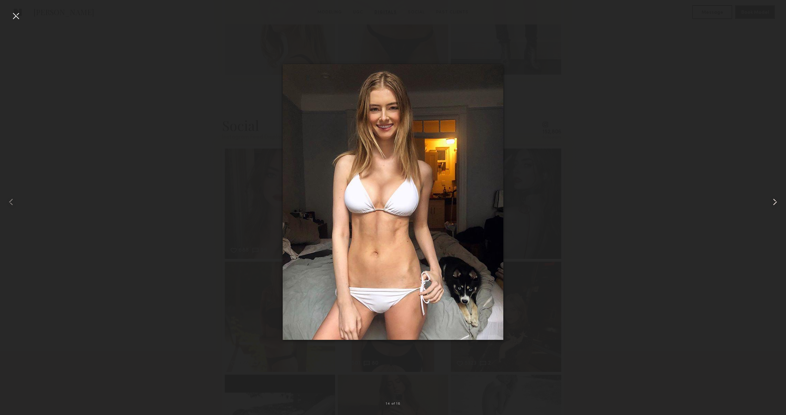
click at [772, 195] on div at bounding box center [770, 202] width 31 height 382
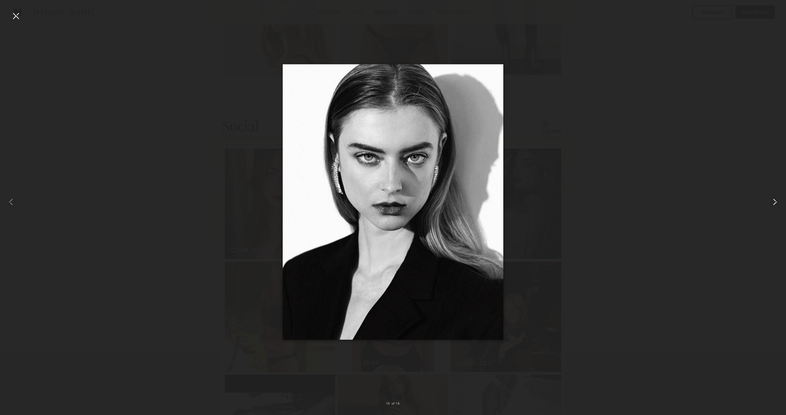
click at [772, 195] on div at bounding box center [770, 202] width 31 height 382
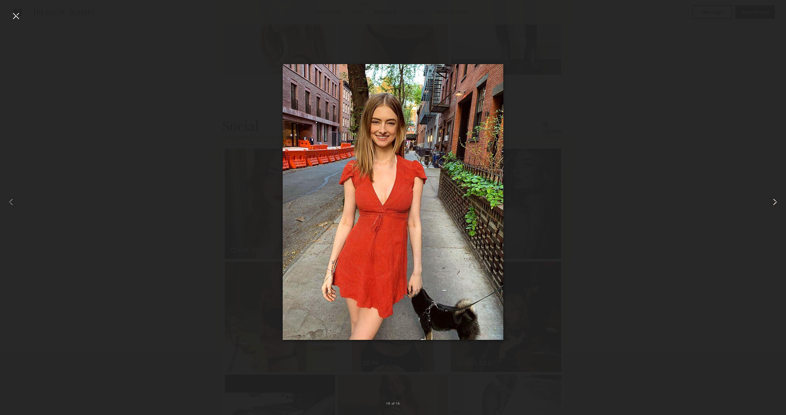
click at [772, 195] on div at bounding box center [770, 202] width 31 height 382
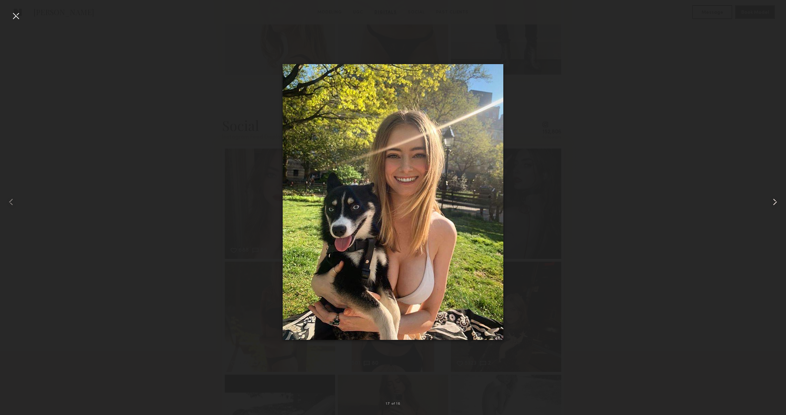
click at [772, 195] on div at bounding box center [770, 202] width 31 height 382
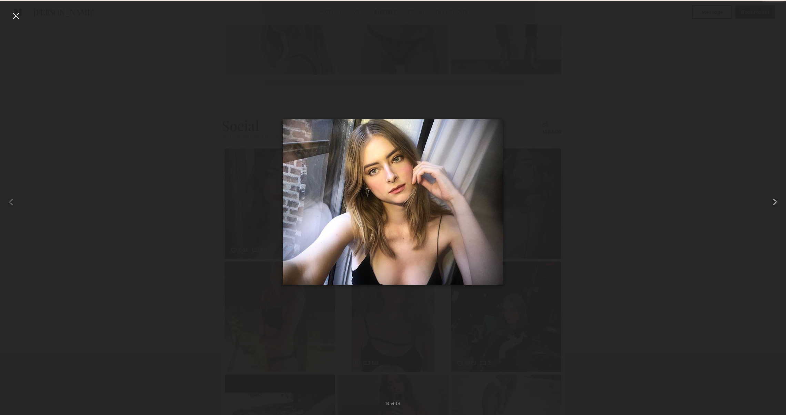
click at [772, 195] on div at bounding box center [770, 202] width 31 height 382
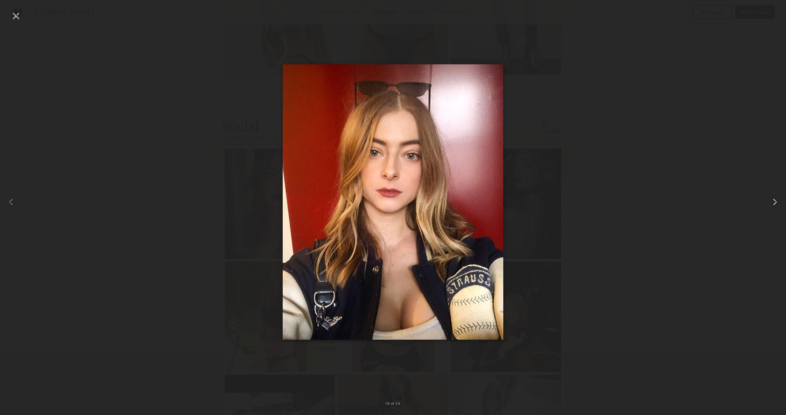
click at [772, 195] on div at bounding box center [770, 202] width 31 height 382
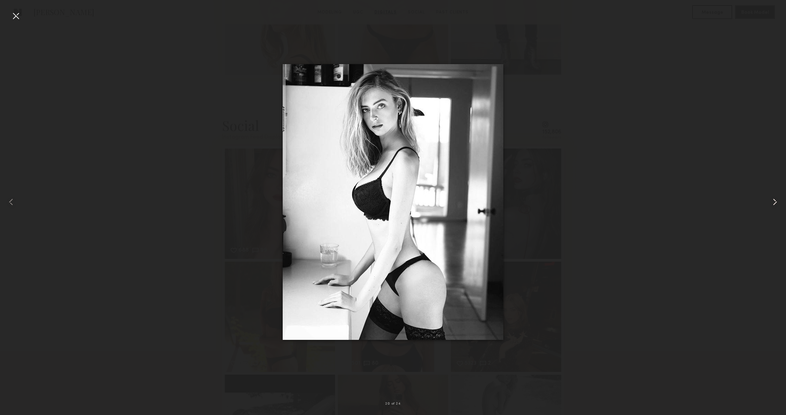
click at [772, 195] on div at bounding box center [770, 202] width 31 height 382
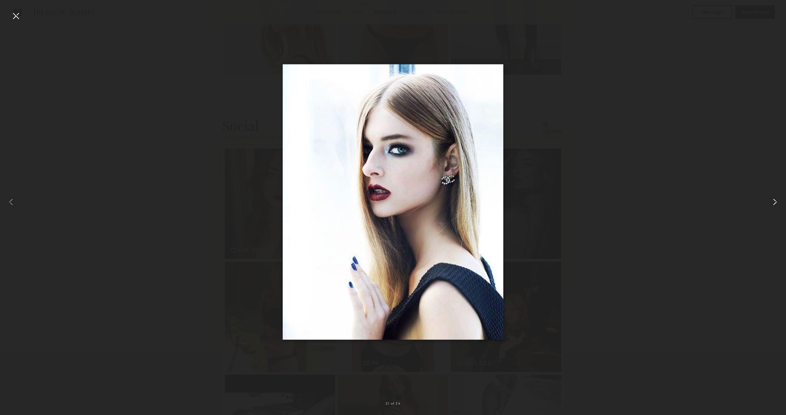
click at [772, 195] on div at bounding box center [770, 202] width 31 height 382
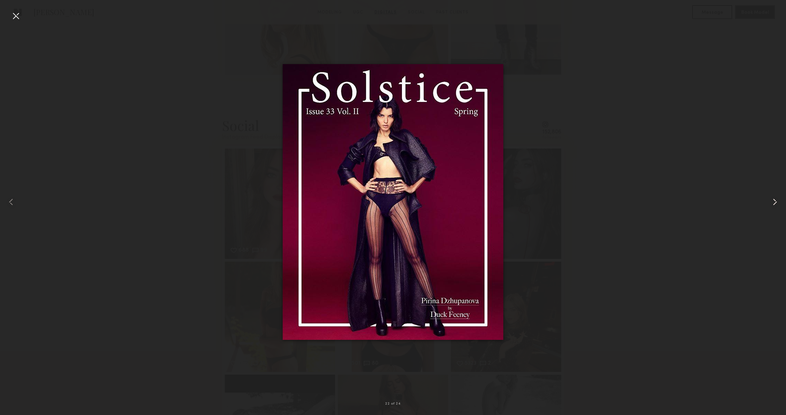
click at [772, 195] on div at bounding box center [770, 202] width 31 height 382
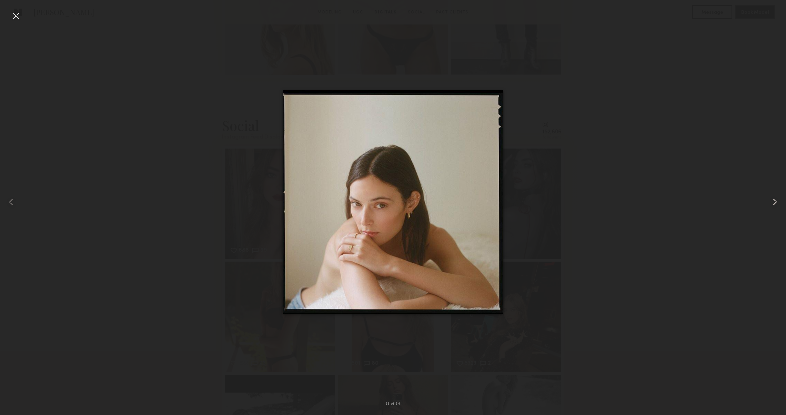
click at [772, 195] on div at bounding box center [770, 202] width 31 height 382
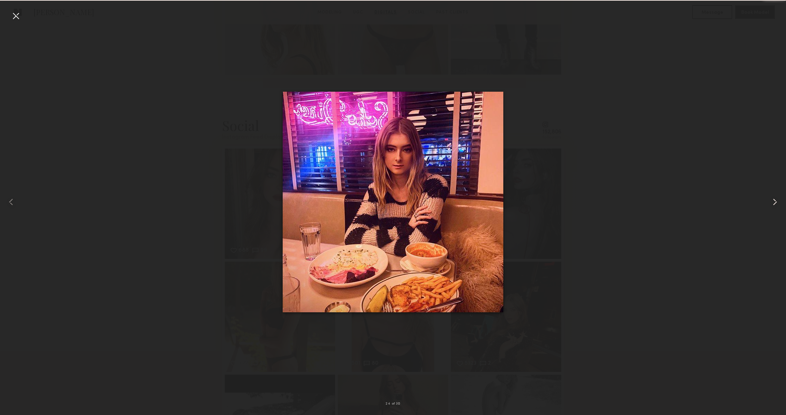
click at [772, 195] on div at bounding box center [770, 202] width 31 height 382
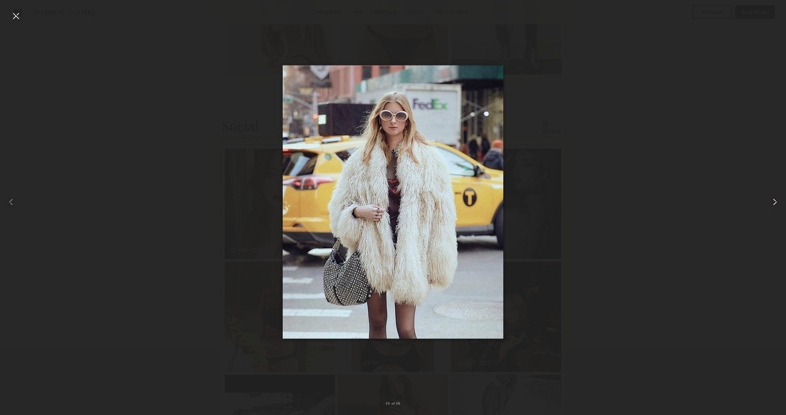
click at [772, 195] on div at bounding box center [770, 202] width 31 height 382
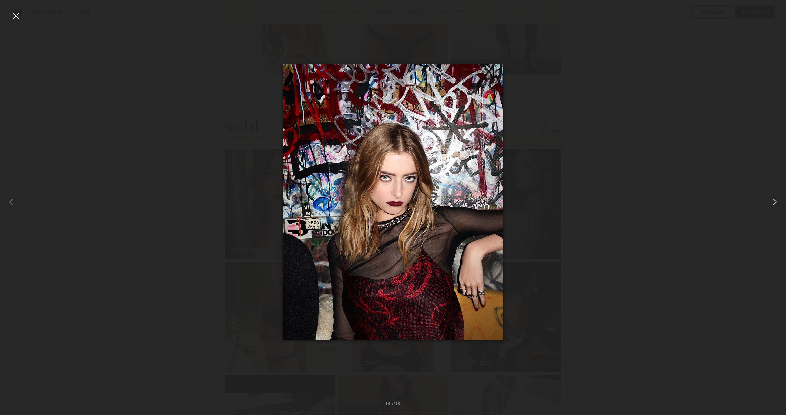
click at [772, 195] on div at bounding box center [770, 202] width 31 height 382
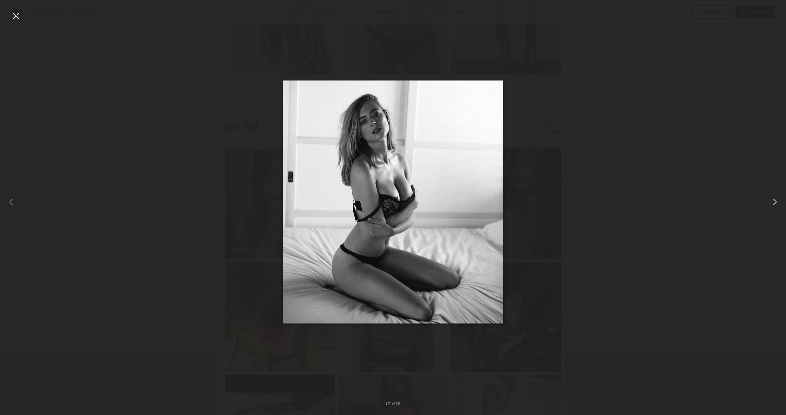
click at [772, 195] on div at bounding box center [770, 202] width 31 height 382
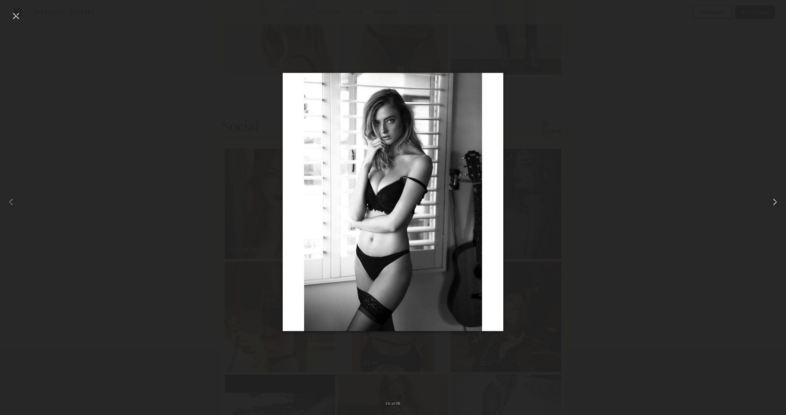
click at [772, 195] on div at bounding box center [770, 202] width 31 height 382
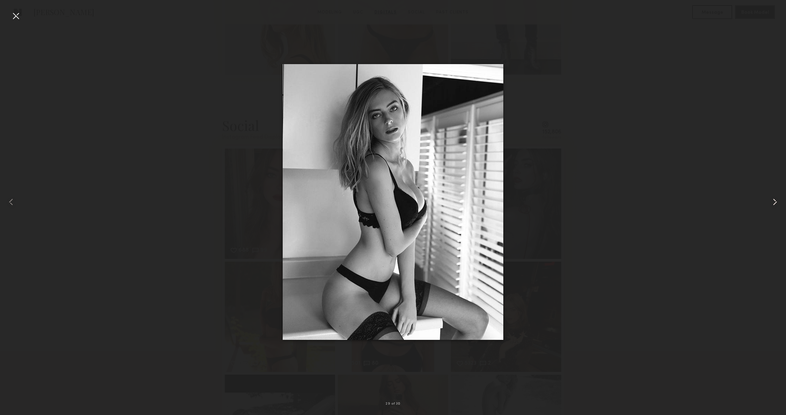
click at [772, 195] on div at bounding box center [770, 202] width 31 height 382
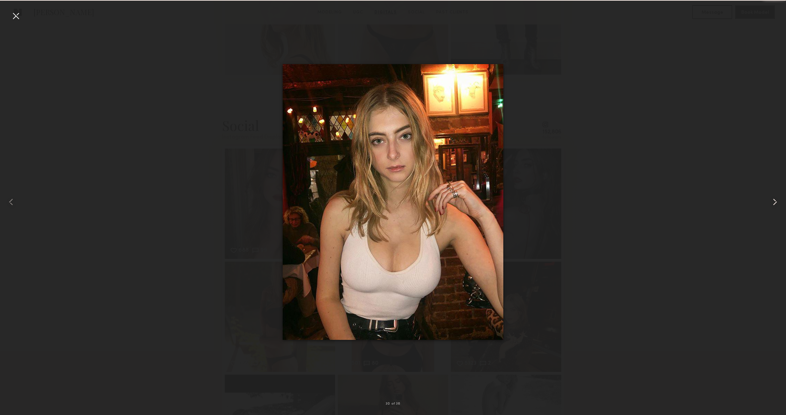
click at [772, 195] on div at bounding box center [770, 202] width 31 height 382
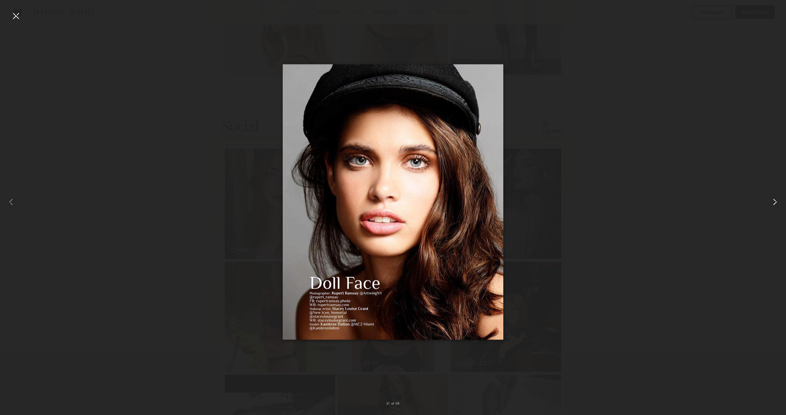
click at [772, 195] on div at bounding box center [770, 202] width 31 height 382
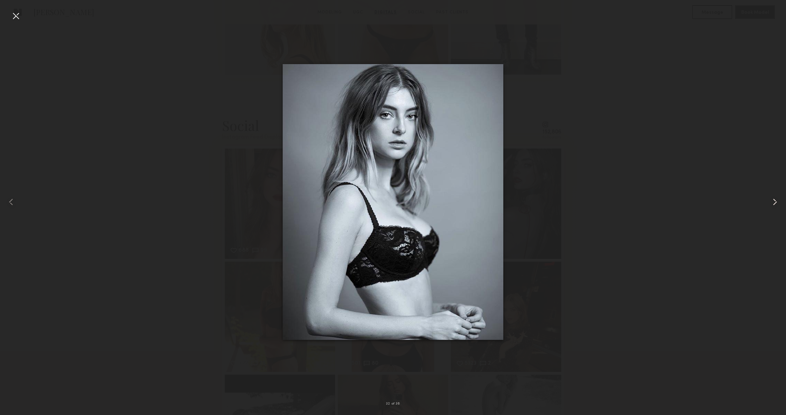
click at [772, 195] on div at bounding box center [770, 202] width 31 height 382
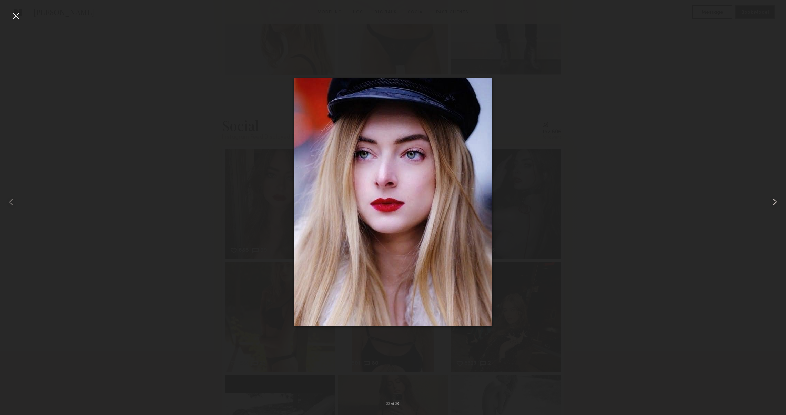
click at [772, 195] on div at bounding box center [770, 202] width 31 height 382
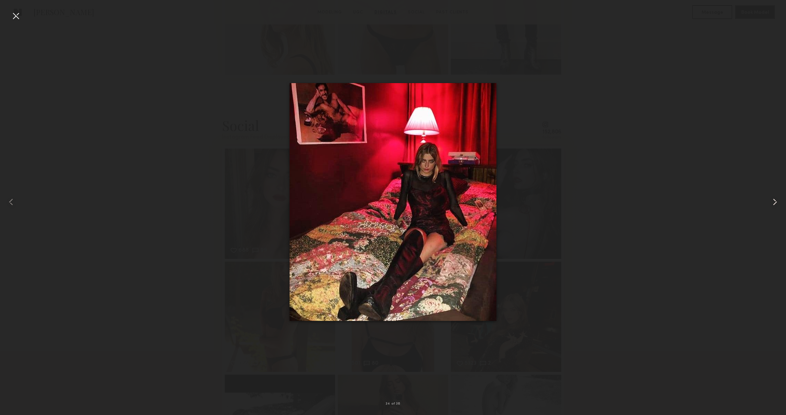
click at [772, 195] on div at bounding box center [770, 202] width 31 height 382
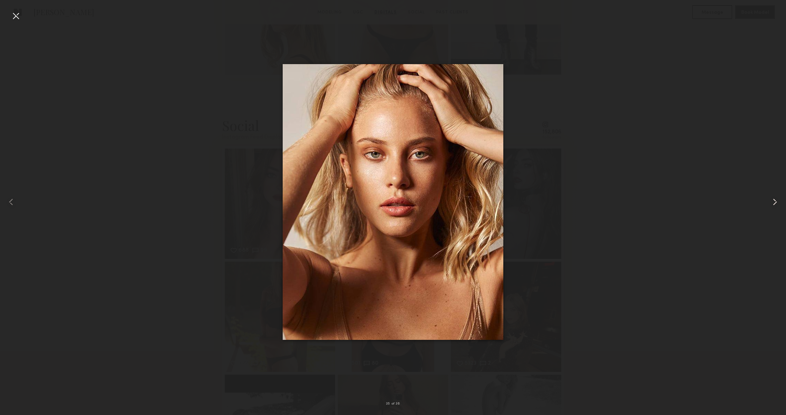
click at [775, 200] on common-icon at bounding box center [774, 201] width 11 height 11
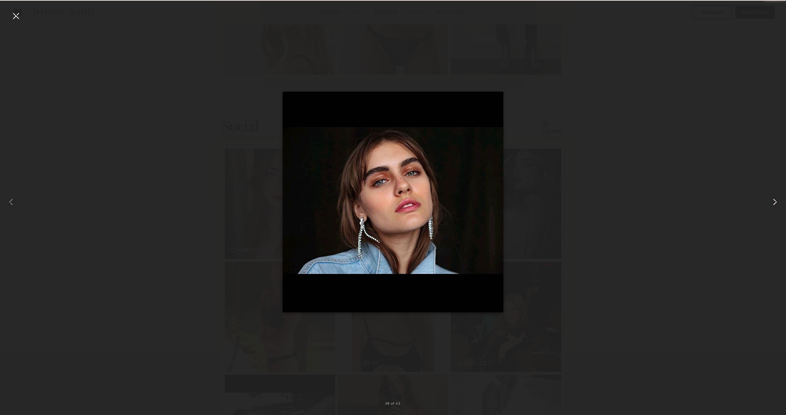
click at [775, 200] on common-icon at bounding box center [774, 201] width 11 height 11
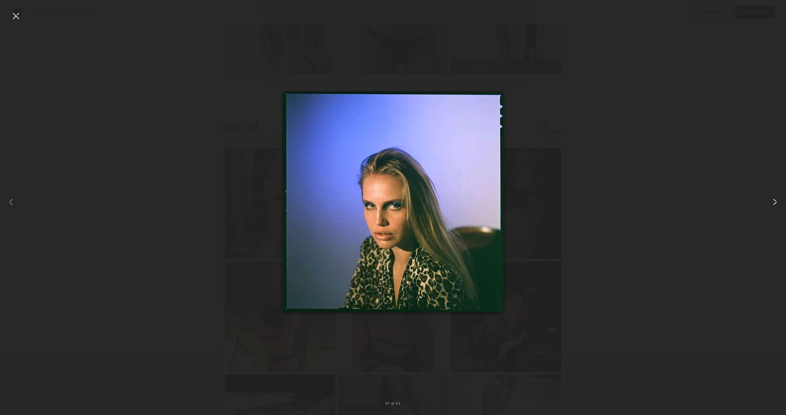
click at [775, 200] on common-icon at bounding box center [774, 201] width 11 height 11
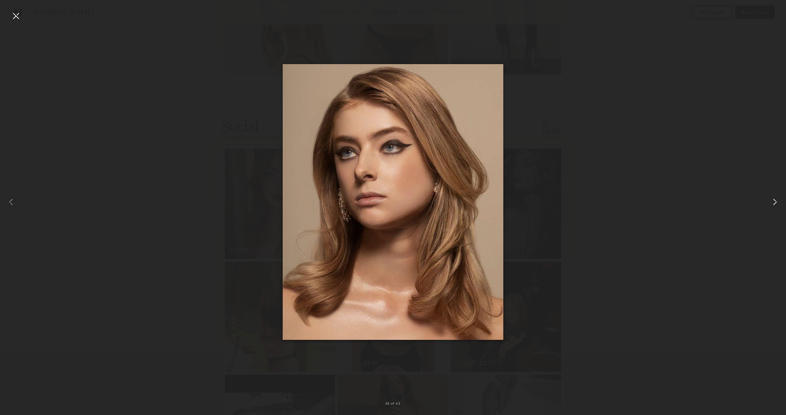
click at [775, 200] on common-icon at bounding box center [774, 201] width 11 height 11
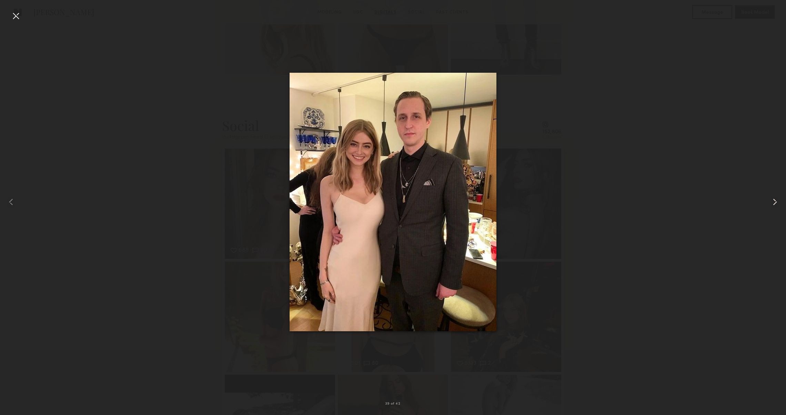
click at [775, 200] on common-icon at bounding box center [774, 201] width 11 height 11
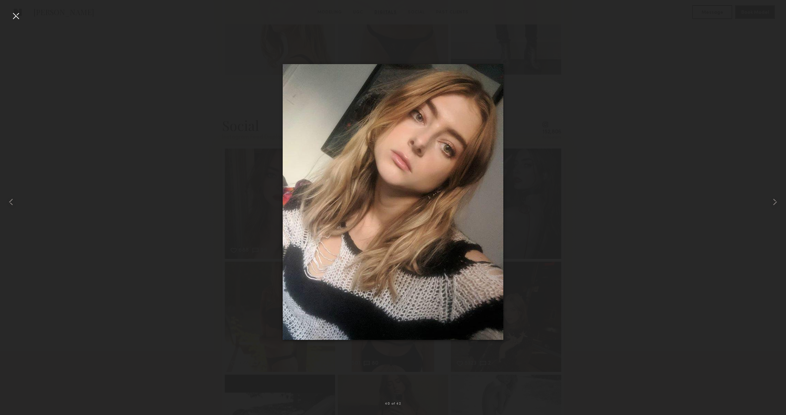
click at [16, 19] on div at bounding box center [15, 15] width 11 height 11
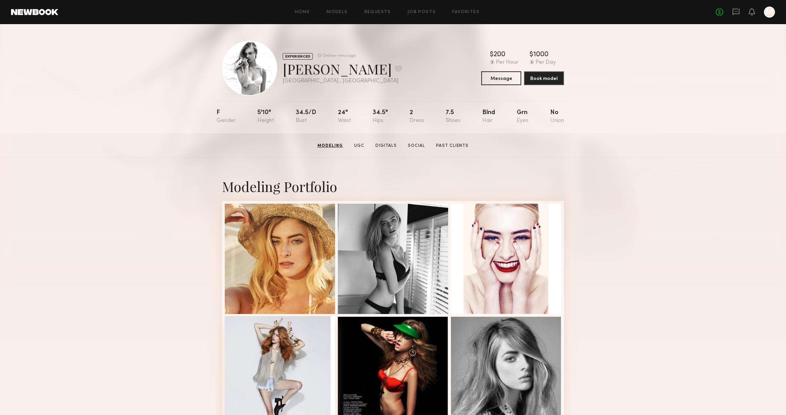
scroll to position [0, 0]
click at [283, 236] on div at bounding box center [280, 258] width 110 height 110
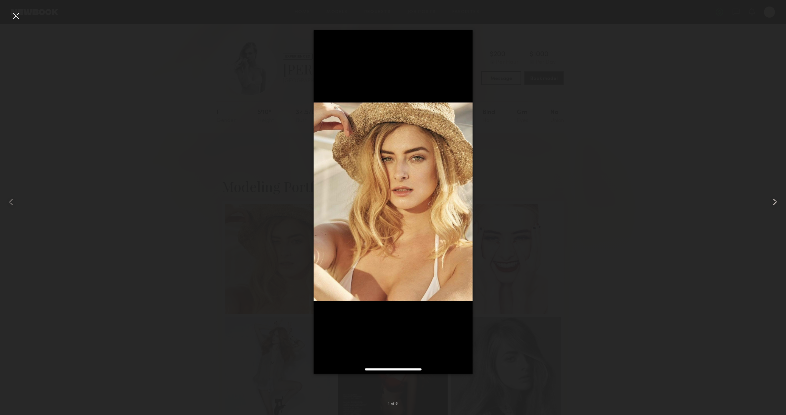
click at [770, 202] on common-icon at bounding box center [774, 201] width 11 height 11
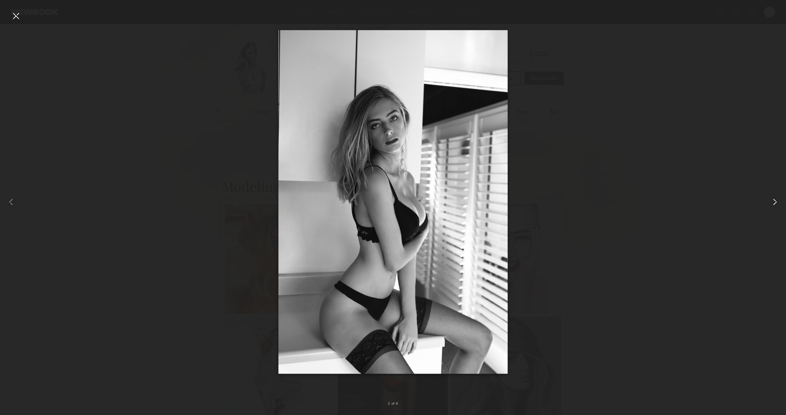
click at [770, 202] on common-icon at bounding box center [774, 201] width 11 height 11
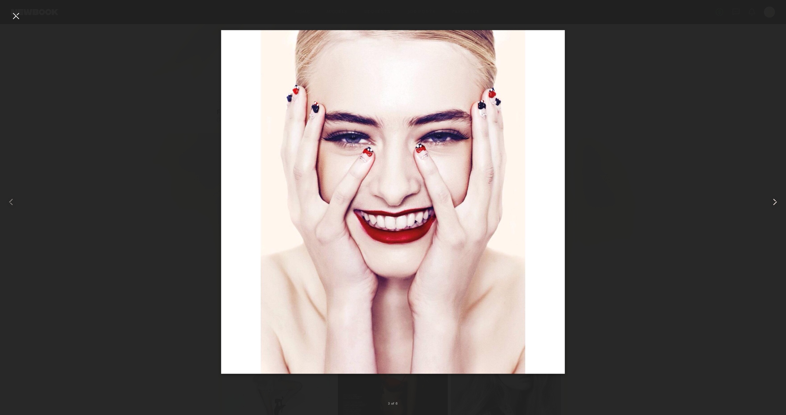
click at [771, 202] on common-icon at bounding box center [774, 201] width 11 height 11
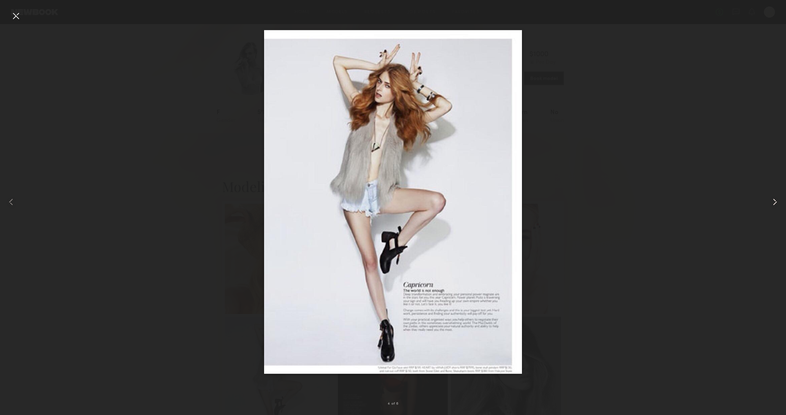
click at [771, 202] on common-icon at bounding box center [774, 201] width 11 height 11
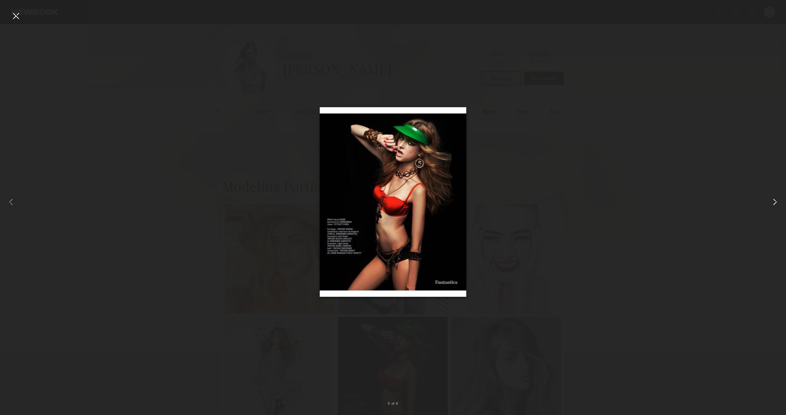
click at [771, 202] on common-icon at bounding box center [774, 201] width 11 height 11
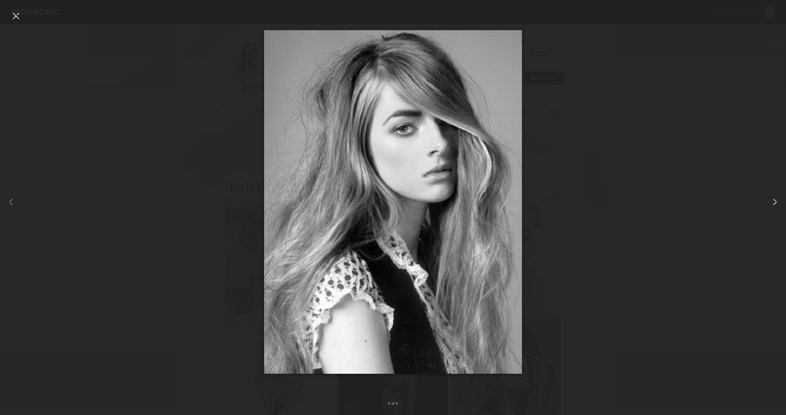
click at [771, 202] on common-icon at bounding box center [774, 201] width 11 height 11
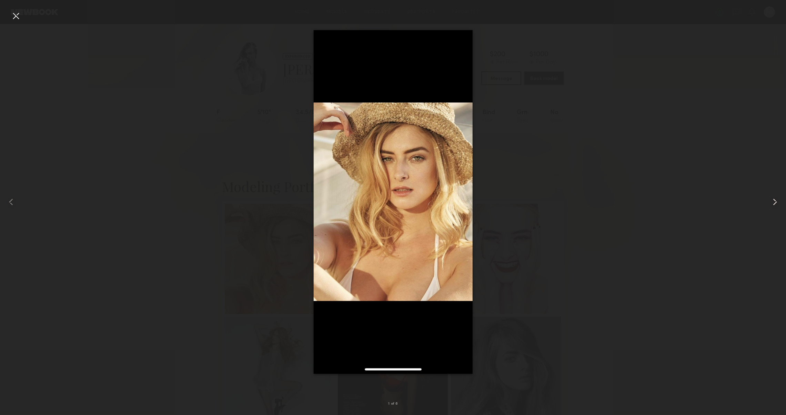
click at [771, 202] on common-icon at bounding box center [774, 201] width 11 height 11
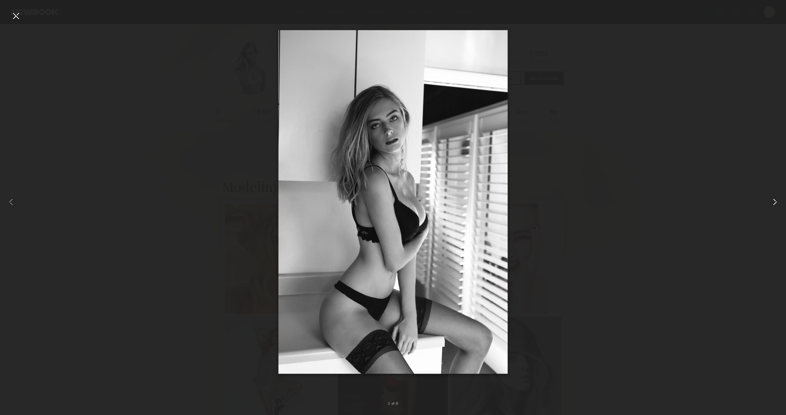
click at [771, 202] on common-icon at bounding box center [774, 201] width 11 height 11
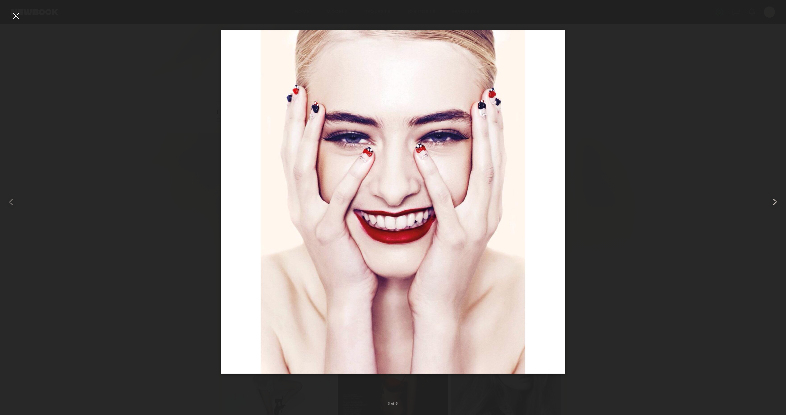
click at [771, 202] on common-icon at bounding box center [774, 201] width 11 height 11
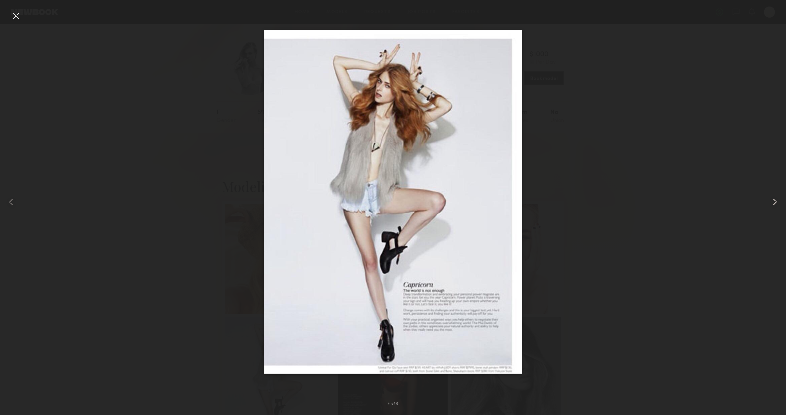
click at [771, 202] on common-icon at bounding box center [774, 201] width 11 height 11
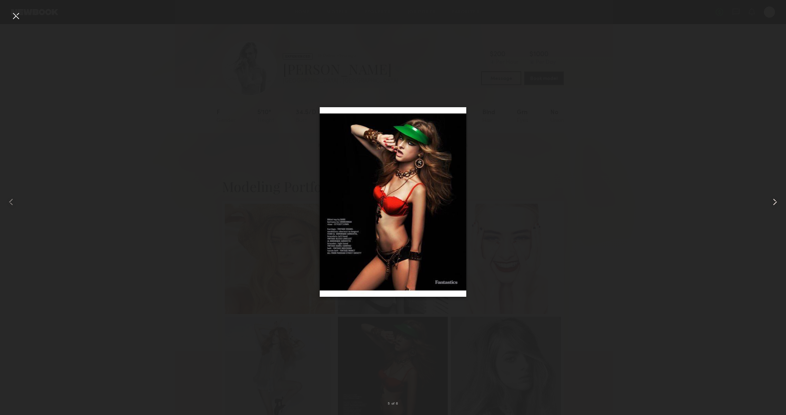
click at [771, 202] on common-icon at bounding box center [774, 201] width 11 height 11
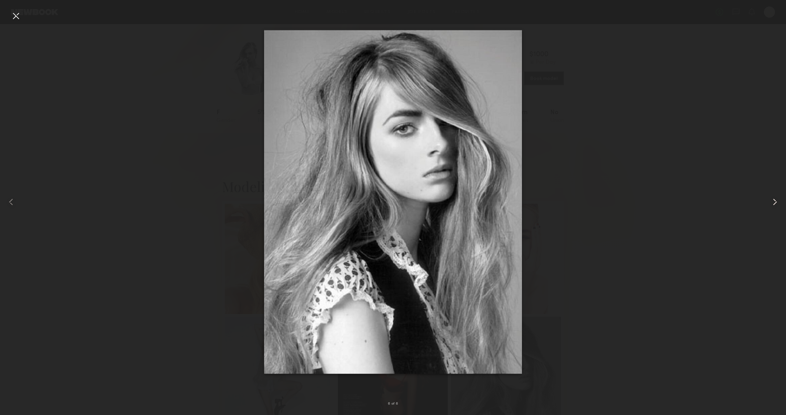
click at [771, 202] on common-icon at bounding box center [774, 201] width 11 height 11
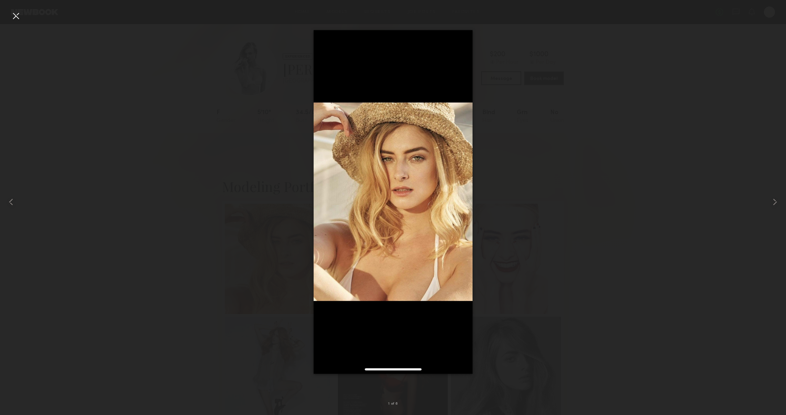
click at [12, 12] on div at bounding box center [15, 15] width 11 height 11
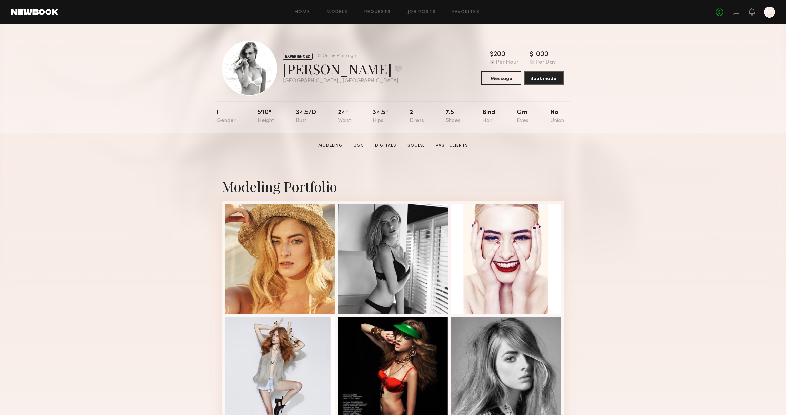
click at [452, 143] on section "Modeling UGC Digitals Social Past Clients" at bounding box center [392, 145] width 155 height 7
click at [447, 149] on link "Past Clients" at bounding box center [452, 146] width 38 height 6
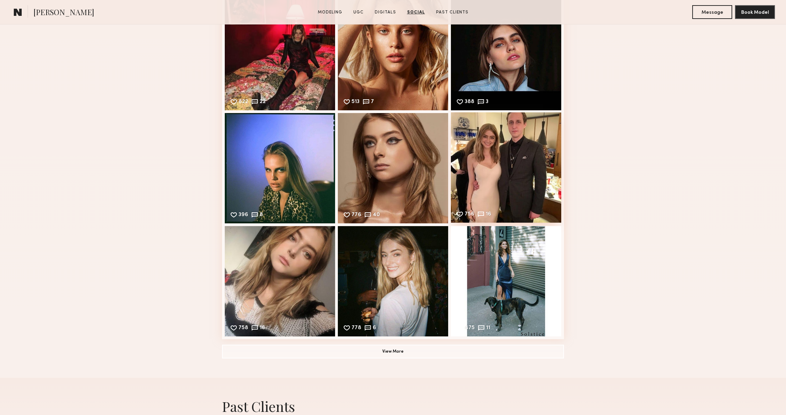
scroll to position [2231, 0]
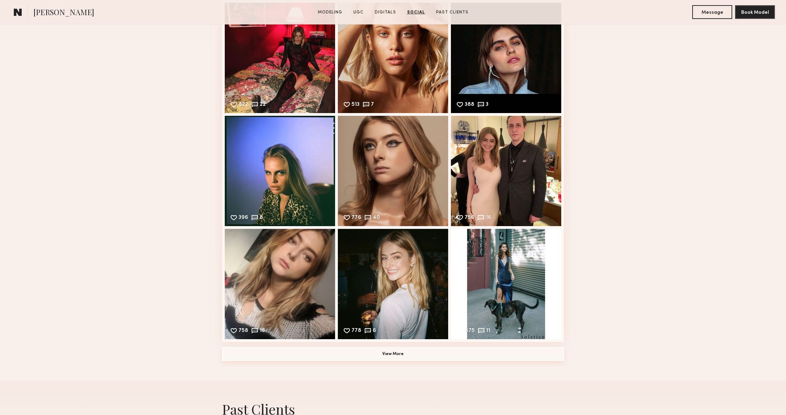
click at [515, 352] on button "View More" at bounding box center [393, 354] width 342 height 14
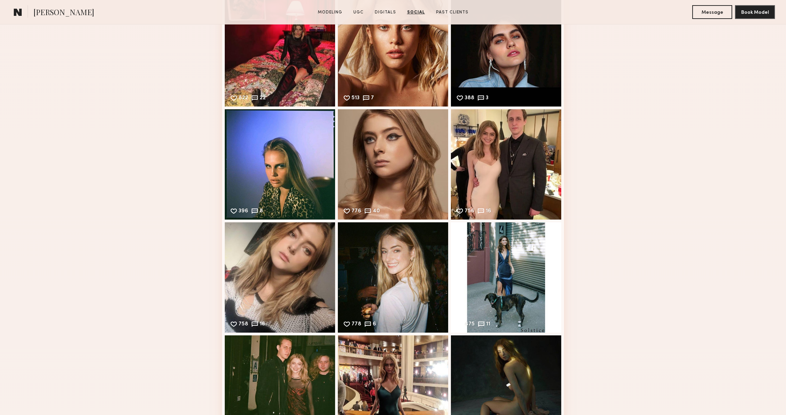
scroll to position [2459, 0]
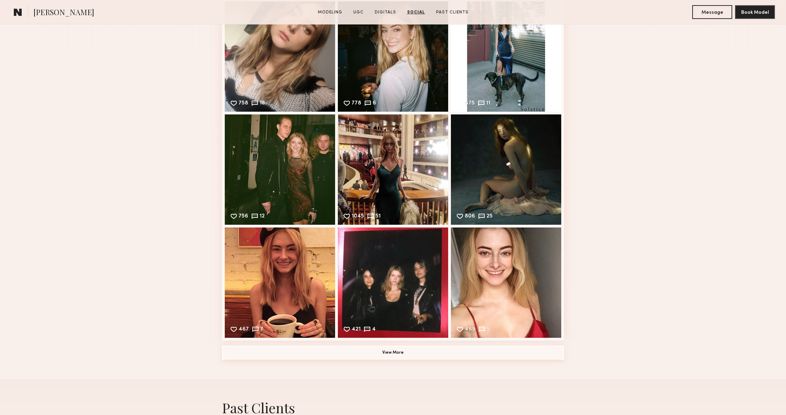
click at [491, 360] on button "View More" at bounding box center [393, 353] width 342 height 14
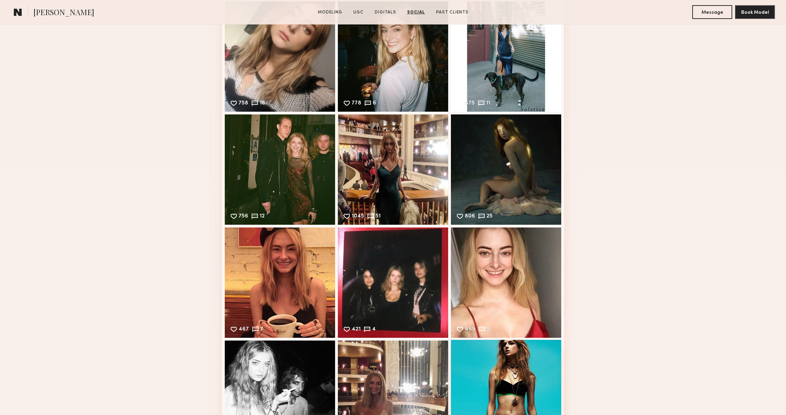
scroll to position [2673, 0]
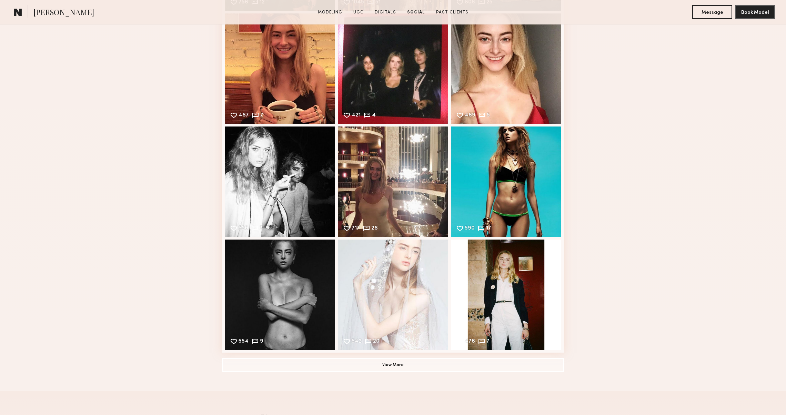
click at [514, 361] on button "View More" at bounding box center [393, 365] width 342 height 14
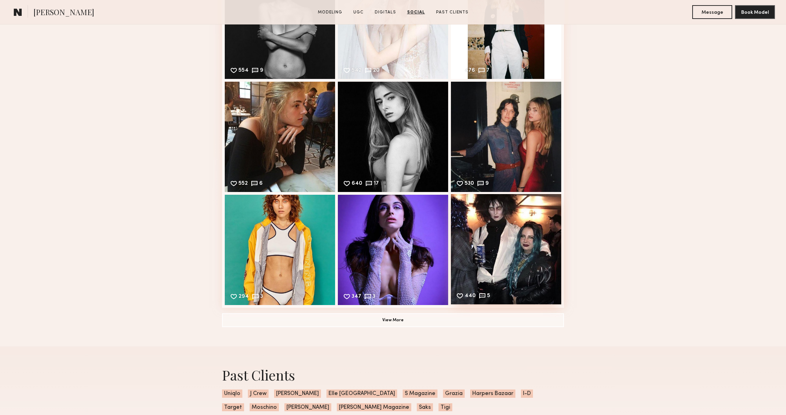
scroll to position [2982, 0]
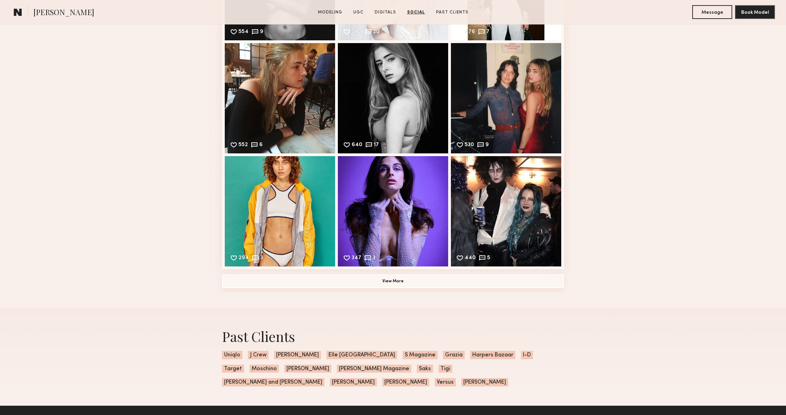
click at [480, 287] on button "View More" at bounding box center [393, 281] width 342 height 14
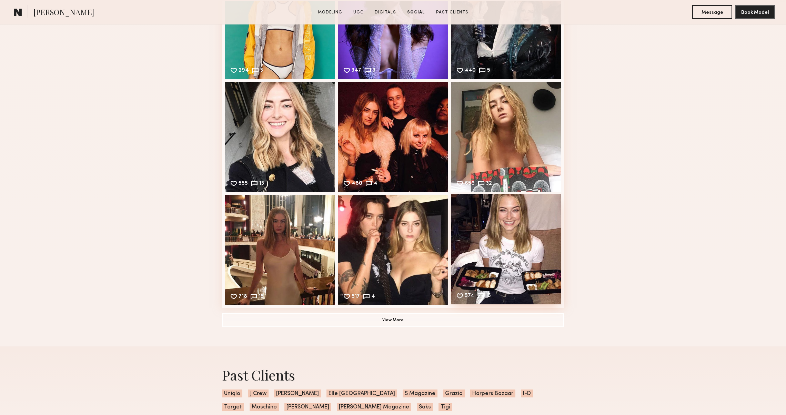
scroll to position [3184, 0]
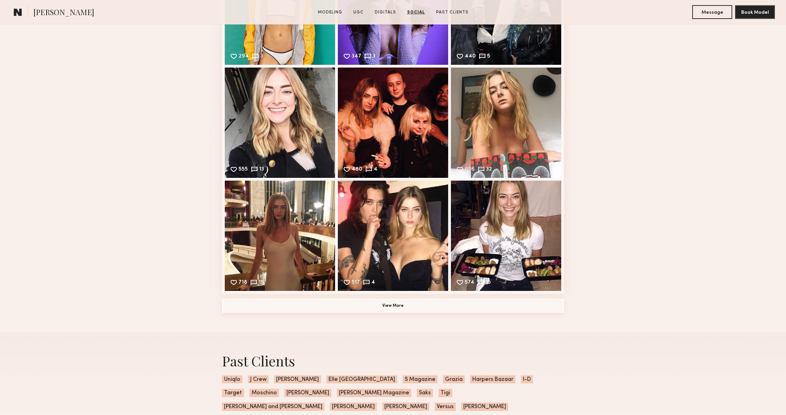
click at [480, 306] on button "View More" at bounding box center [393, 306] width 342 height 14
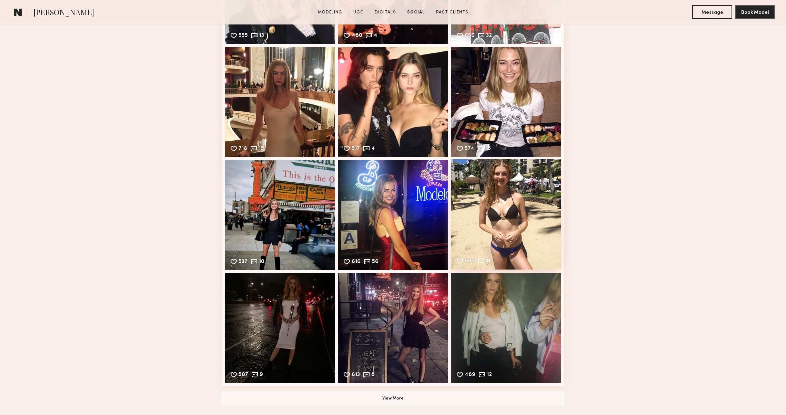
scroll to position [3423, 0]
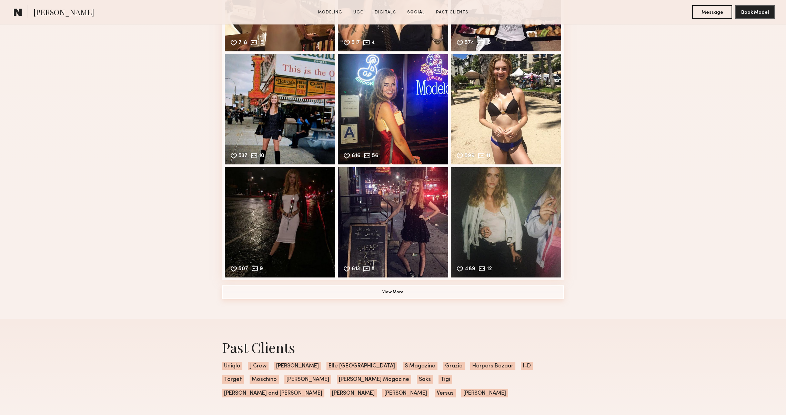
click at [472, 294] on button "View More" at bounding box center [393, 292] width 342 height 14
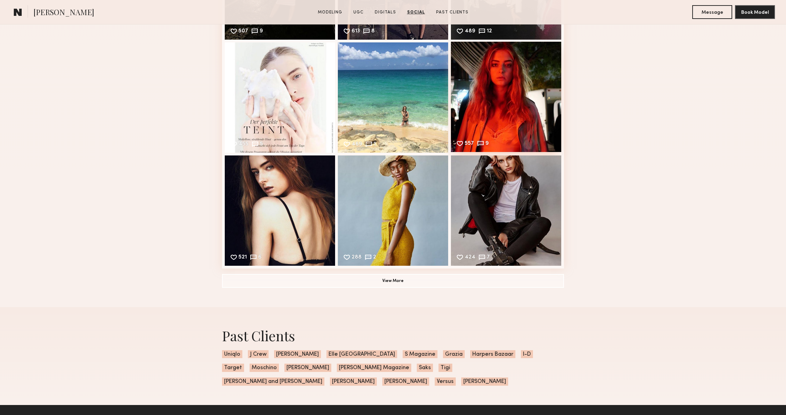
scroll to position [3702, 0]
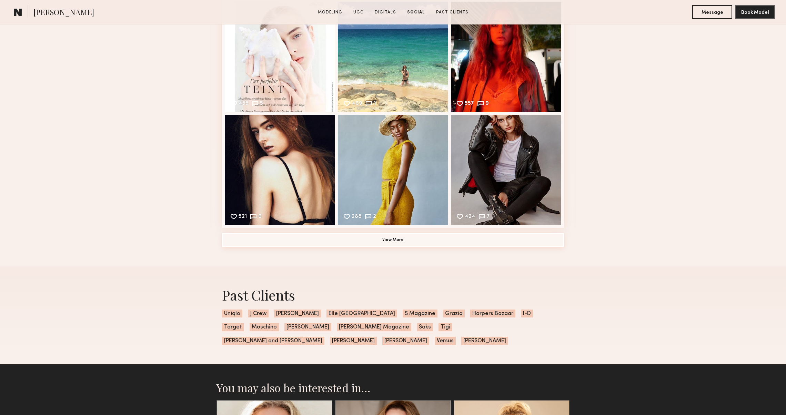
click at [455, 243] on button "View More" at bounding box center [393, 240] width 342 height 14
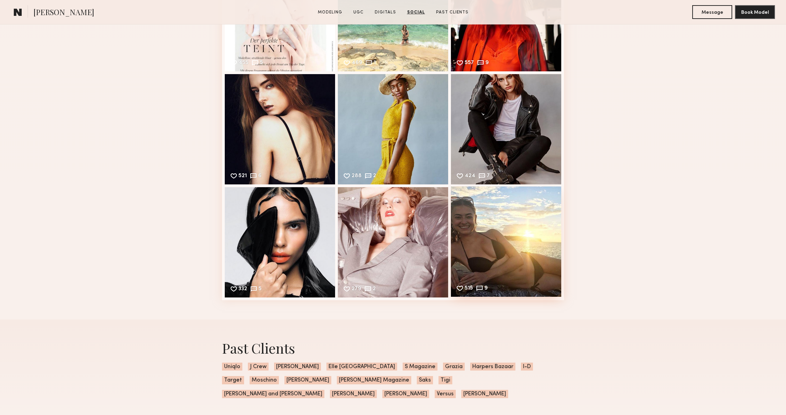
scroll to position [3745, 0]
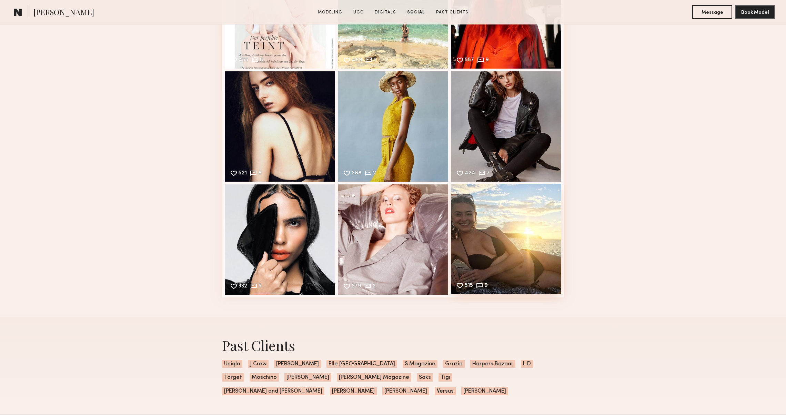
click at [496, 235] on div "515 9 Likes & comments displayed to show model’s engagement" at bounding box center [506, 239] width 110 height 110
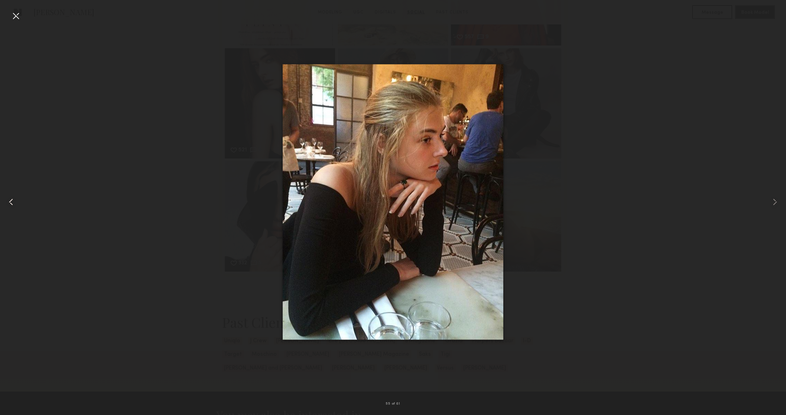
scroll to position [3770, 0]
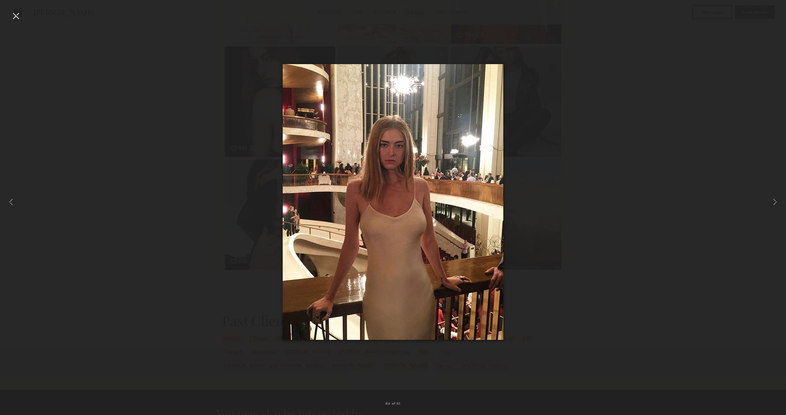
click at [17, 21] on div at bounding box center [15, 15] width 11 height 11
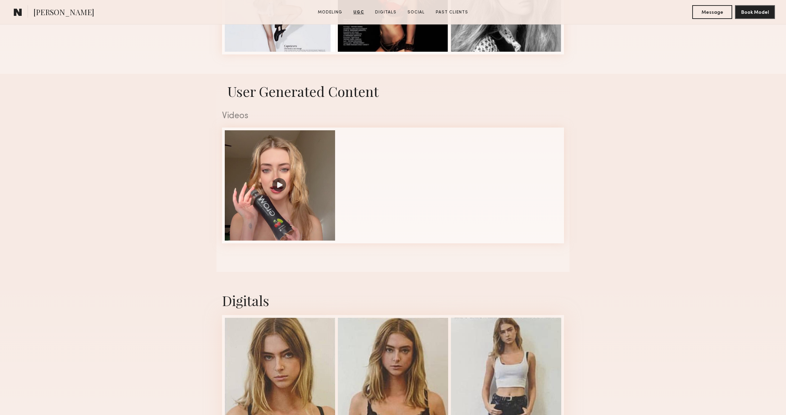
scroll to position [366, 0]
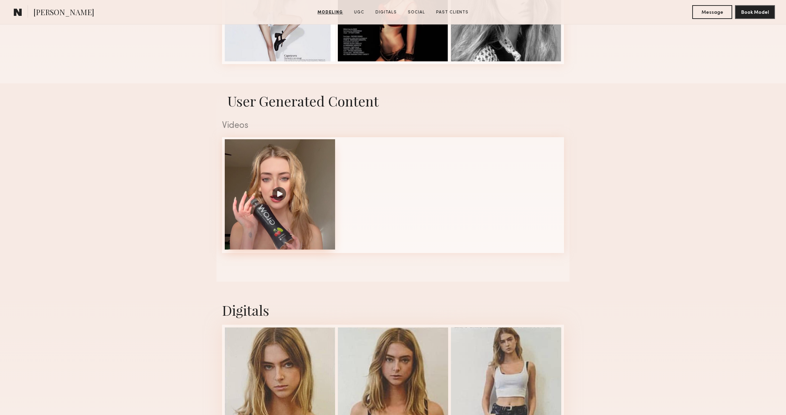
click at [274, 184] on div at bounding box center [280, 194] width 110 height 110
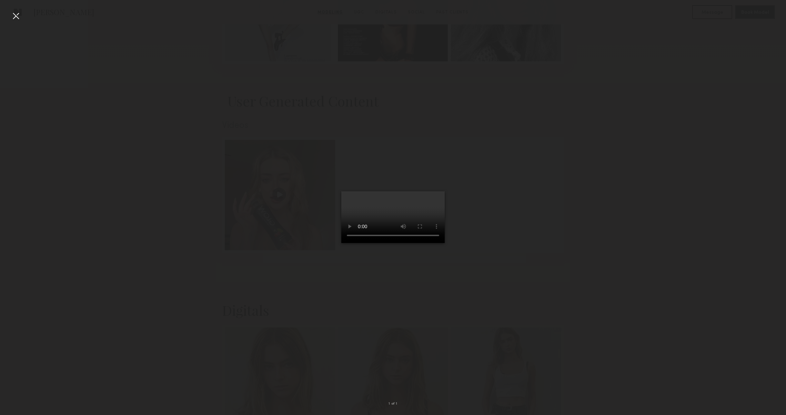
click at [341, 243] on video at bounding box center [392, 217] width 103 height 52
click at [17, 16] on div at bounding box center [15, 15] width 11 height 11
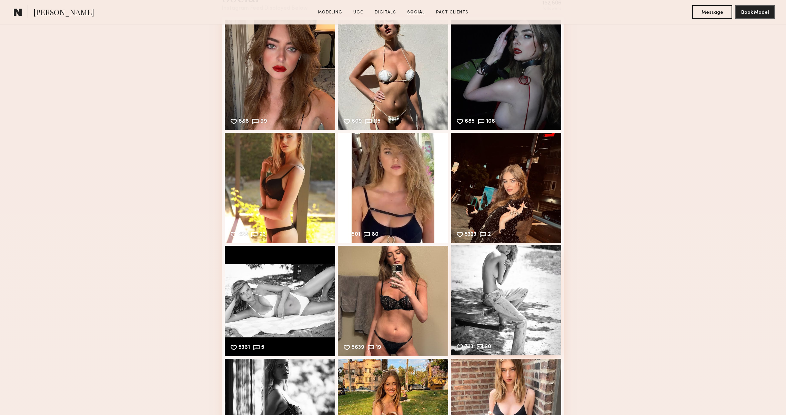
scroll to position [952, 0]
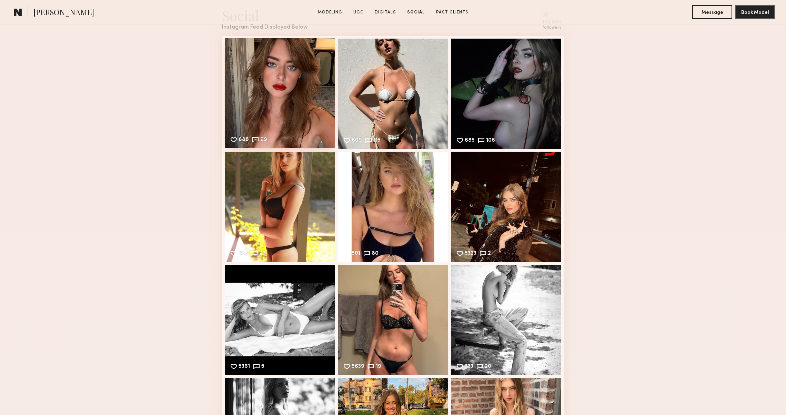
click at [296, 68] on div "688 99 Likes & comments displayed to show model’s engagement" at bounding box center [280, 93] width 110 height 110
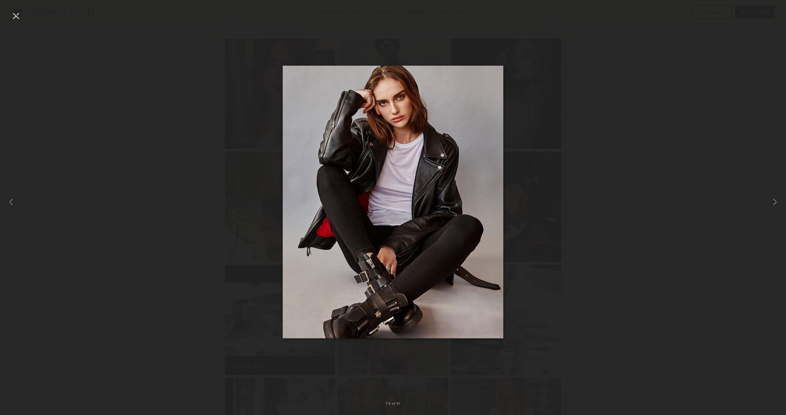
click at [18, 16] on div at bounding box center [15, 15] width 11 height 11
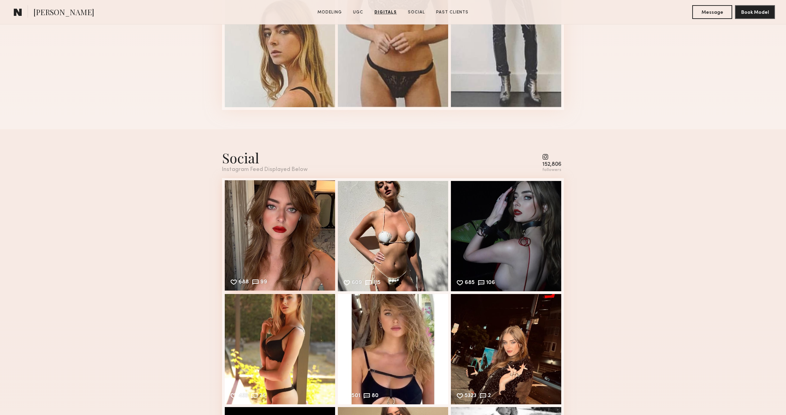
scroll to position [832, 0]
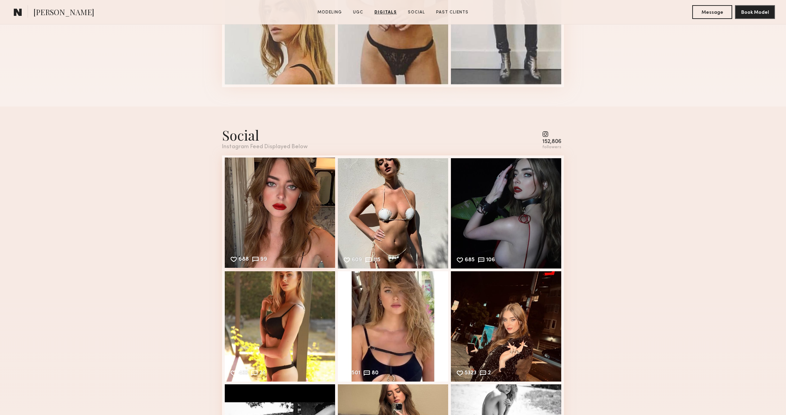
click at [256, 198] on div "688 99 Likes & comments displayed to show model’s engagement" at bounding box center [280, 213] width 110 height 110
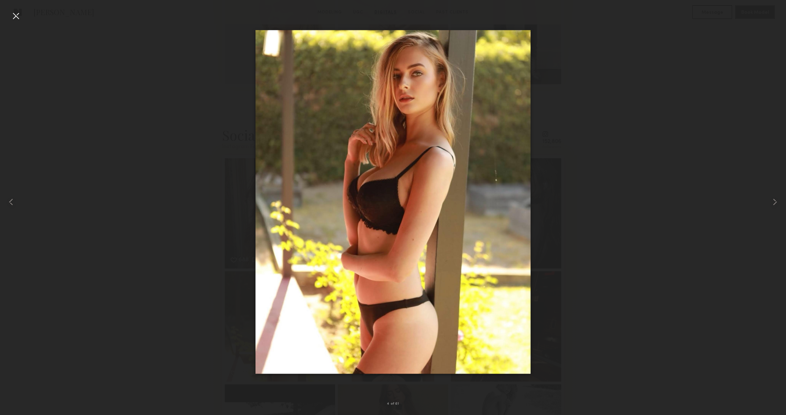
click at [605, 243] on div at bounding box center [393, 202] width 786 height 382
click at [614, 241] on div at bounding box center [393, 202] width 786 height 382
click at [18, 17] on div at bounding box center [15, 15] width 11 height 11
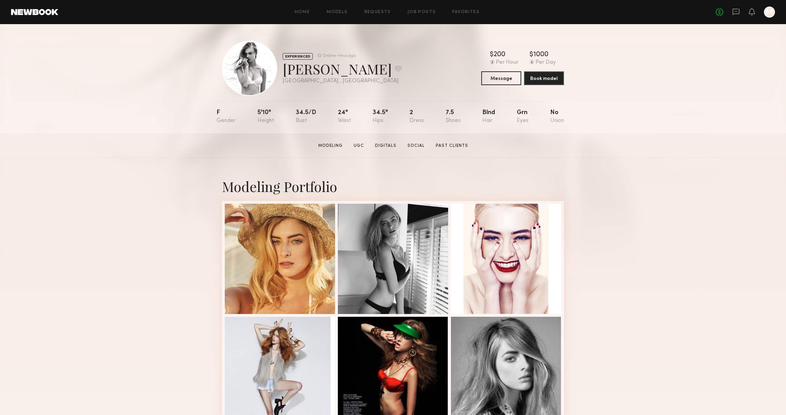
scroll to position [0, 0]
click at [360, 146] on link "UGC" at bounding box center [359, 146] width 16 height 6
click at [395, 67] on button at bounding box center [398, 68] width 7 height 6
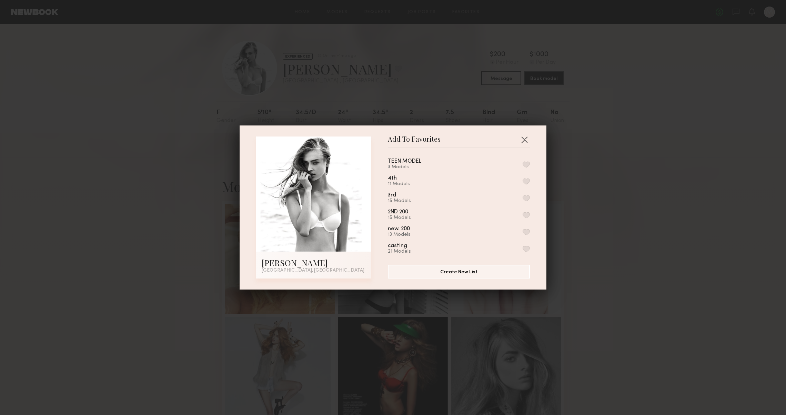
click at [415, 164] on div "3 Models" at bounding box center [413, 167] width 50 height 6
click at [527, 161] on button "button" at bounding box center [526, 164] width 7 height 6
click at [497, 274] on button "Create New List" at bounding box center [459, 271] width 142 height 14
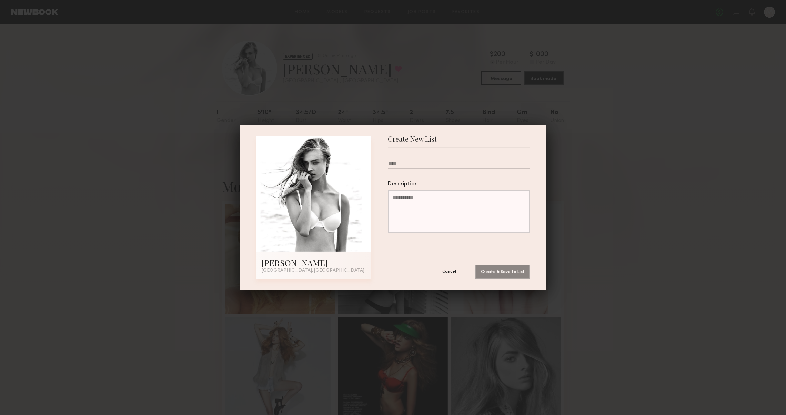
click at [451, 272] on button "Cancel" at bounding box center [448, 271] width 41 height 14
